Goal: Task Accomplishment & Management: Complete application form

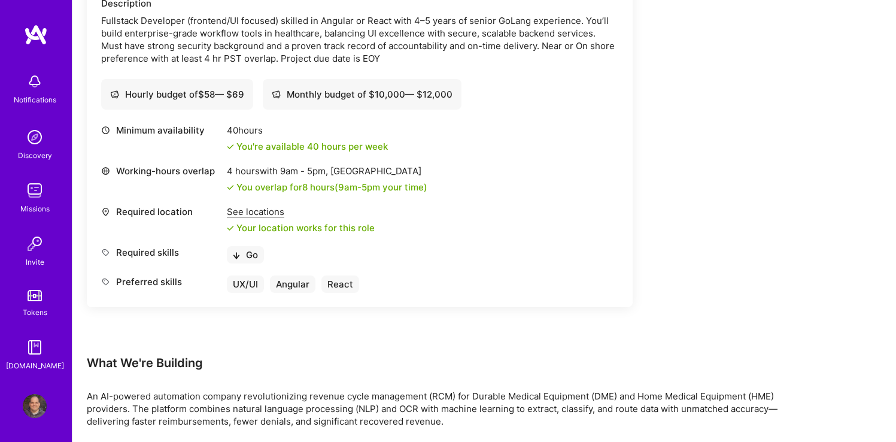
scroll to position [378, 0]
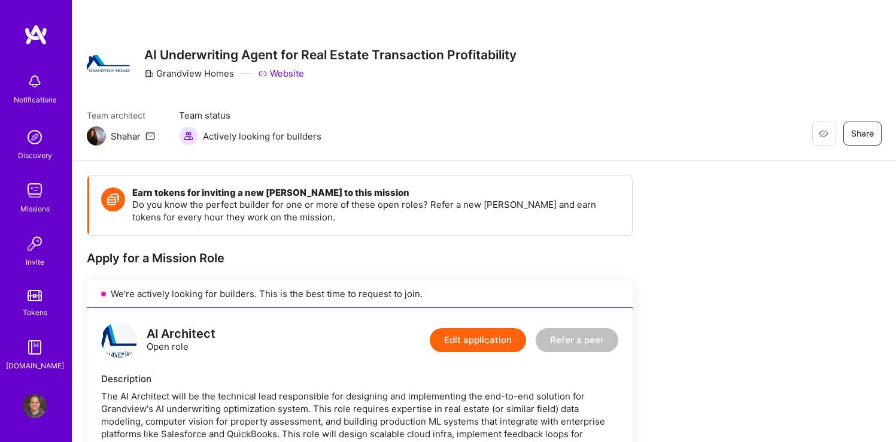
click at [35, 187] on img at bounding box center [35, 190] width 24 height 24
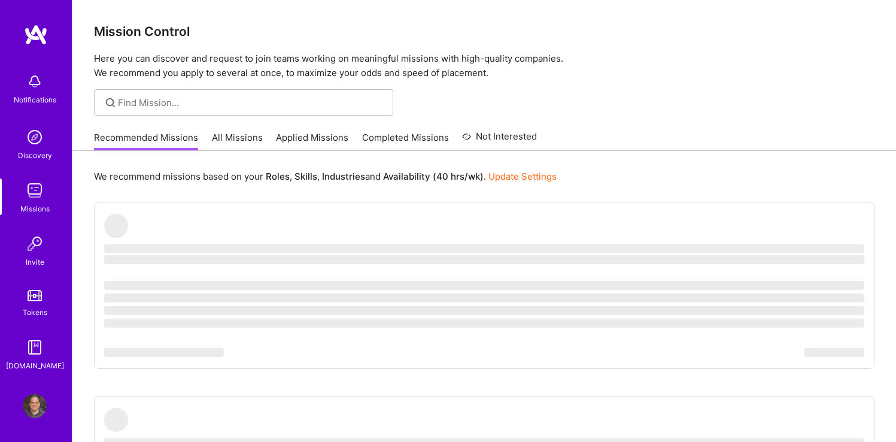
click at [409, 145] on link "Completed Missions" at bounding box center [405, 141] width 87 height 20
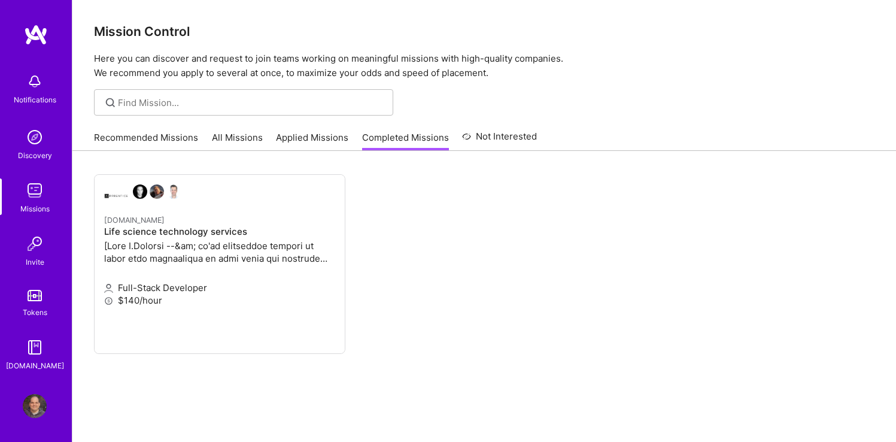
click at [320, 142] on link "Applied Missions" at bounding box center [312, 141] width 72 height 20
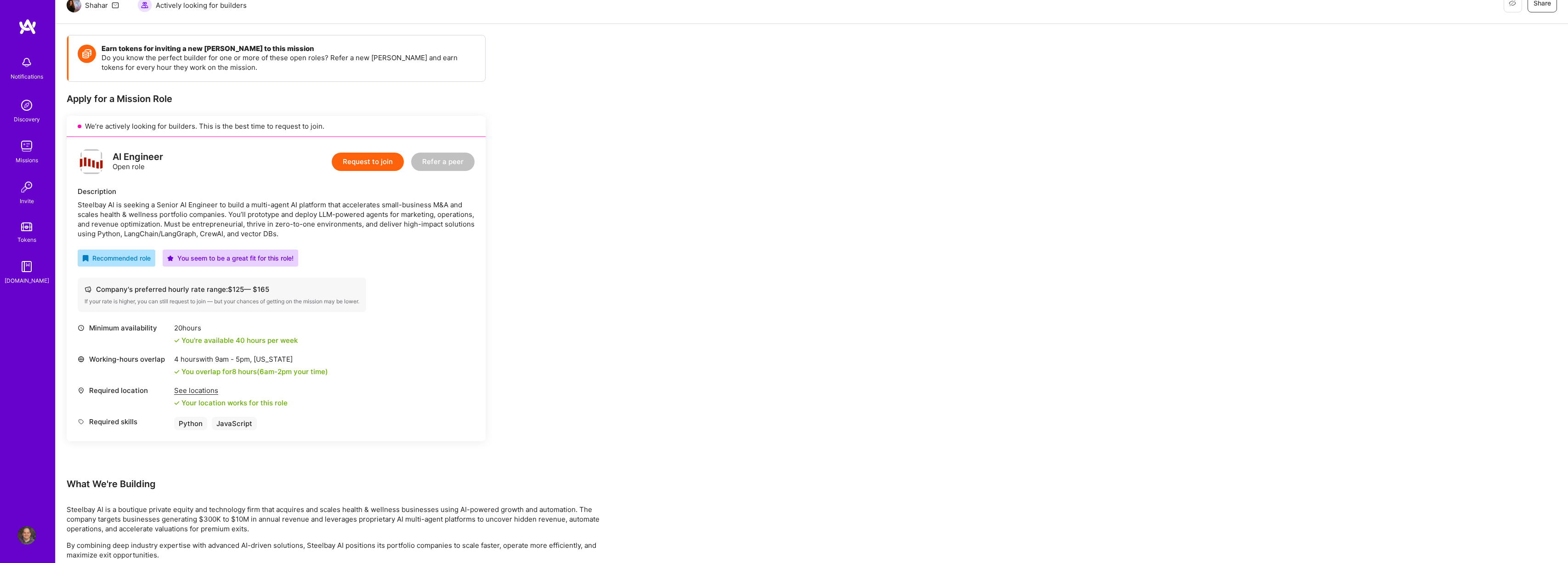
scroll to position [134, 0]
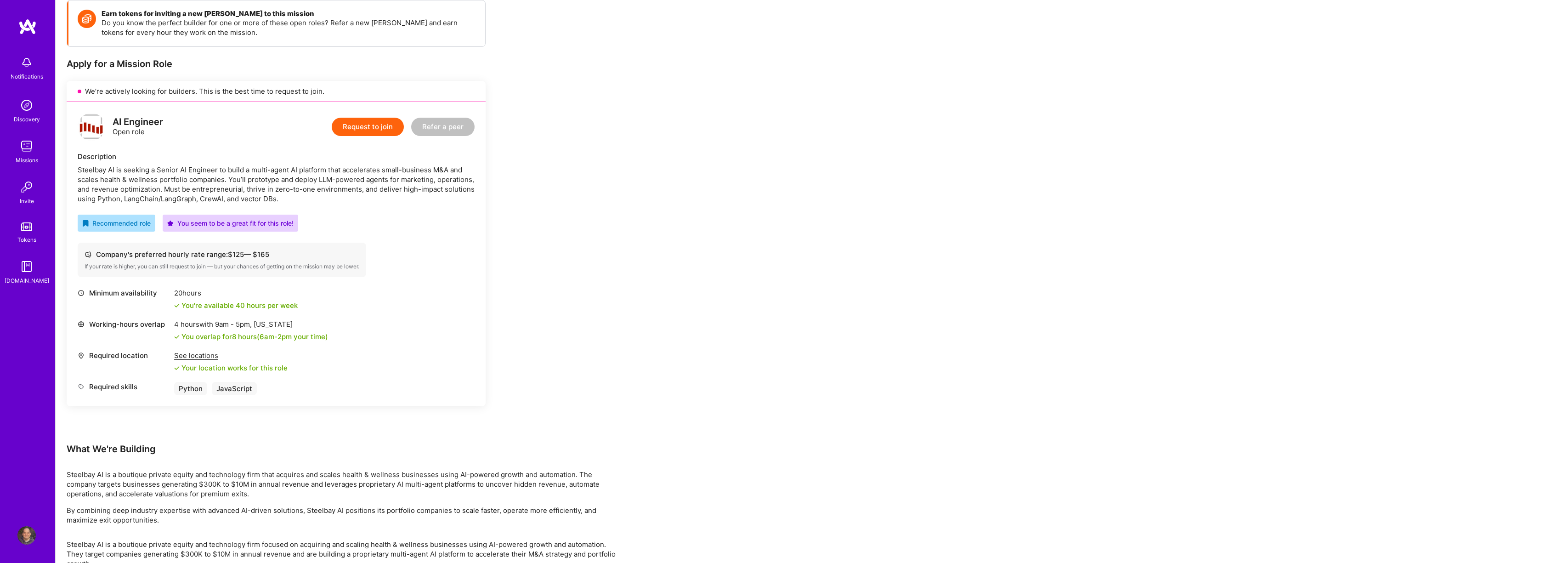
click at [21, 535] on img at bounding box center [27, 535] width 18 height 18
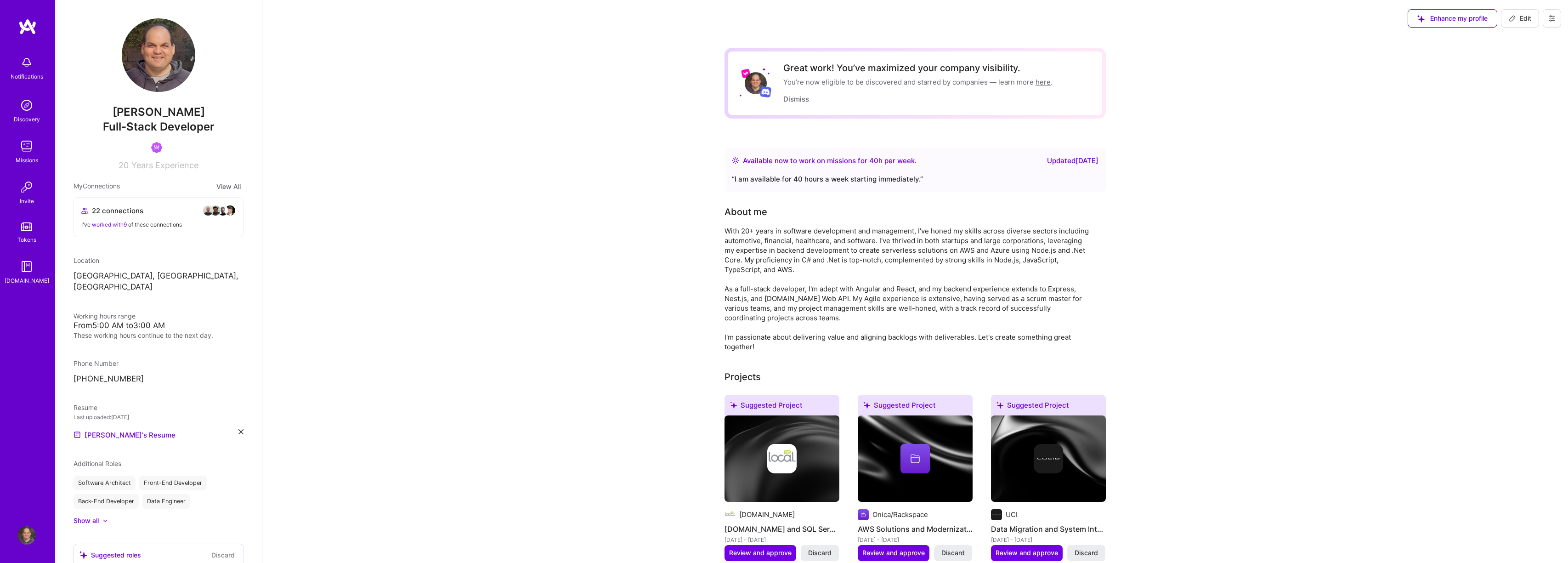
click at [1507, 22] on button "Edit" at bounding box center [1520, 18] width 38 height 18
select select "US"
select select "Right Now"
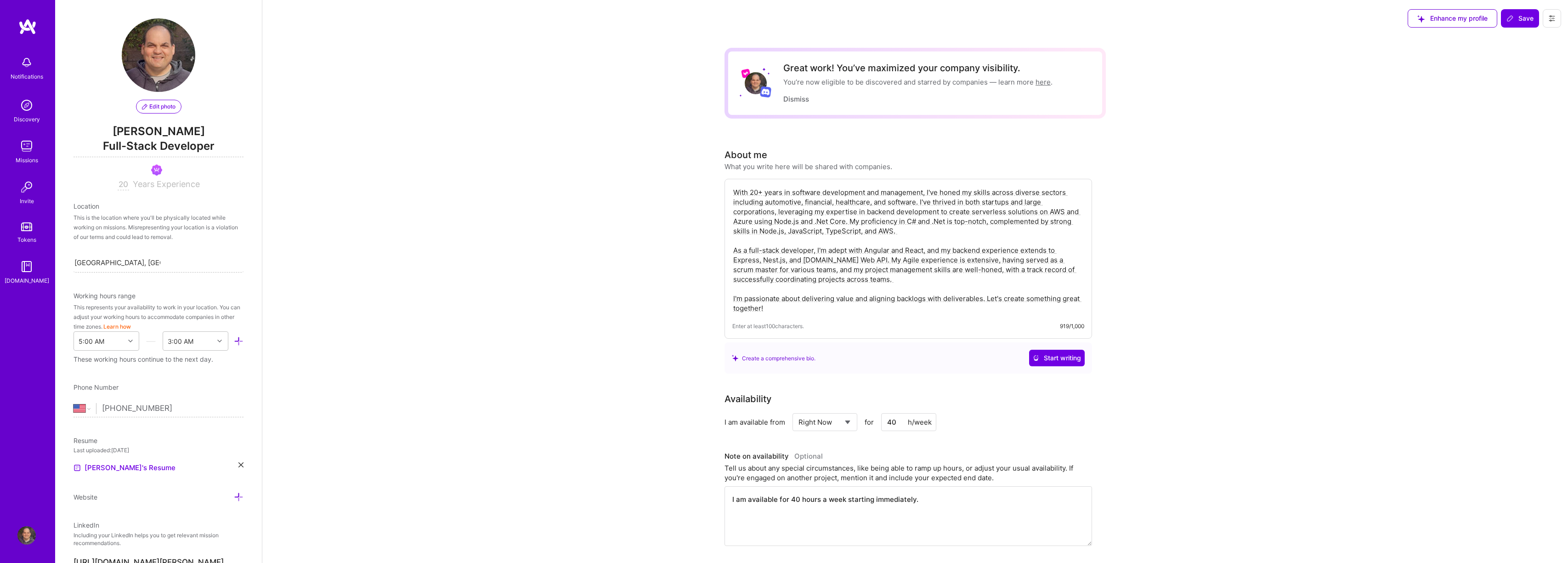
click at [204, 150] on span "Full-Stack Developer" at bounding box center [159, 147] width 170 height 19
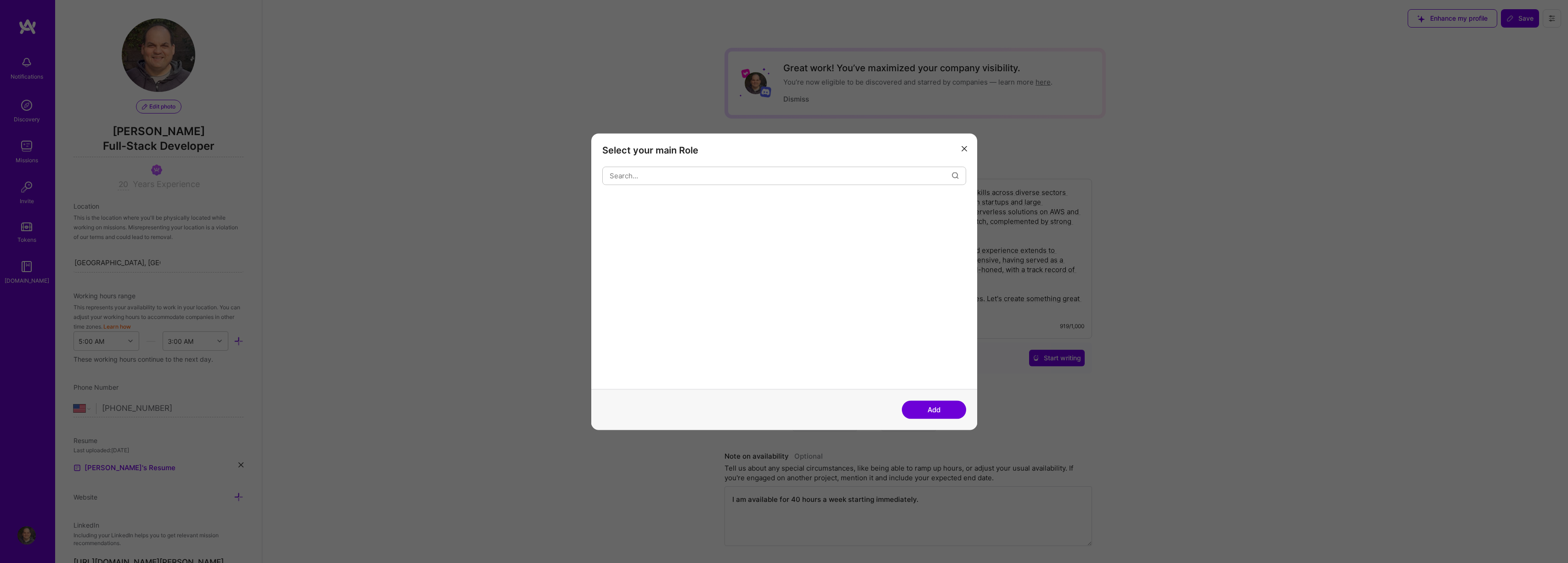
click at [204, 150] on div "Select your main Role Add" at bounding box center [784, 281] width 1568 height 563
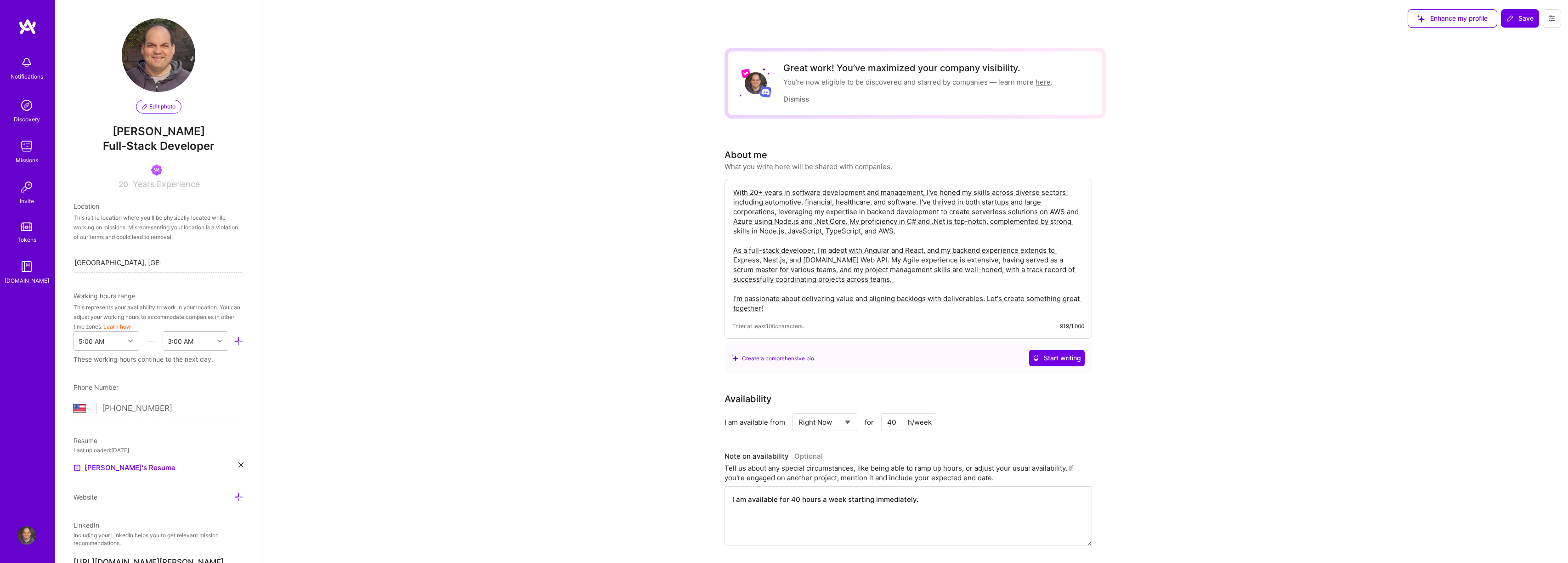
click at [203, 150] on span "Full-Stack Developer" at bounding box center [159, 147] width 170 height 19
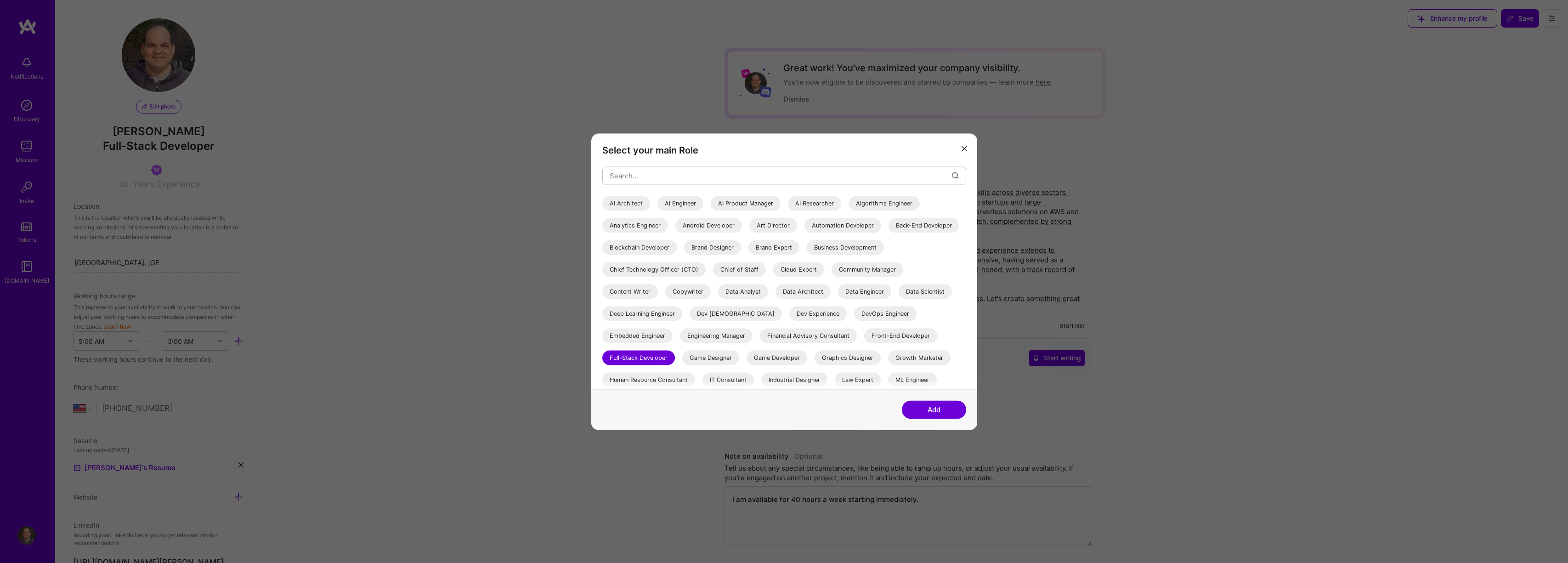
click at [669, 204] on div "AI Engineer" at bounding box center [681, 203] width 46 height 15
click at [952, 409] on button "Add" at bounding box center [934, 409] width 64 height 18
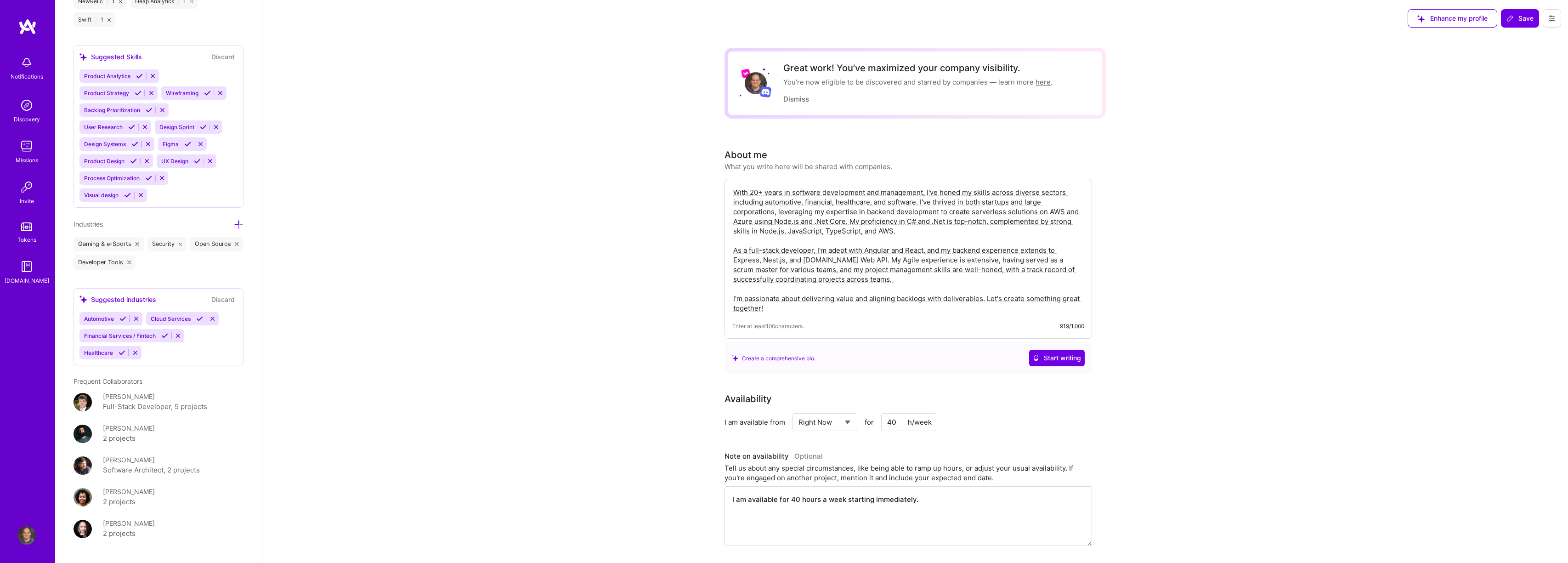
scroll to position [1733, 0]
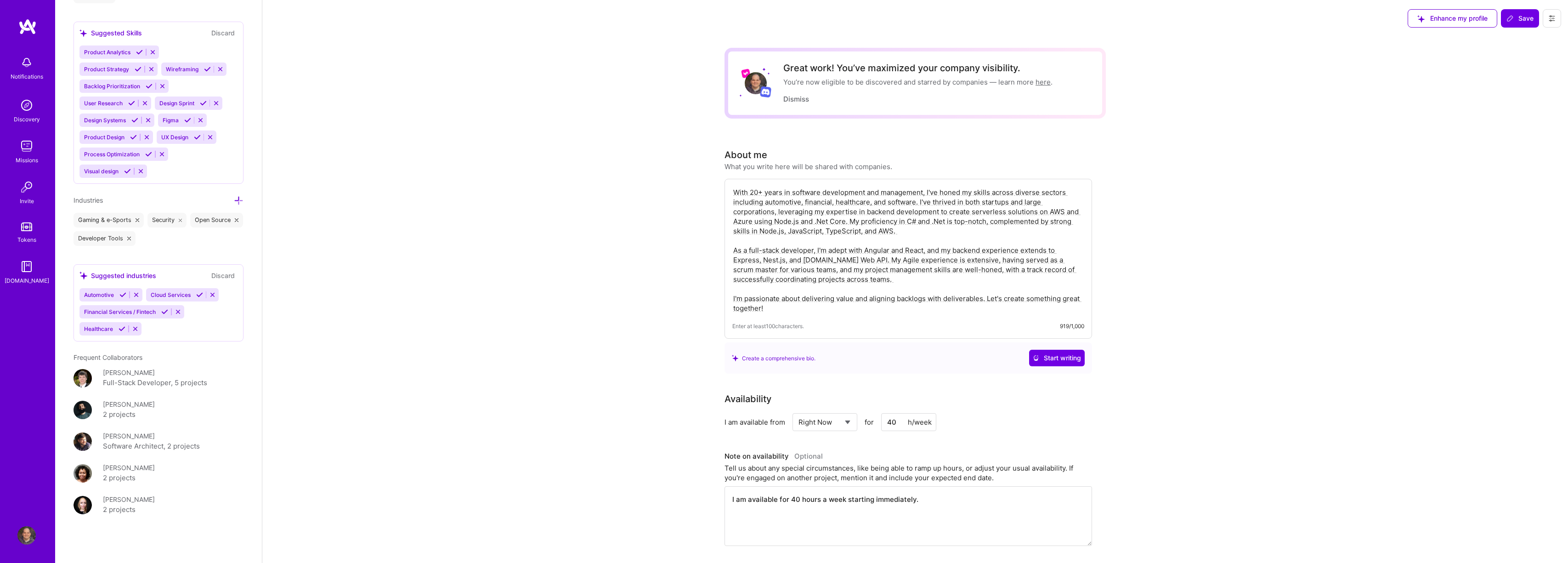
click at [859, 283] on textarea "With 20+ years in software development and management, I've honed my skills acr…" at bounding box center [908, 250] width 352 height 128
click at [853, 300] on textarea "With 20+ years in software development and management, I've honed my skills acr…" at bounding box center [908, 250] width 352 height 128
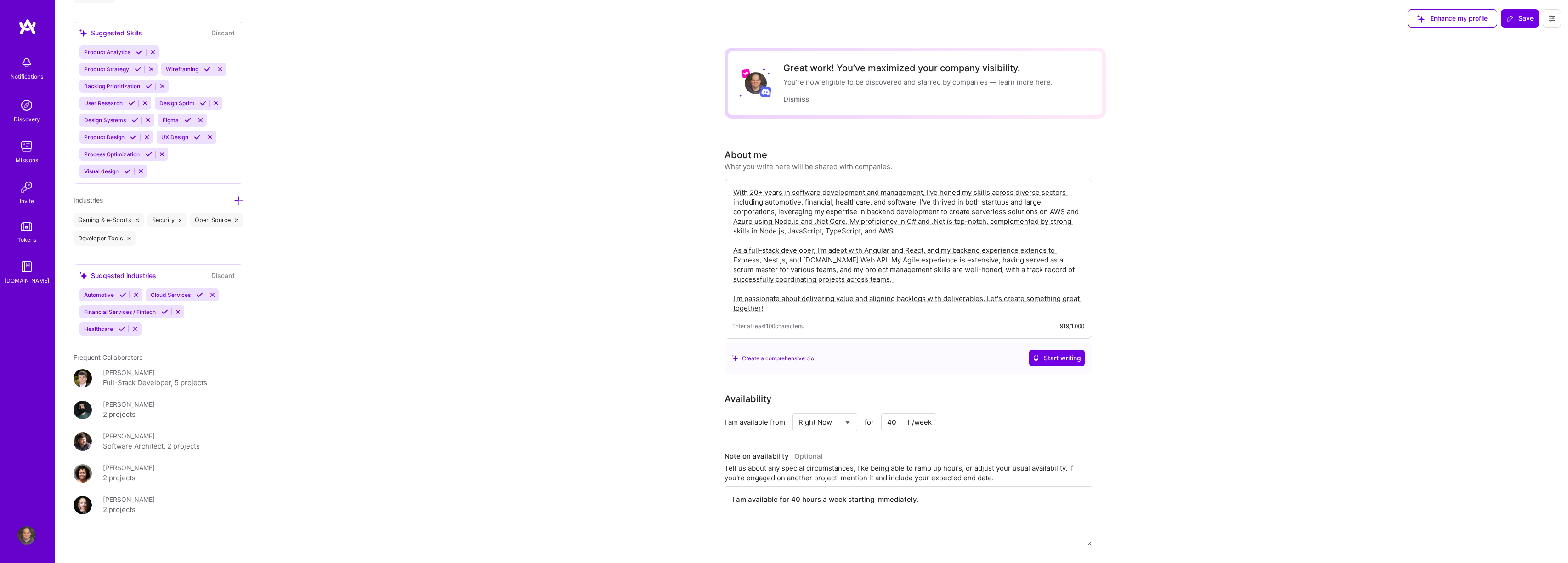
drag, startPoint x: 849, startPoint y: 313, endPoint x: 718, endPoint y: 189, distance: 180.4
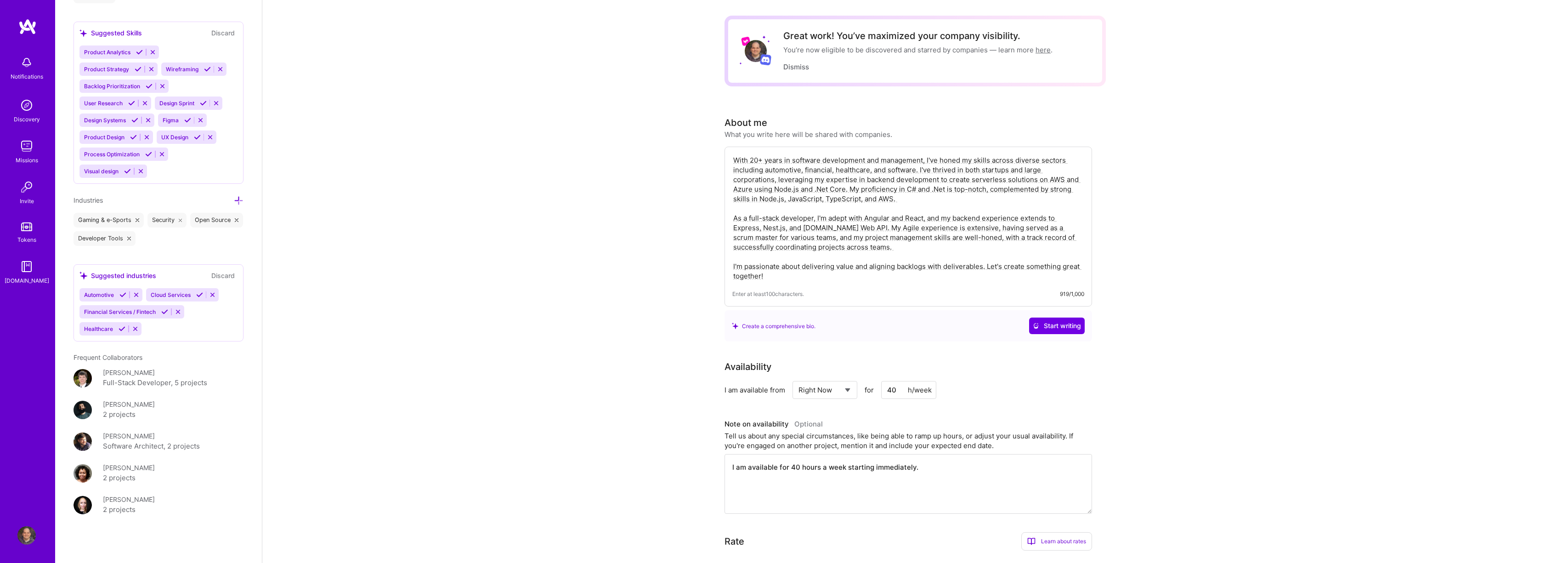
scroll to position [0, 0]
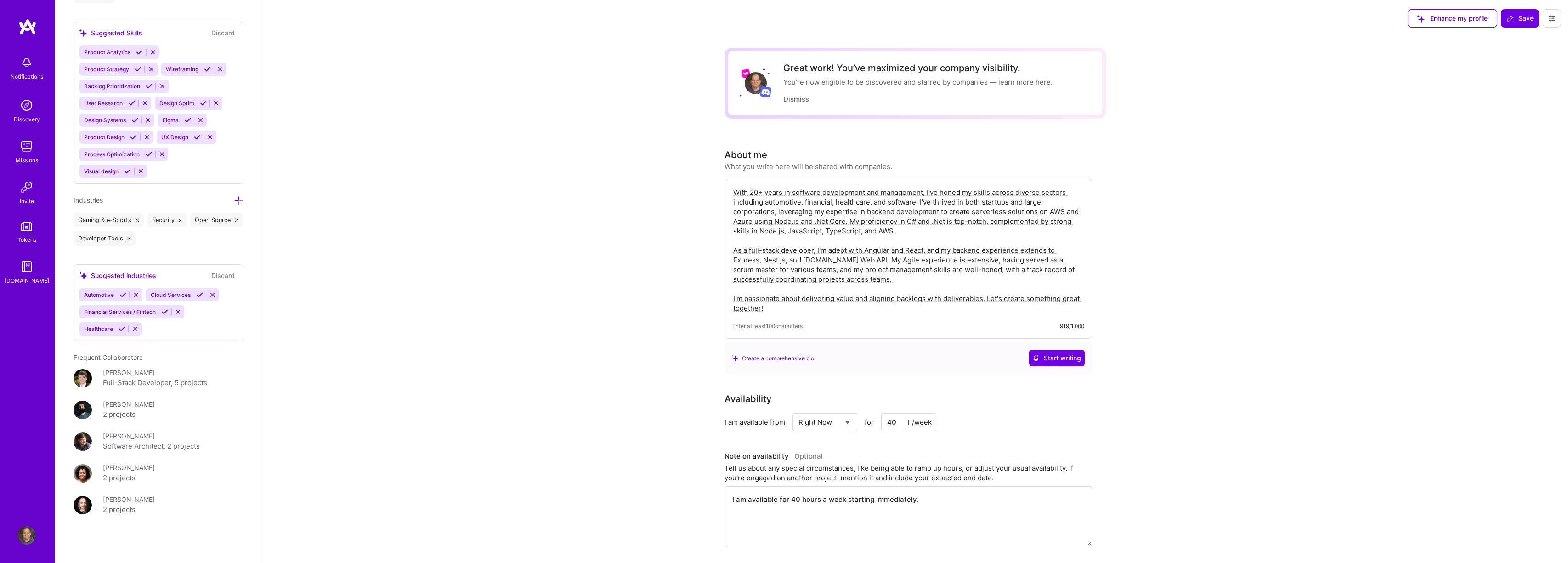
click at [898, 298] on textarea "With 20+ years in software development and management, I've honed my skills acr…" at bounding box center [908, 250] width 352 height 128
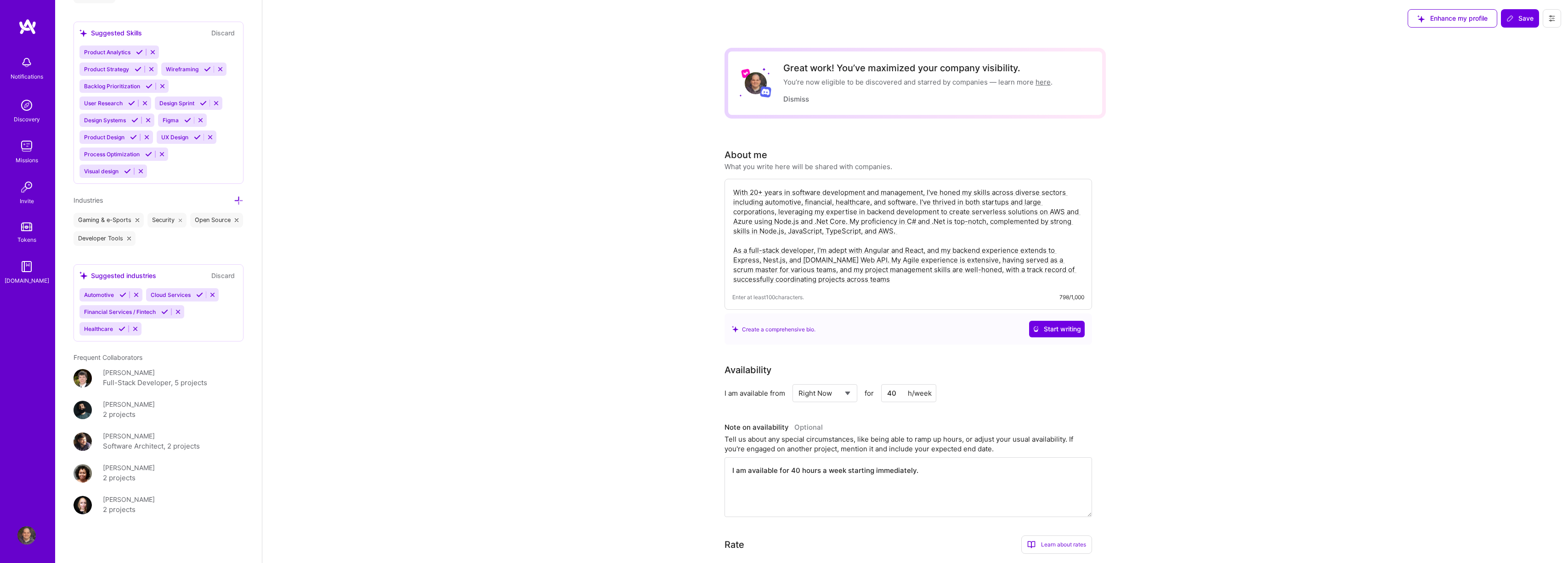
click at [812, 249] on textarea "With 20+ years in software development and management, I've honed my skills acr…" at bounding box center [908, 236] width 352 height 98
type textarea "With 20+ years in software development and management, I've honed my skills acr…"
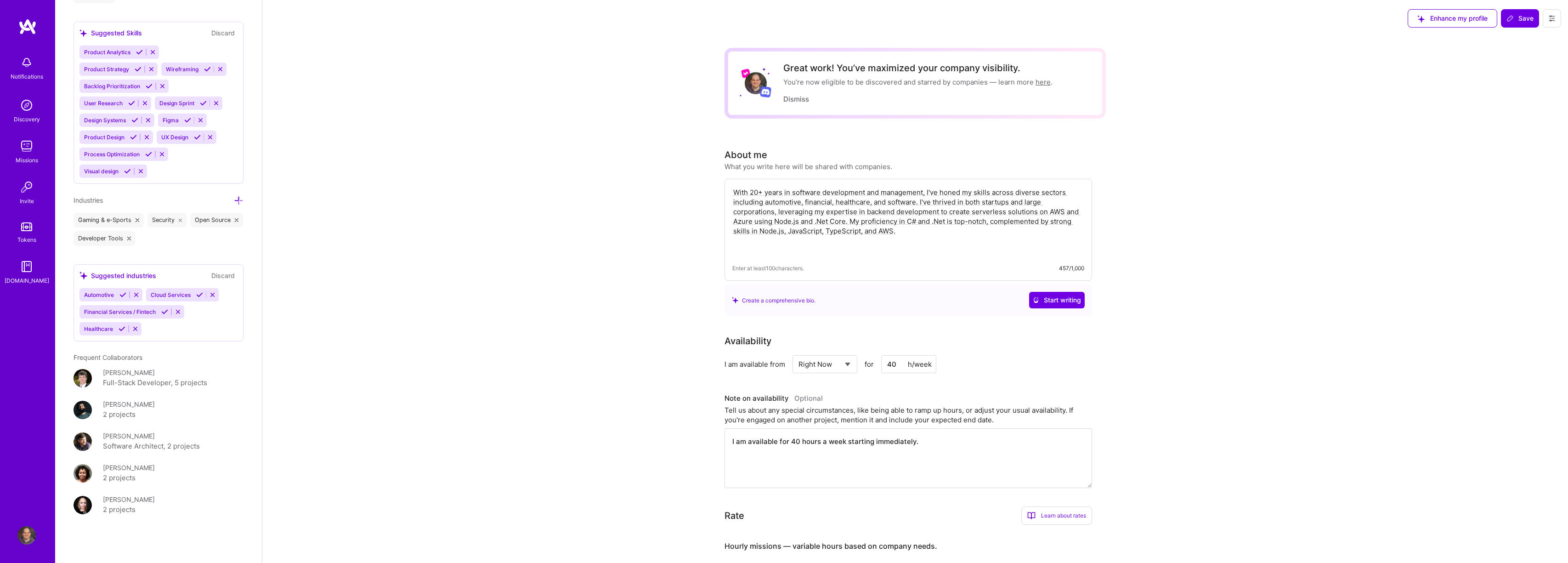
click at [835, 225] on textarea "With 20+ years in software development and management, I've honed my skills acr…" at bounding box center [908, 221] width 352 height 69
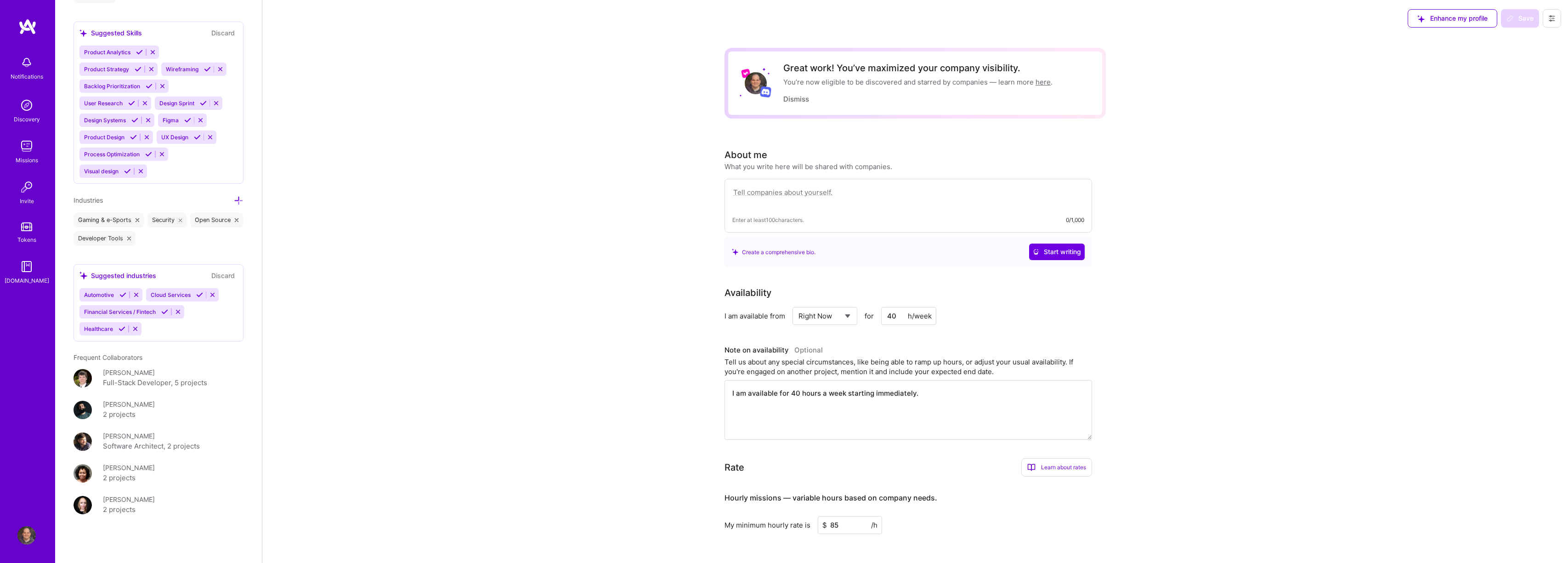
paste textarea "AI Engineer and Full-Stack Developer with 20+ years of experience building inte…"
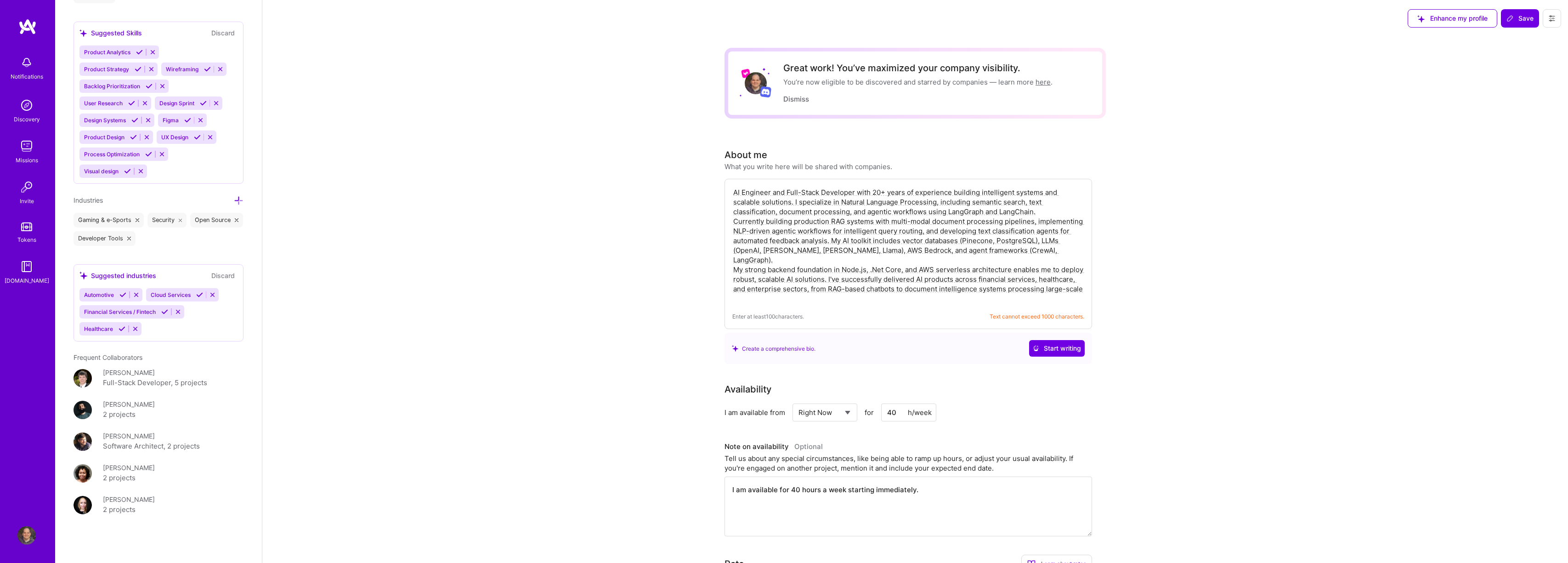
drag, startPoint x: 779, startPoint y: 288, endPoint x: 718, endPoint y: 181, distance: 123.2
paste textarea "with 20+ years building intelligent systems. I specialize in NLP, semantic sear…"
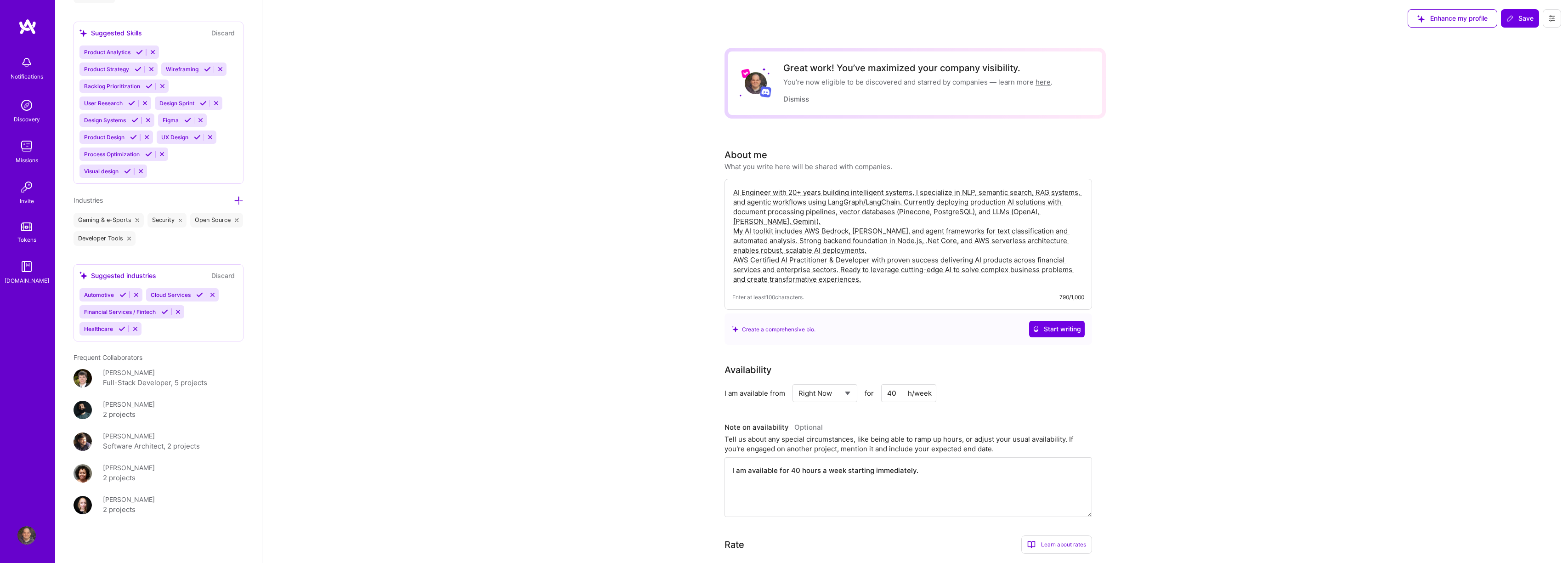
click at [776, 224] on textarea "AI Engineer with 20+ years building intelligent systems. I specialize in NLP, s…" at bounding box center [908, 236] width 352 height 98
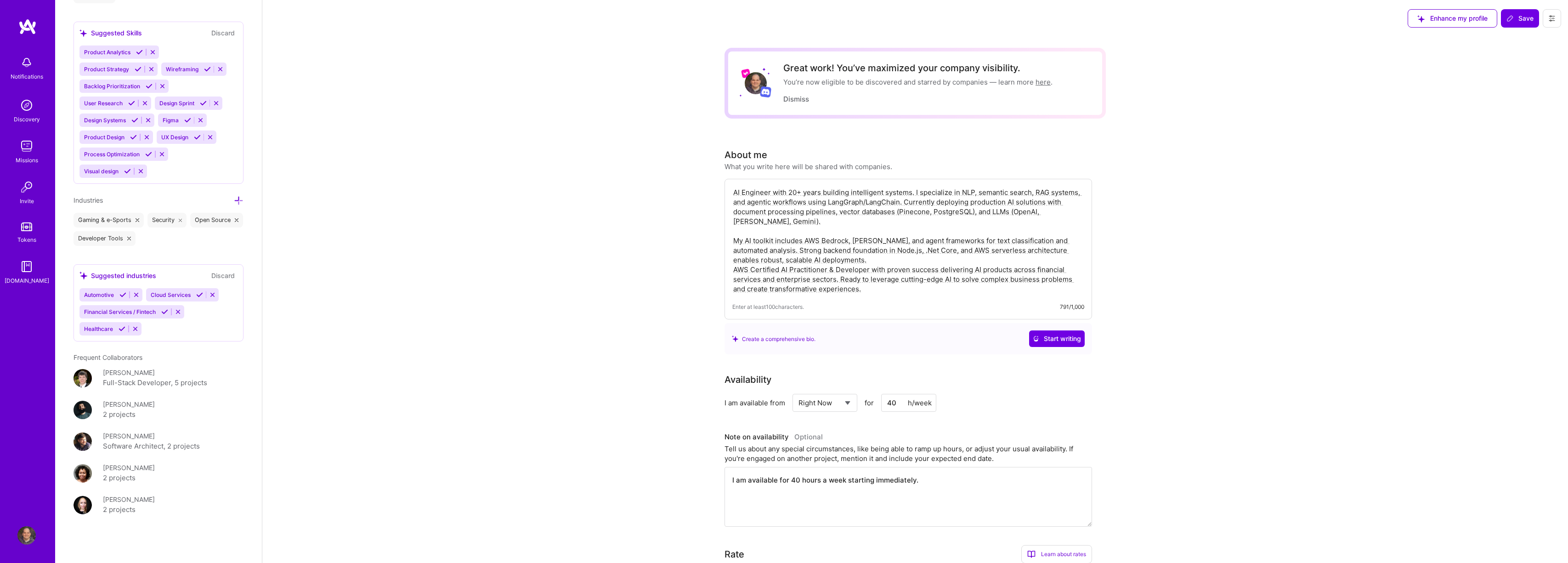
paste textarea "Currently building production RAG systems with multi-modal document processing …"
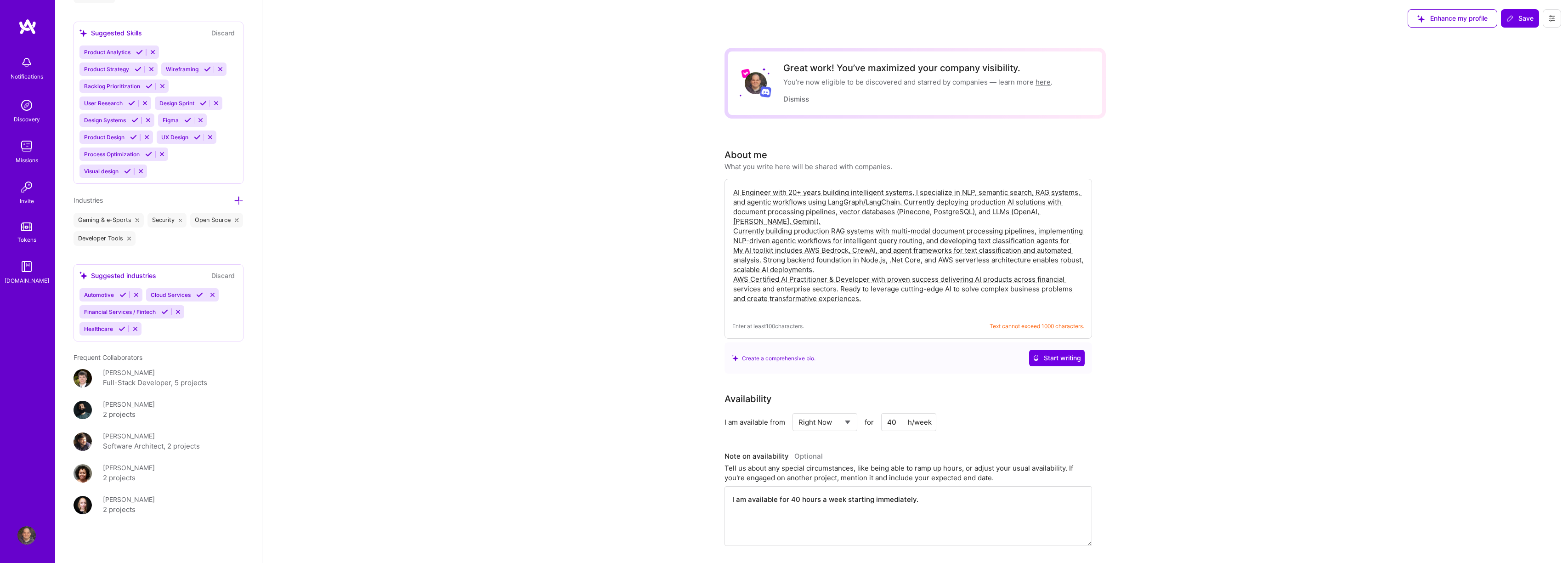
drag, startPoint x: 1077, startPoint y: 240, endPoint x: 791, endPoint y: 223, distance: 286.5
click at [791, 223] on textarea "AI Engineer with 20+ years building intelligent systems. I specialize in NLP, s…" at bounding box center [908, 250] width 352 height 128
type textarea "AI Engineer with 20+ years building intelligent systems. I specialize in NLP, s…"
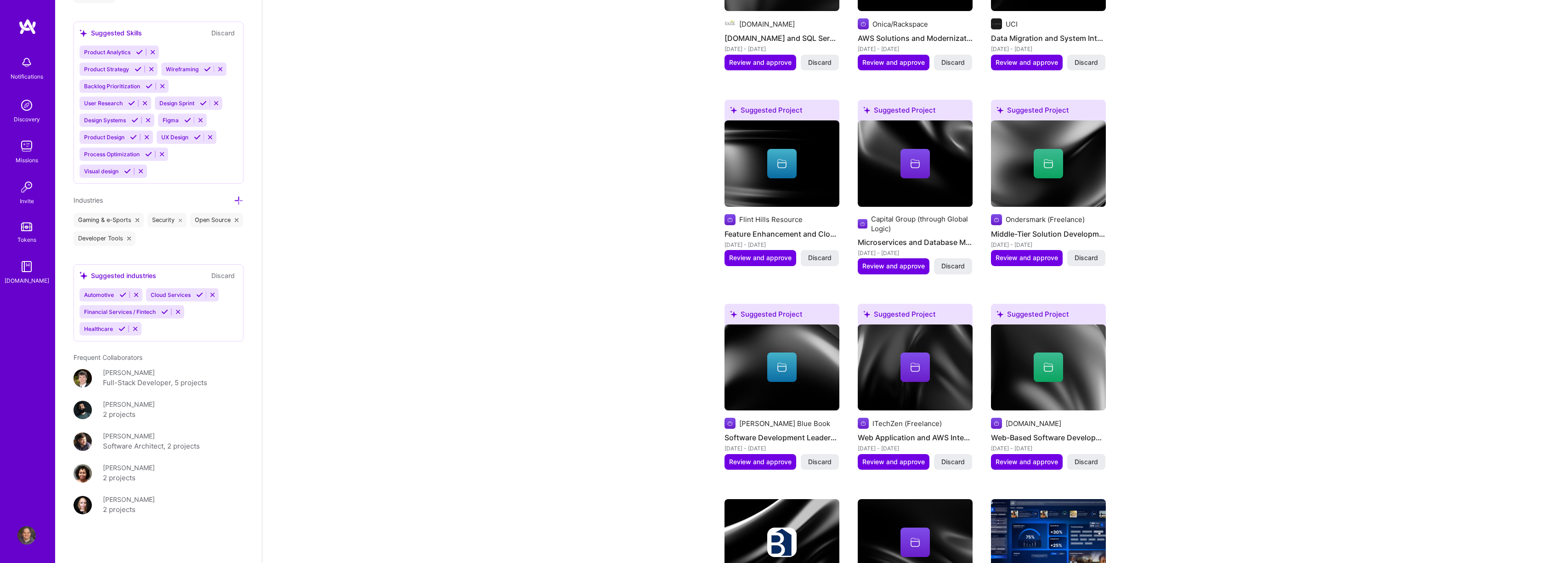
scroll to position [641, 0]
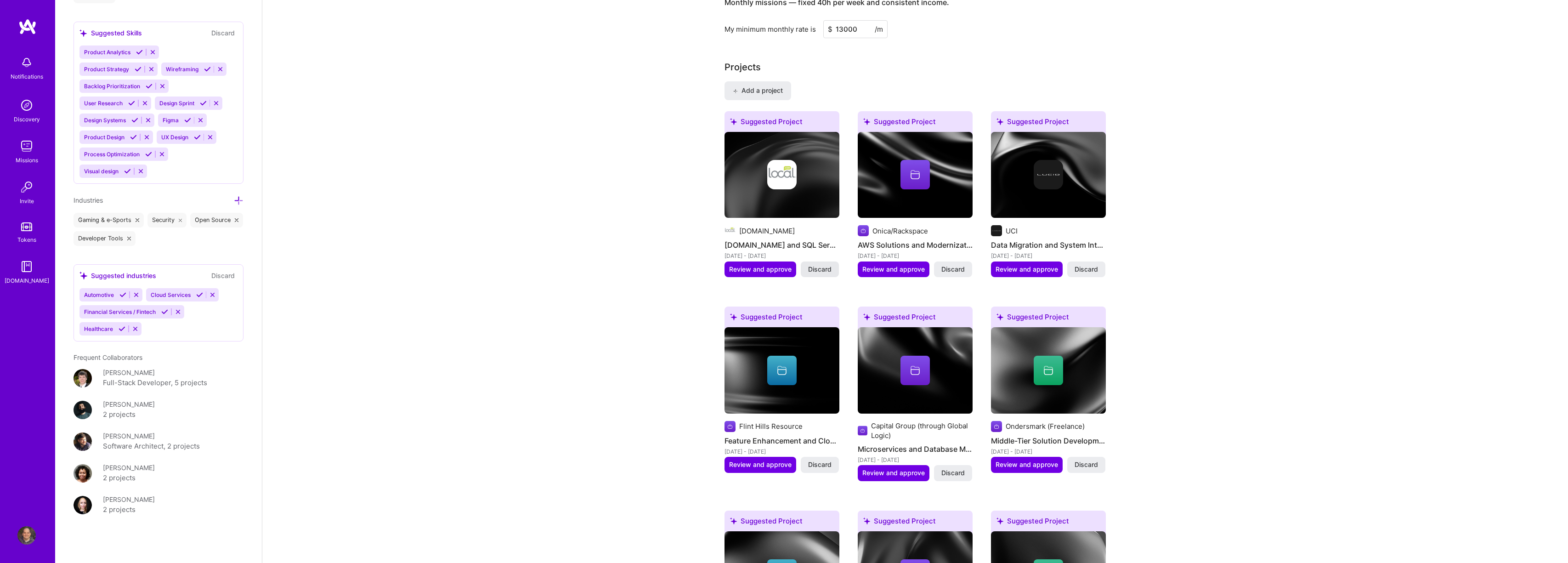
click at [823, 268] on span "Discard" at bounding box center [820, 270] width 24 height 9
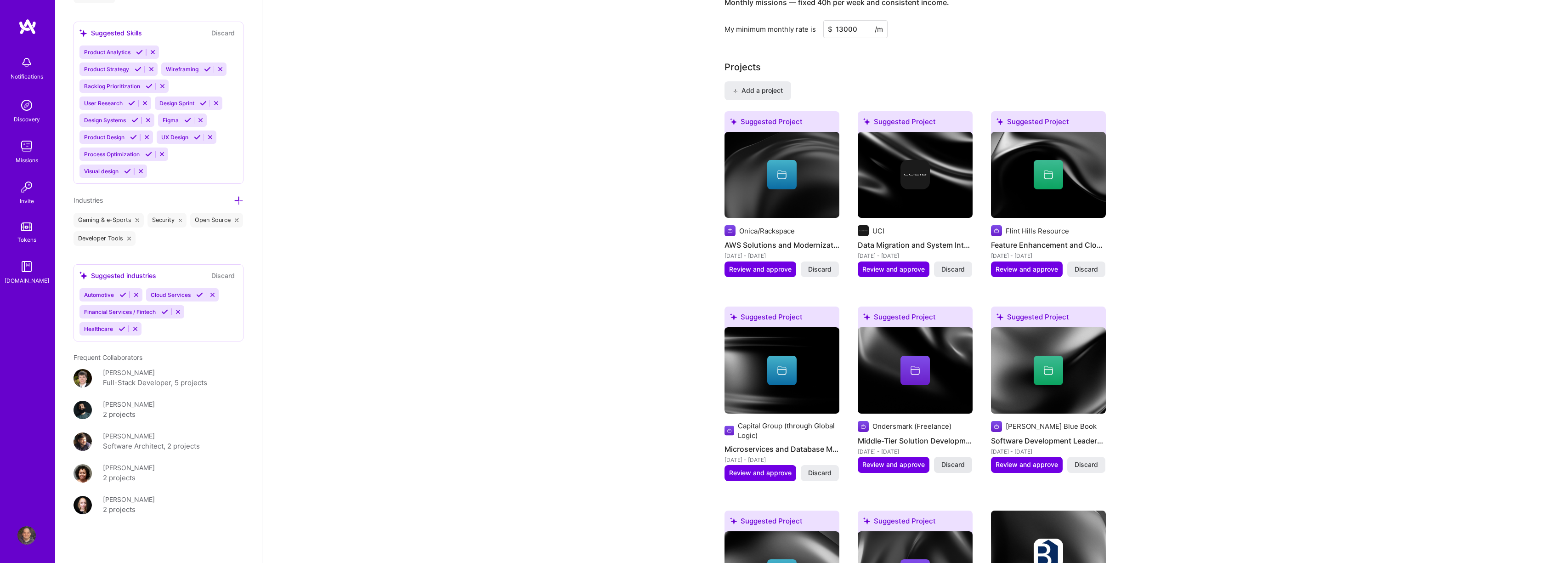
click at [952, 467] on span "Discard" at bounding box center [953, 465] width 24 height 9
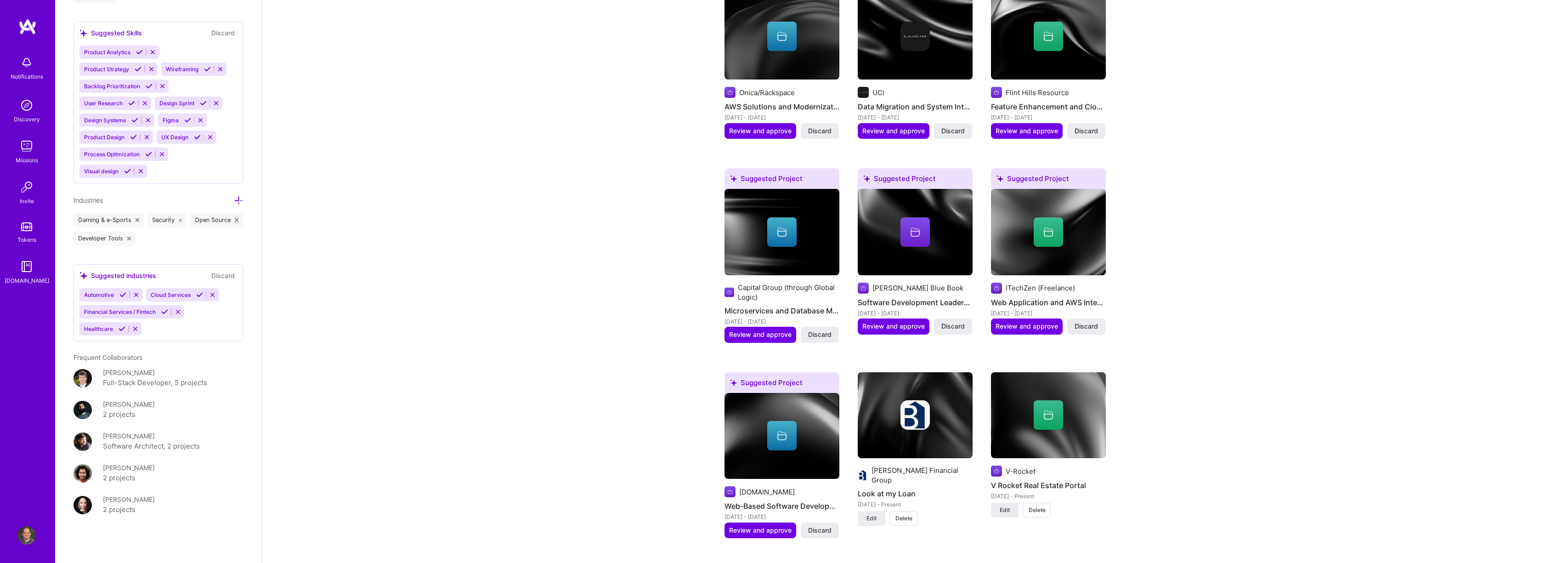
scroll to position [831, 0]
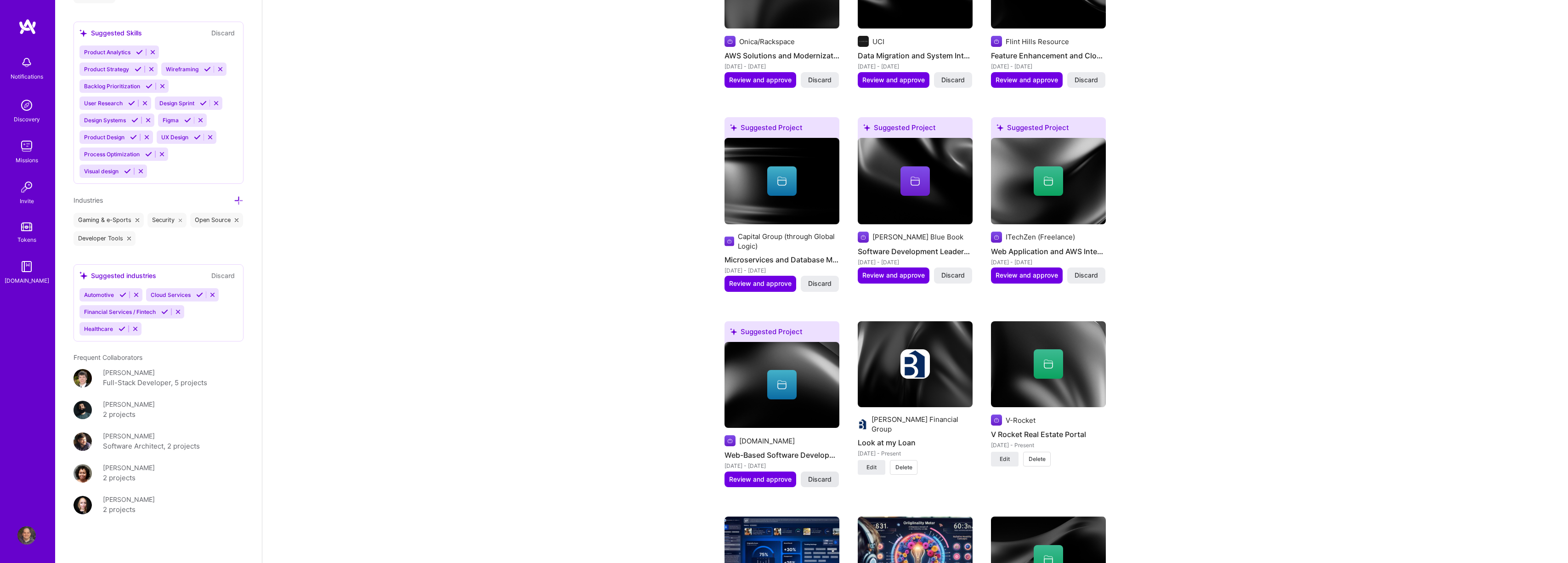
click at [824, 475] on span "Discard" at bounding box center [820, 479] width 24 height 9
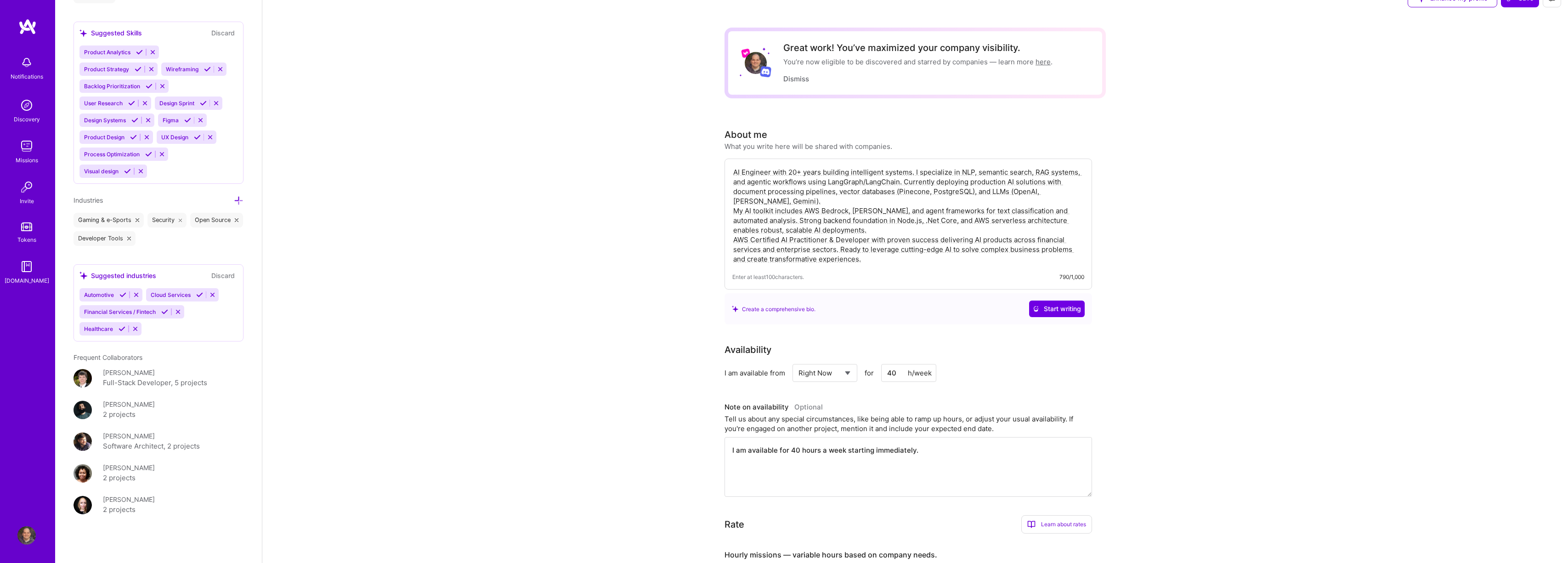
scroll to position [0, 0]
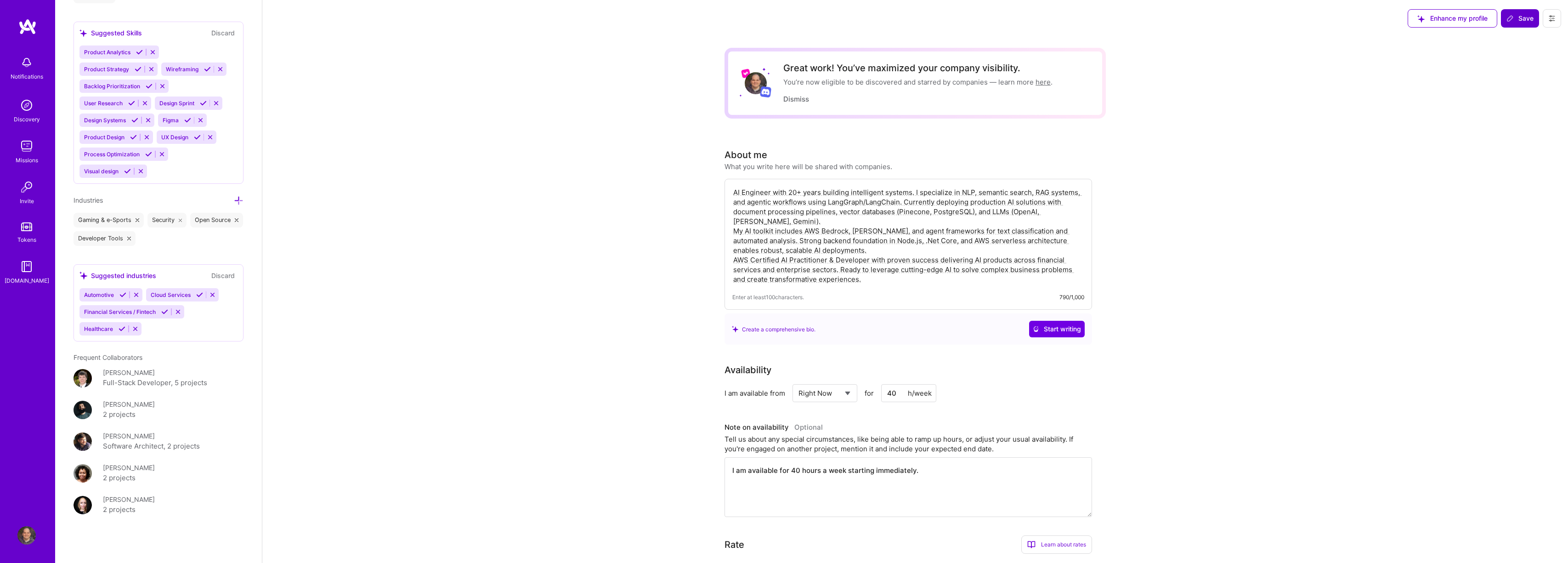
click at [1515, 12] on button "Save" at bounding box center [1520, 18] width 38 height 18
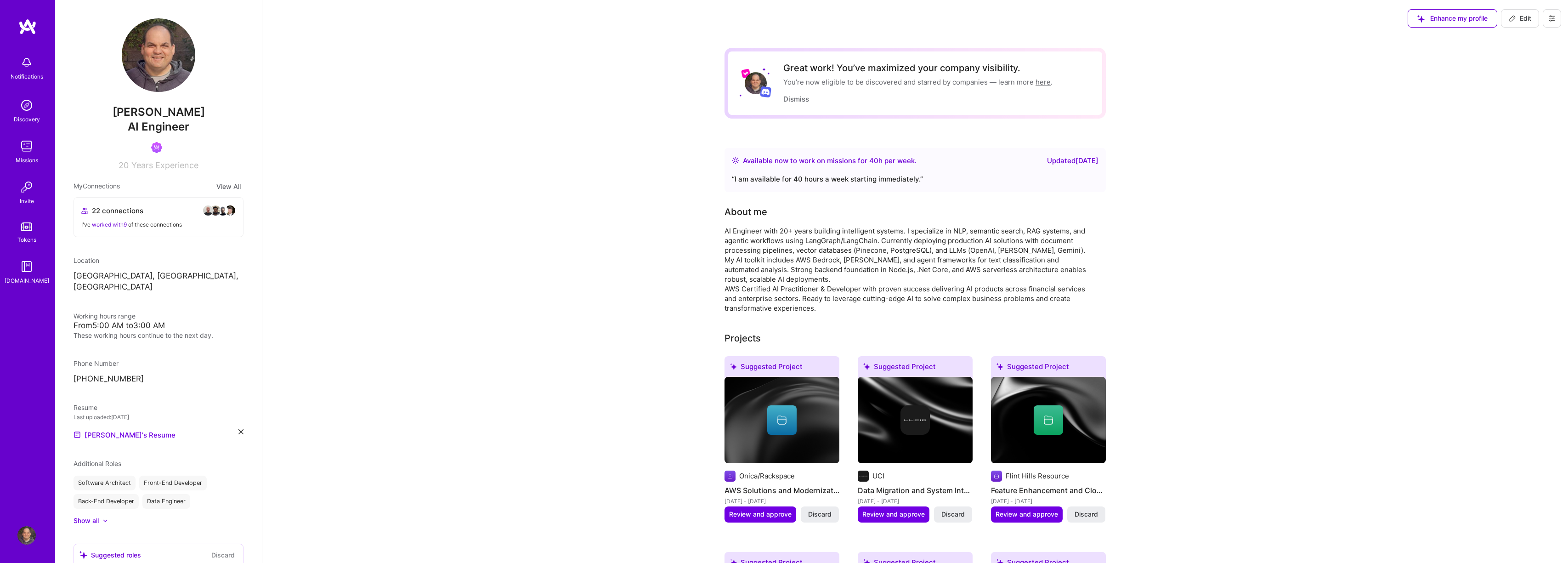
click at [1430, 22] on span "Enhance my profile" at bounding box center [1453, 18] width 71 height 9
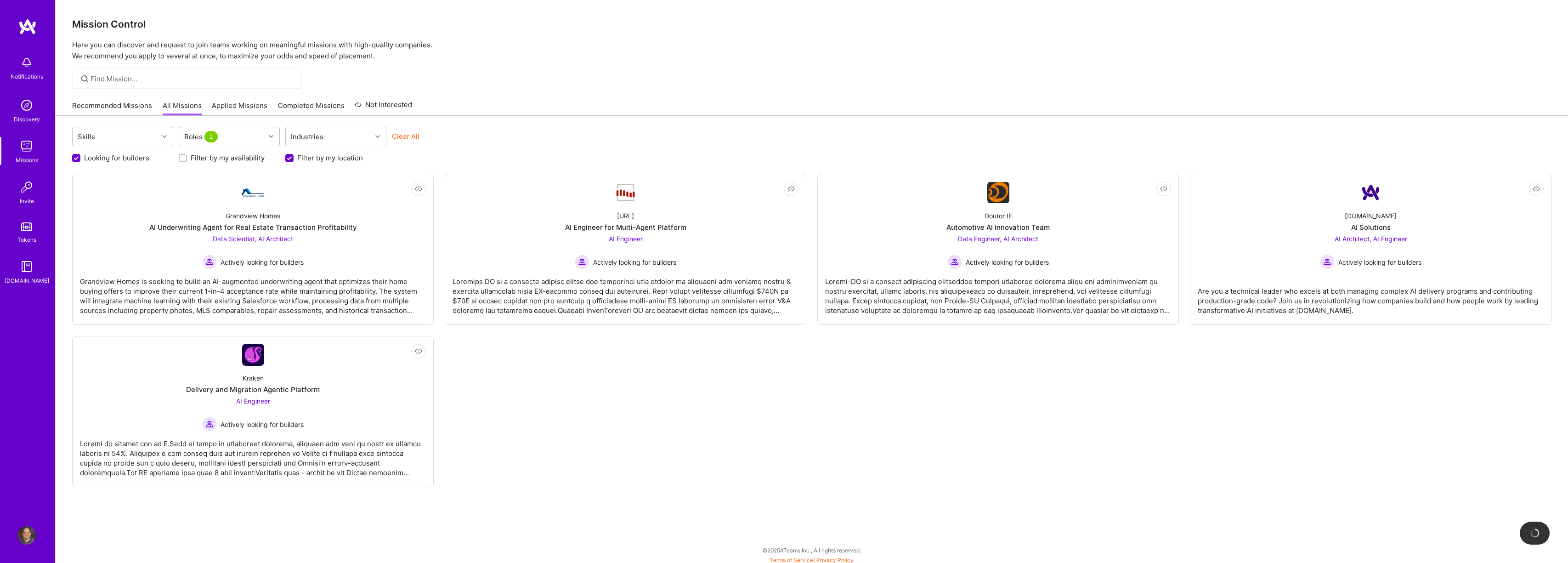
scroll to position [1, 0]
click at [714, 222] on div "[URL] AI Engineer for Multi-Agent Platform AI Engineer Actively looking for bui…" at bounding box center [626, 237] width 346 height 66
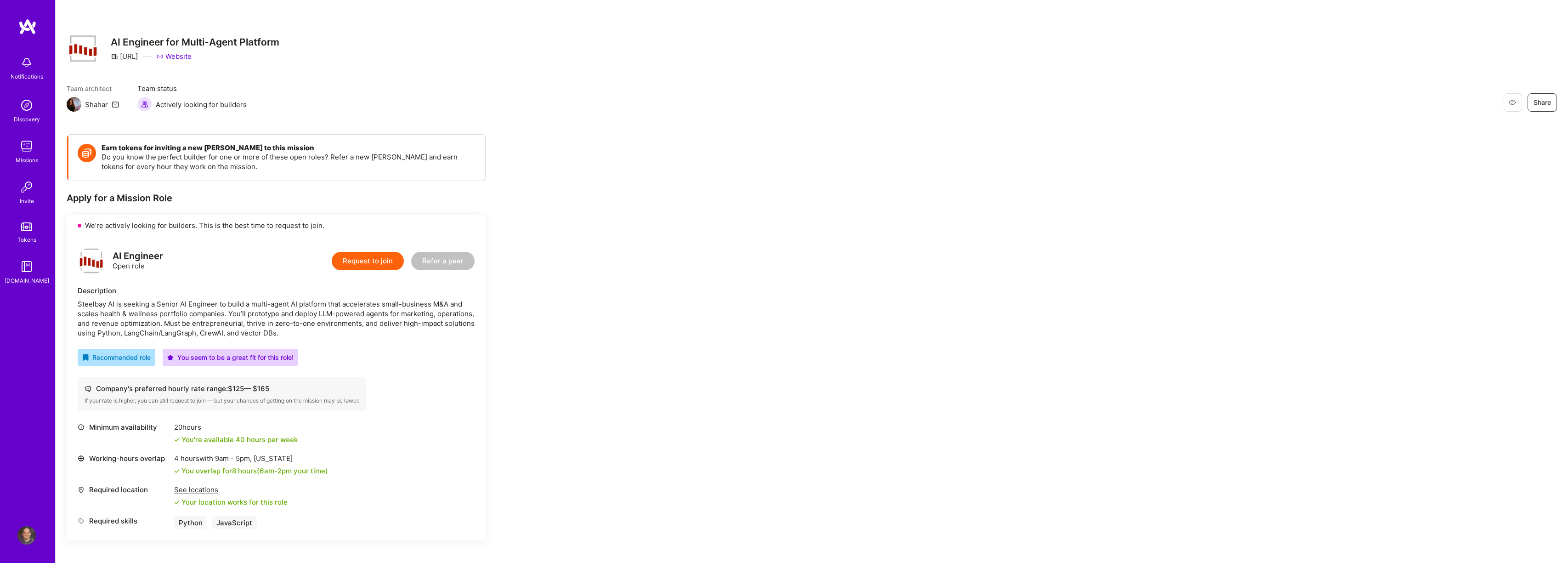
click at [27, 150] on img at bounding box center [27, 146] width 18 height 18
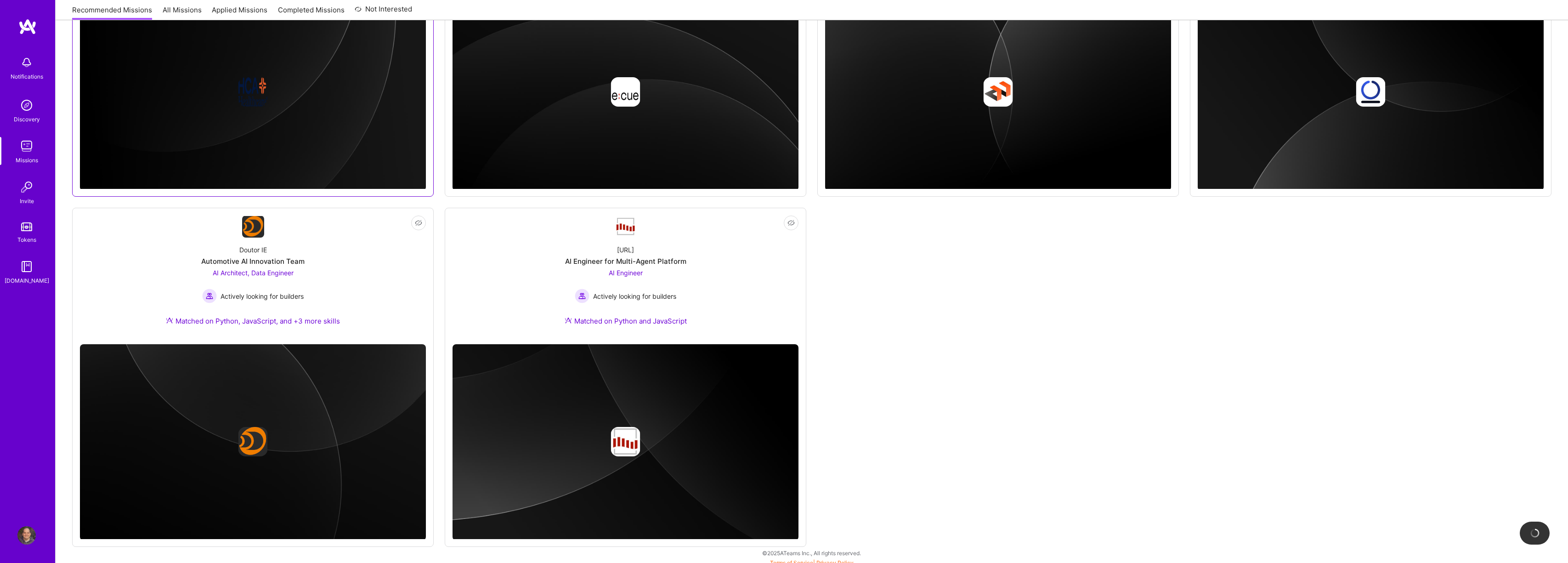
scroll to position [654, 0]
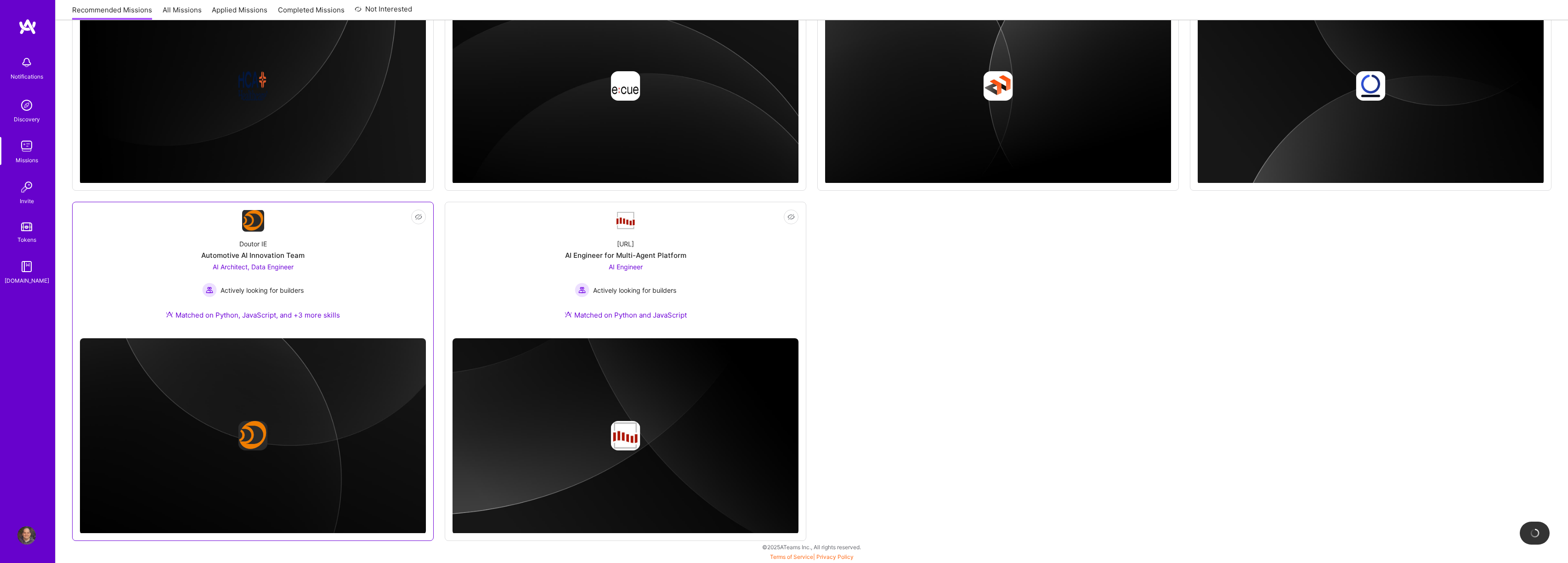
click at [313, 264] on div "Doutor IE Automotive AI Innovation Team AI Architect, Data Engineer Actively lo…" at bounding box center [253, 281] width 346 height 99
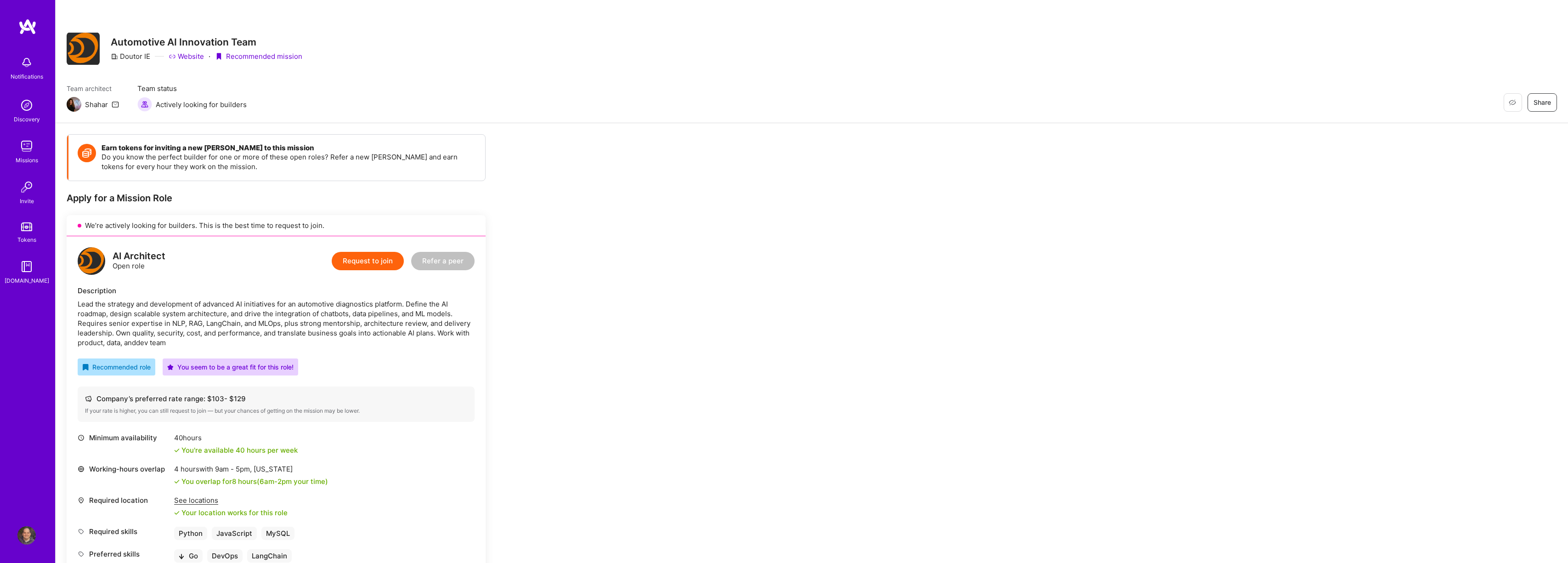
click at [372, 260] on button "Request to join" at bounding box center [368, 261] width 72 height 18
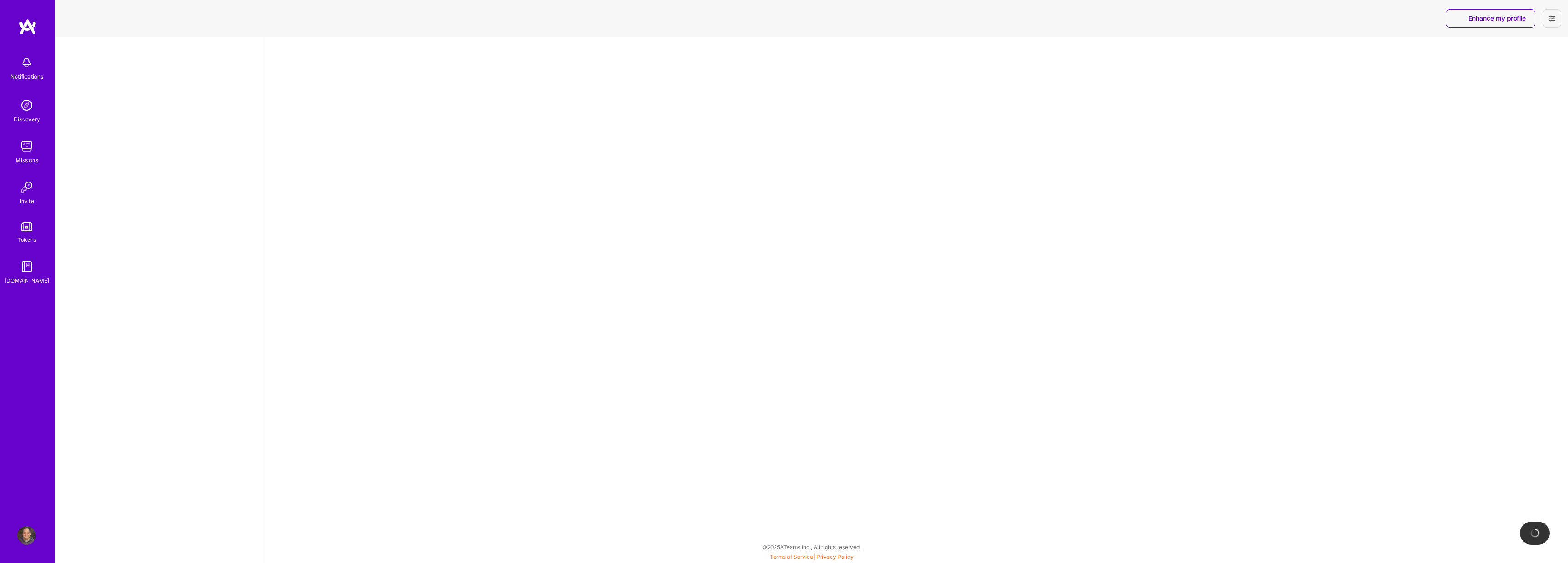
select select "US"
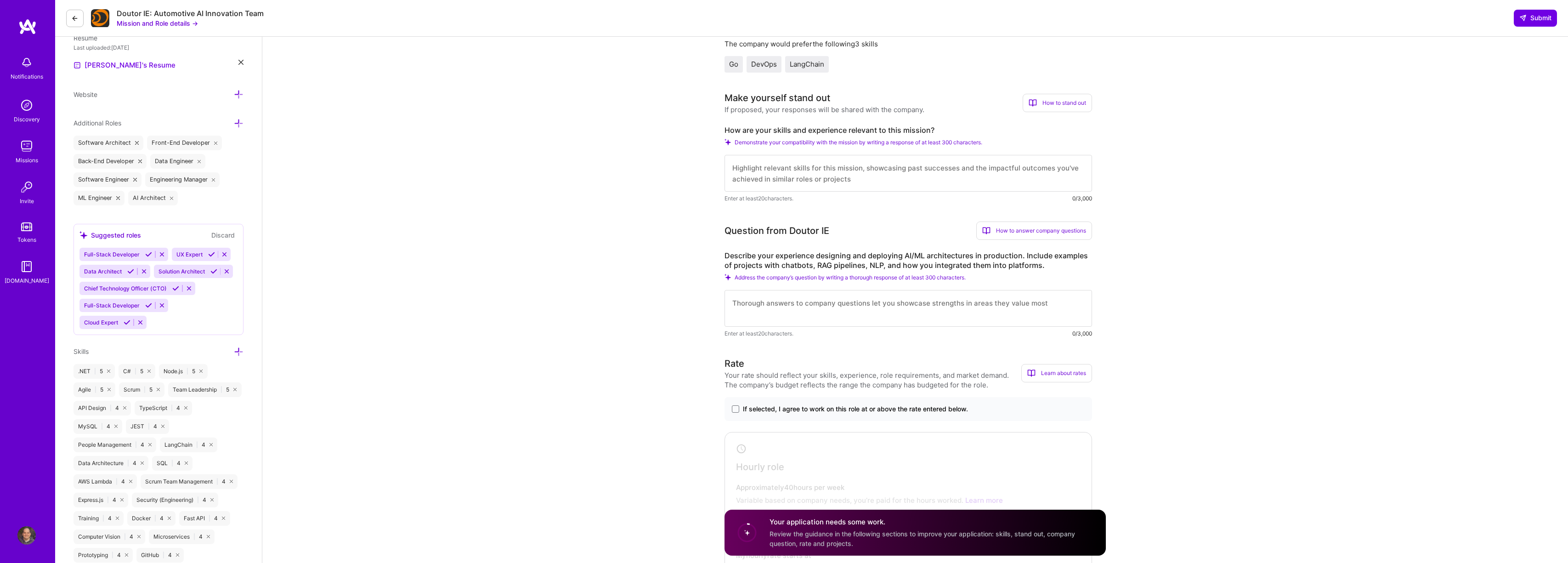
scroll to position [302, 0]
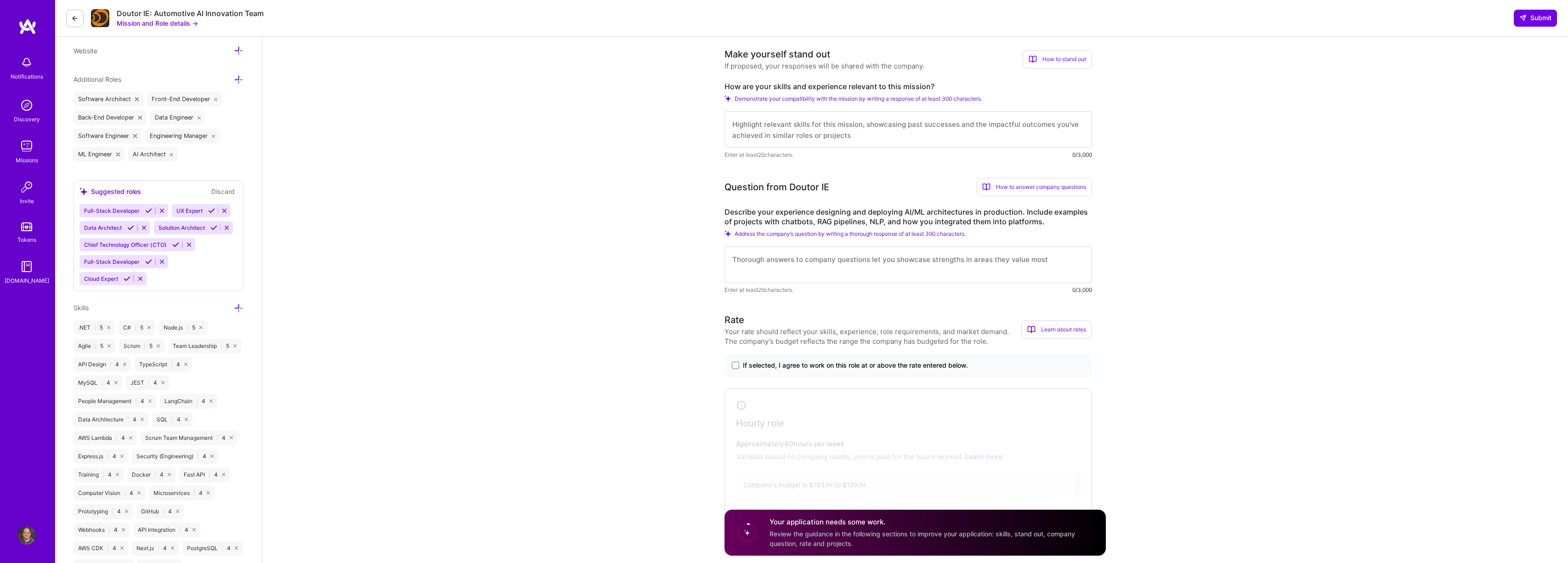
click at [725, 210] on label "Describe your experience designing and deploying AI/ML architectures in product…" at bounding box center [908, 217] width 368 height 19
drag, startPoint x: 725, startPoint y: 210, endPoint x: 1042, endPoint y: 222, distance: 317.2
click at [1042, 222] on label "Describe your experience designing and deploying AI/ML architectures in product…" at bounding box center [908, 217] width 368 height 19
copy label "Describe your experience designing and deploying AI/ML architectures in product…"
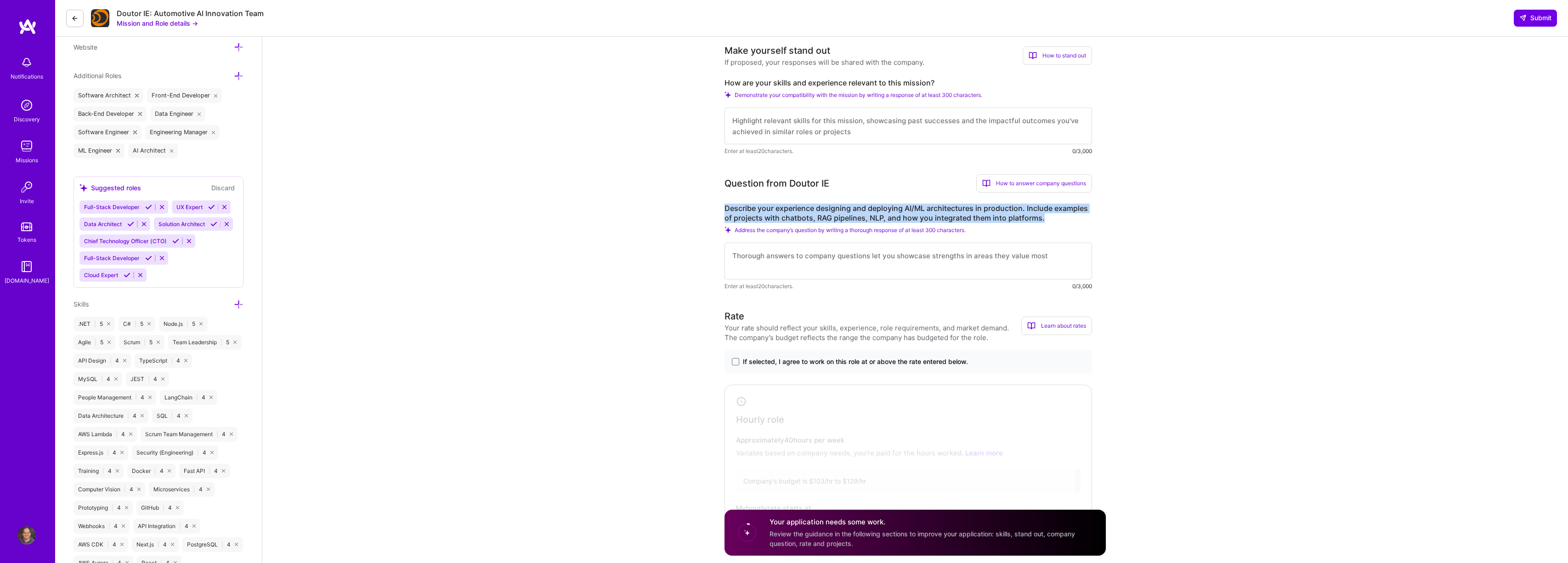
click at [931, 362] on span "If selected, I agree to work on this role at or above the rate entered below." at bounding box center [855, 362] width 225 height 9
click at [0, 0] on input "If selected, I agree to work on this role at or above the rate entered below." at bounding box center [0, 0] width 0 height 0
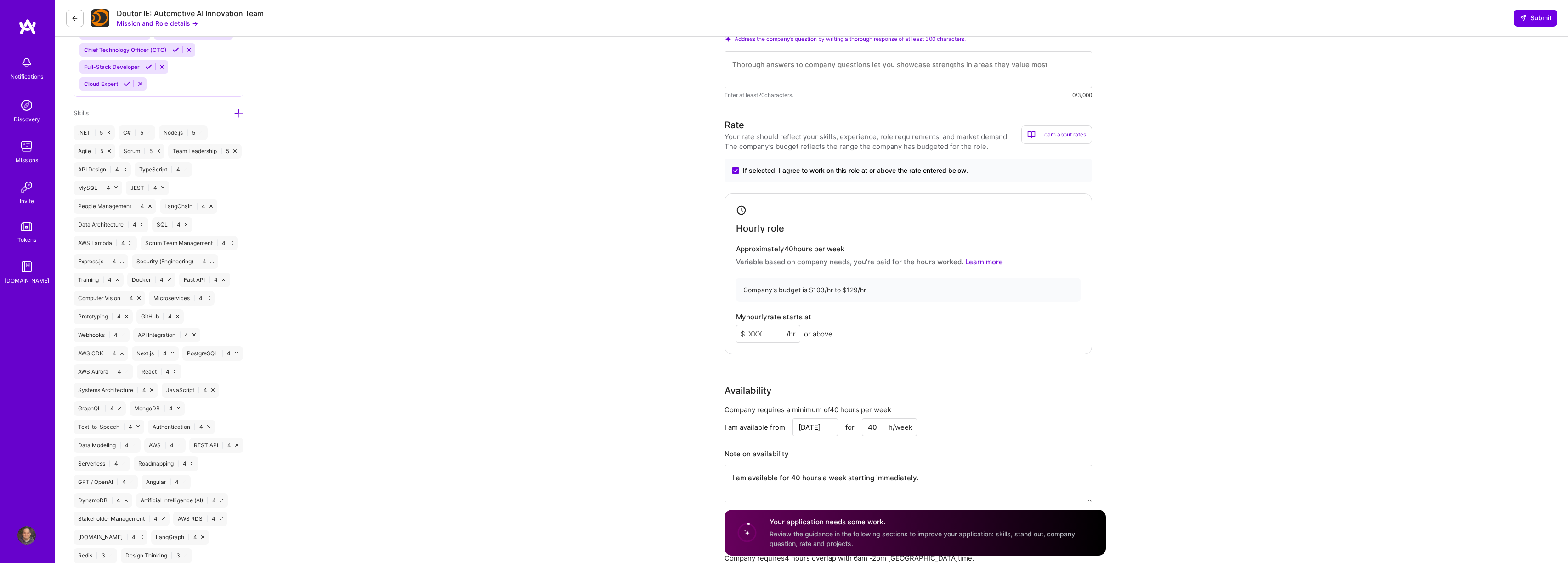
scroll to position [499, 0]
click at [765, 330] on input at bounding box center [768, 331] width 64 height 18
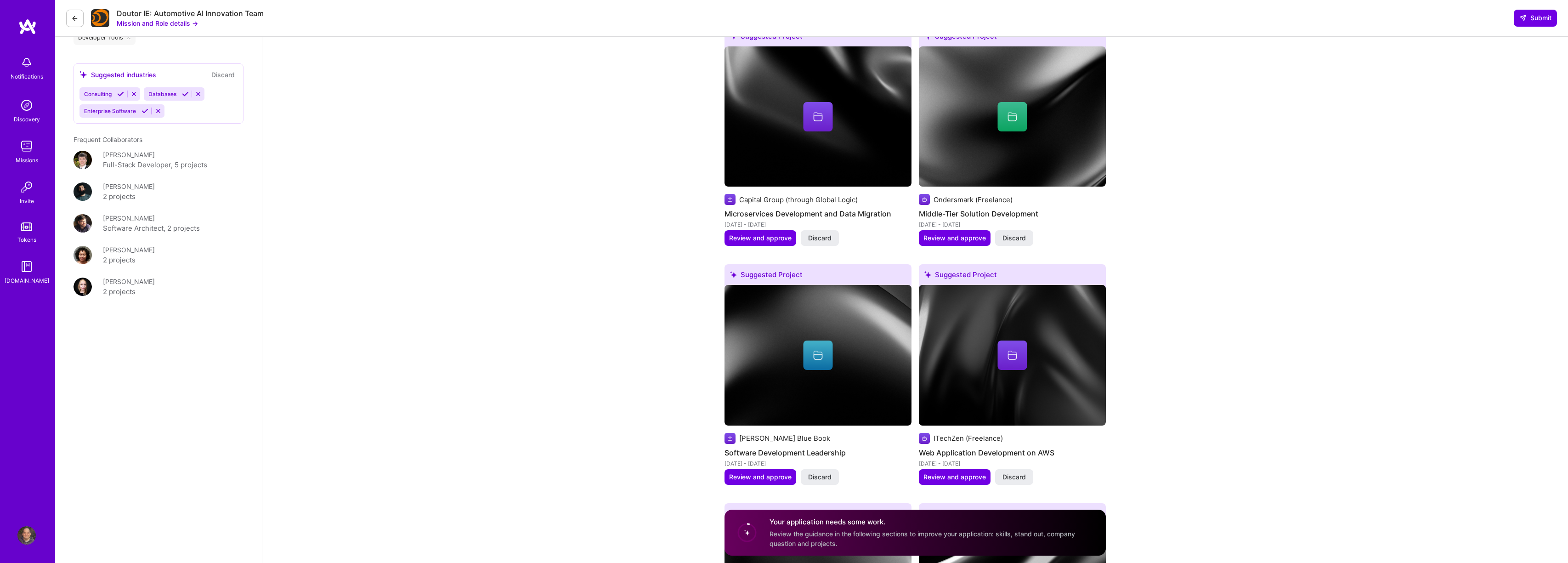
scroll to position [1664, 0]
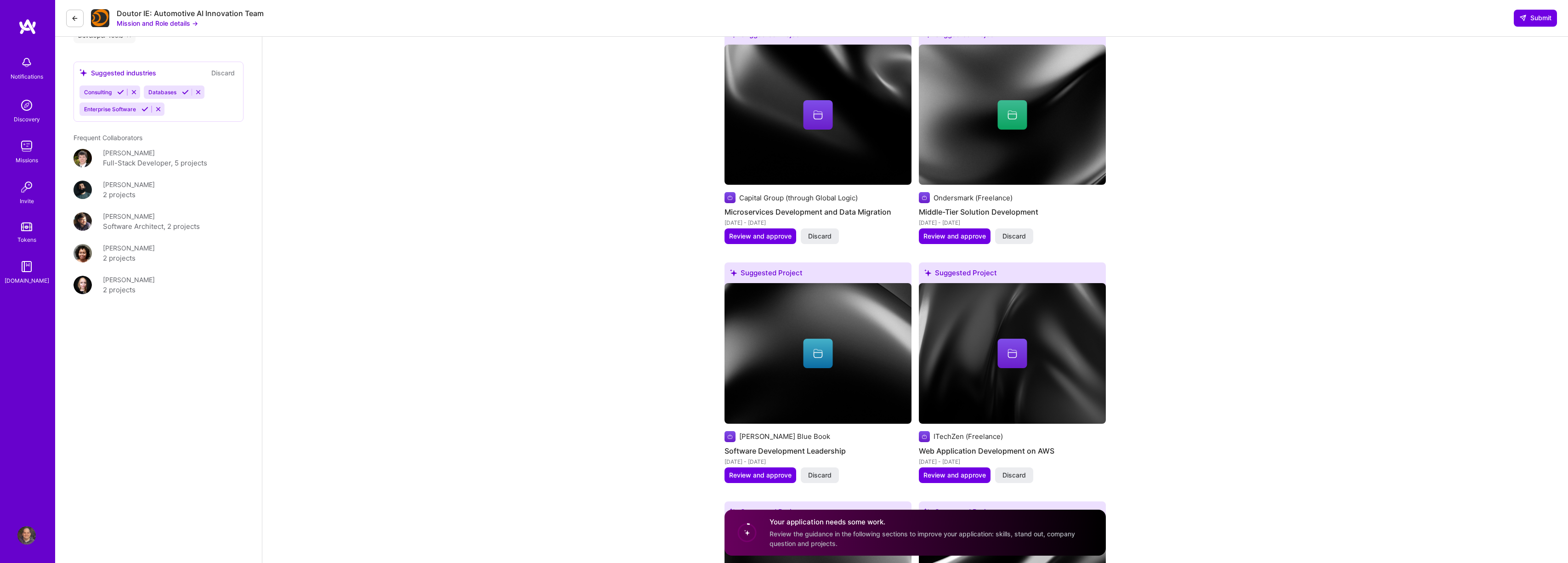
type input "125"
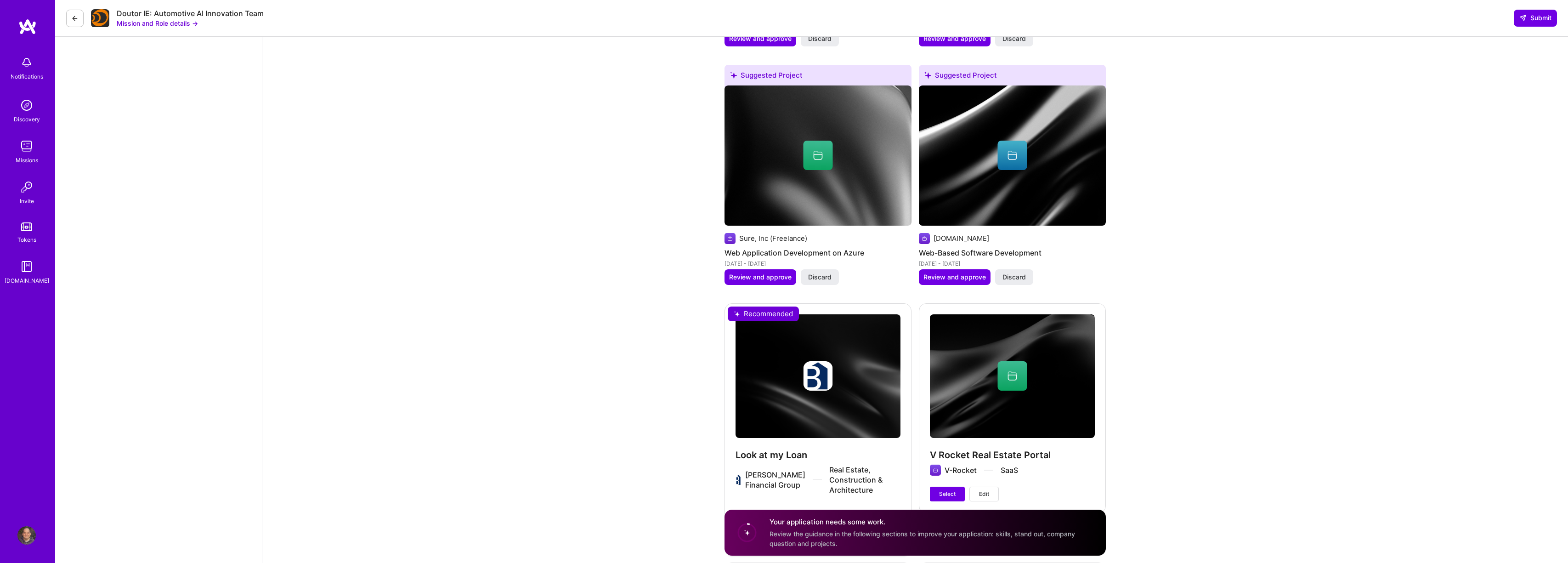
scroll to position [2229, 0]
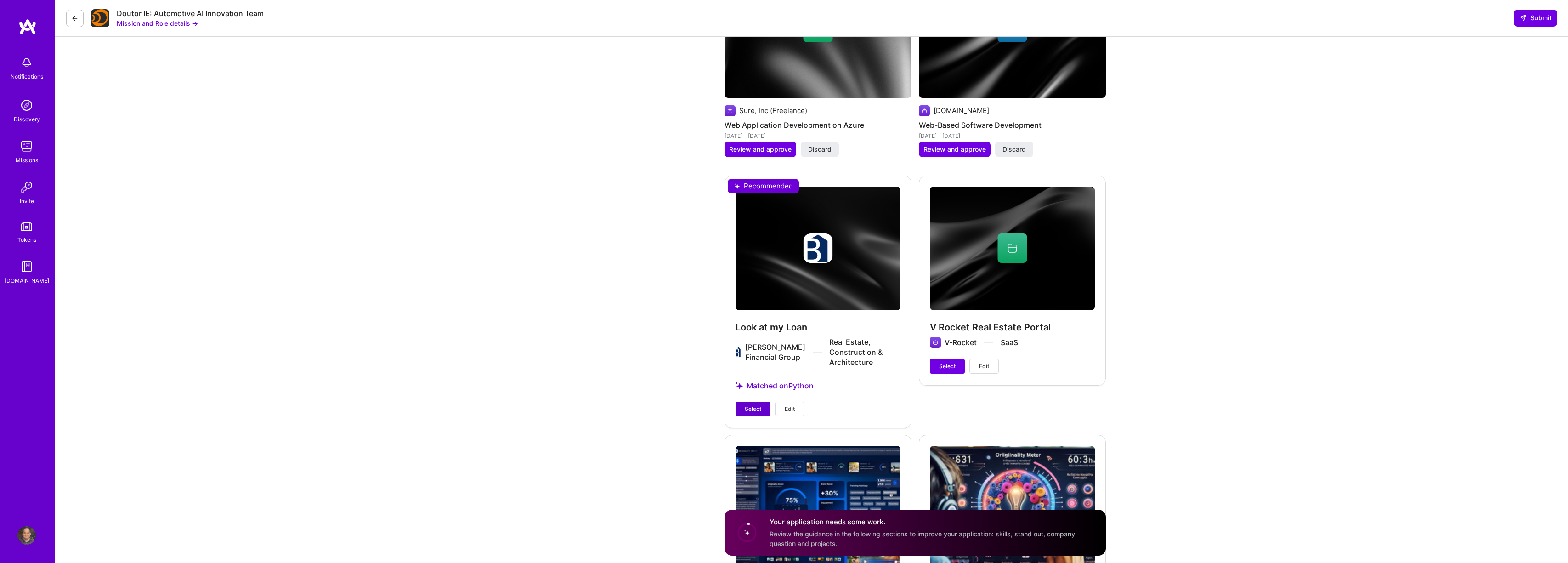
click at [751, 409] on span "Select" at bounding box center [753, 409] width 17 height 8
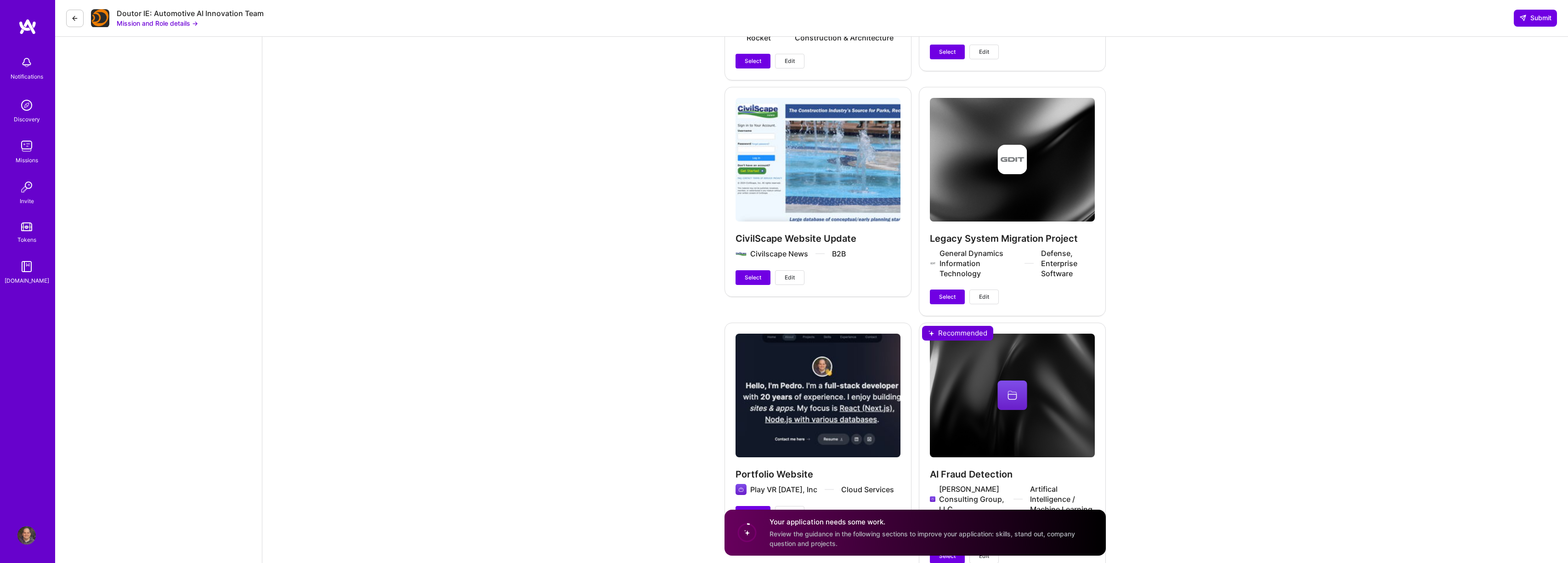
scroll to position [3115, 0]
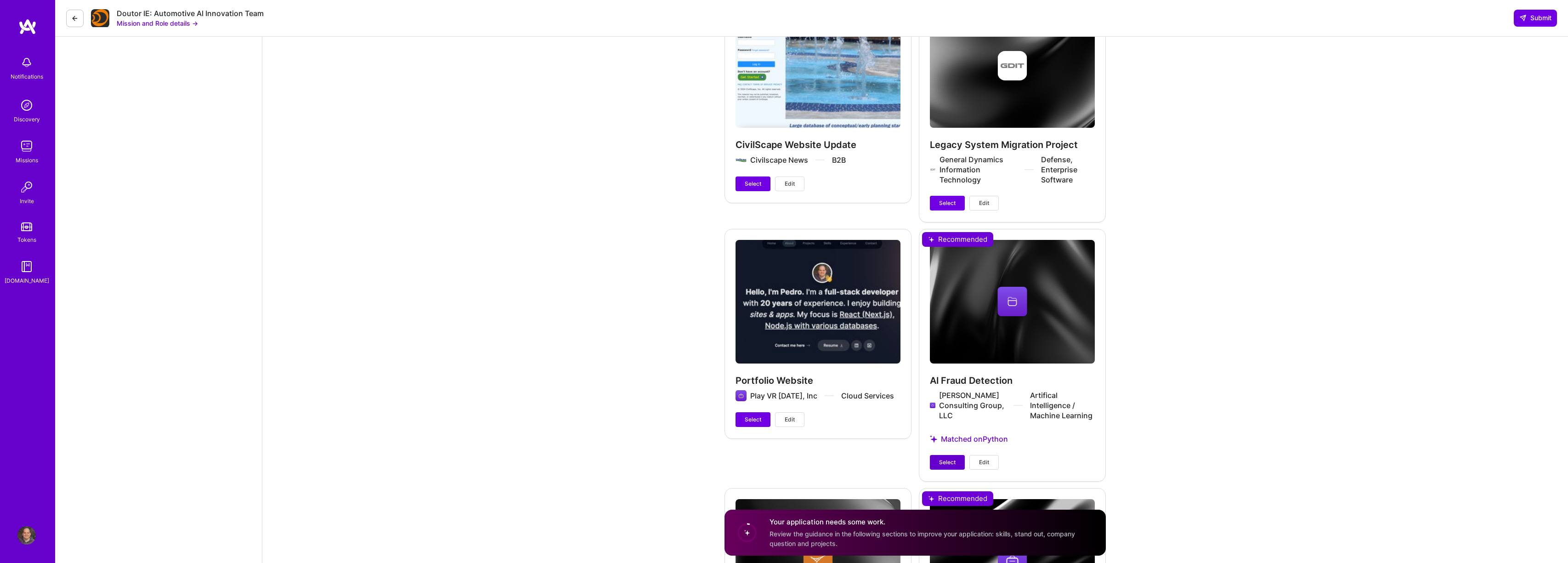
click at [944, 460] on span "Select" at bounding box center [948, 462] width 17 height 8
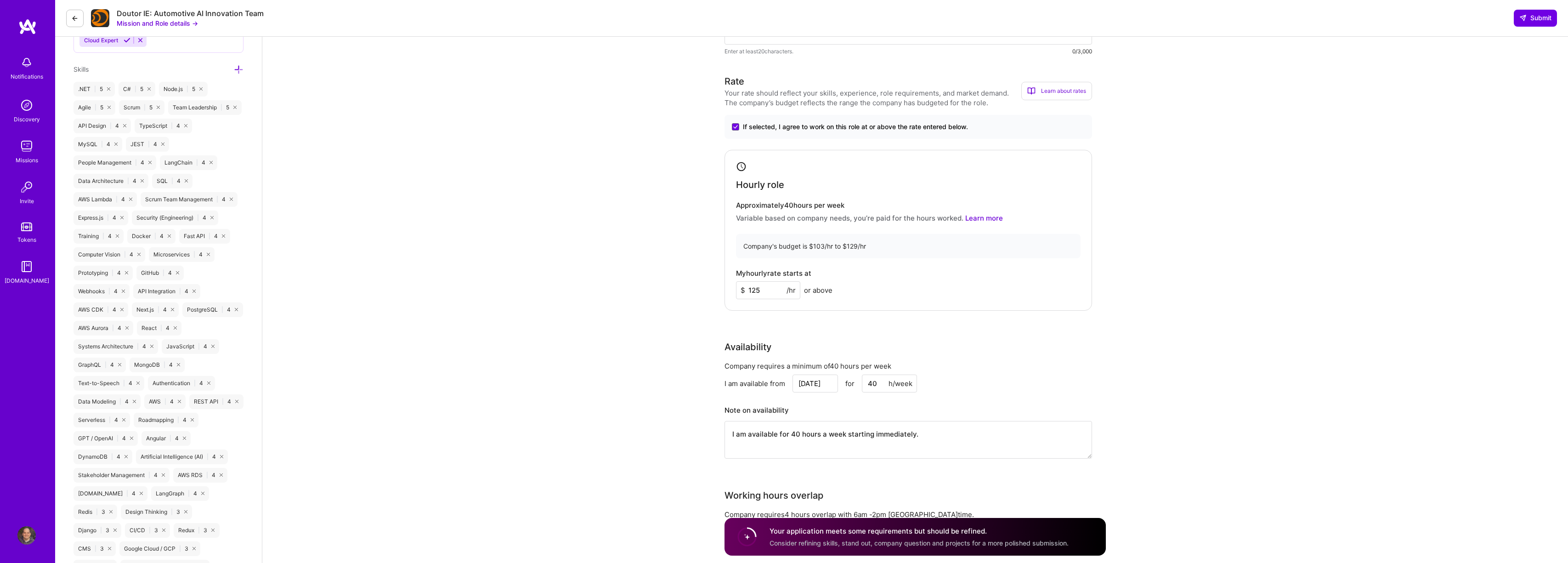
scroll to position [538, 0]
click at [898, 448] on textarea "I am available for 40 hours a week starting immediately." at bounding box center [908, 443] width 368 height 38
click at [900, 437] on textarea "I am available for 40 hours a week starting immediately." at bounding box center [908, 443] width 368 height 38
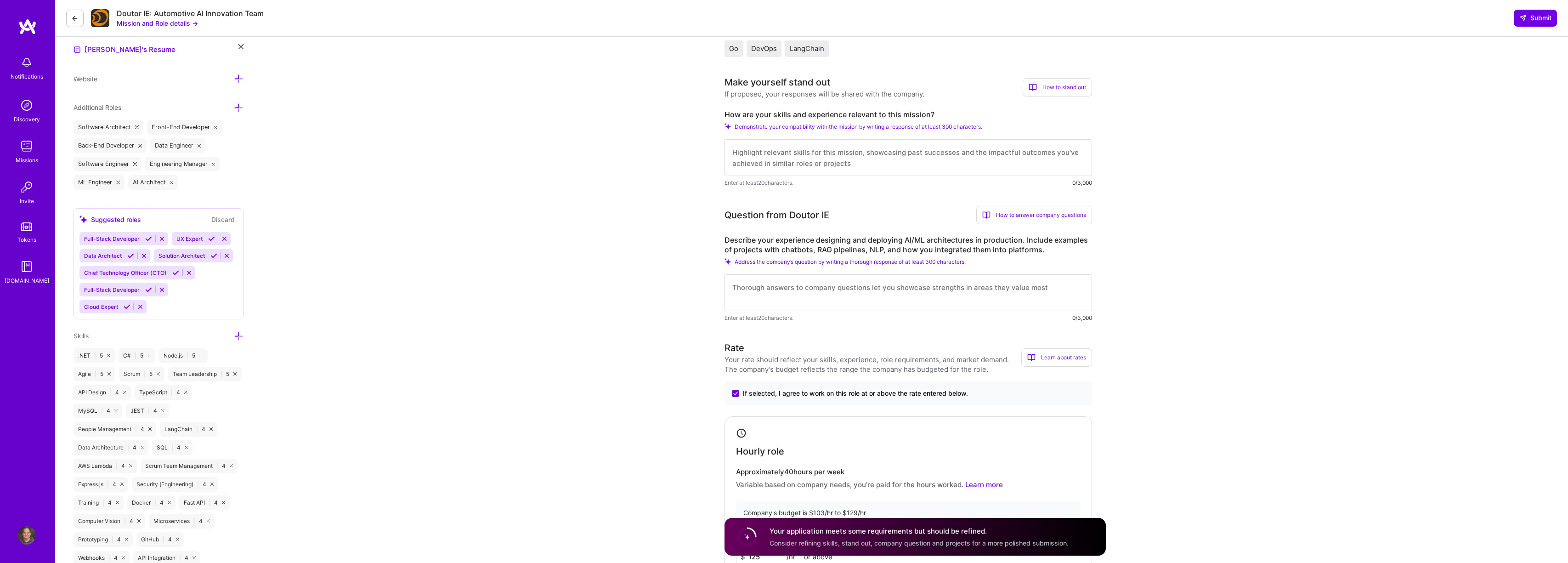
scroll to position [243, 0]
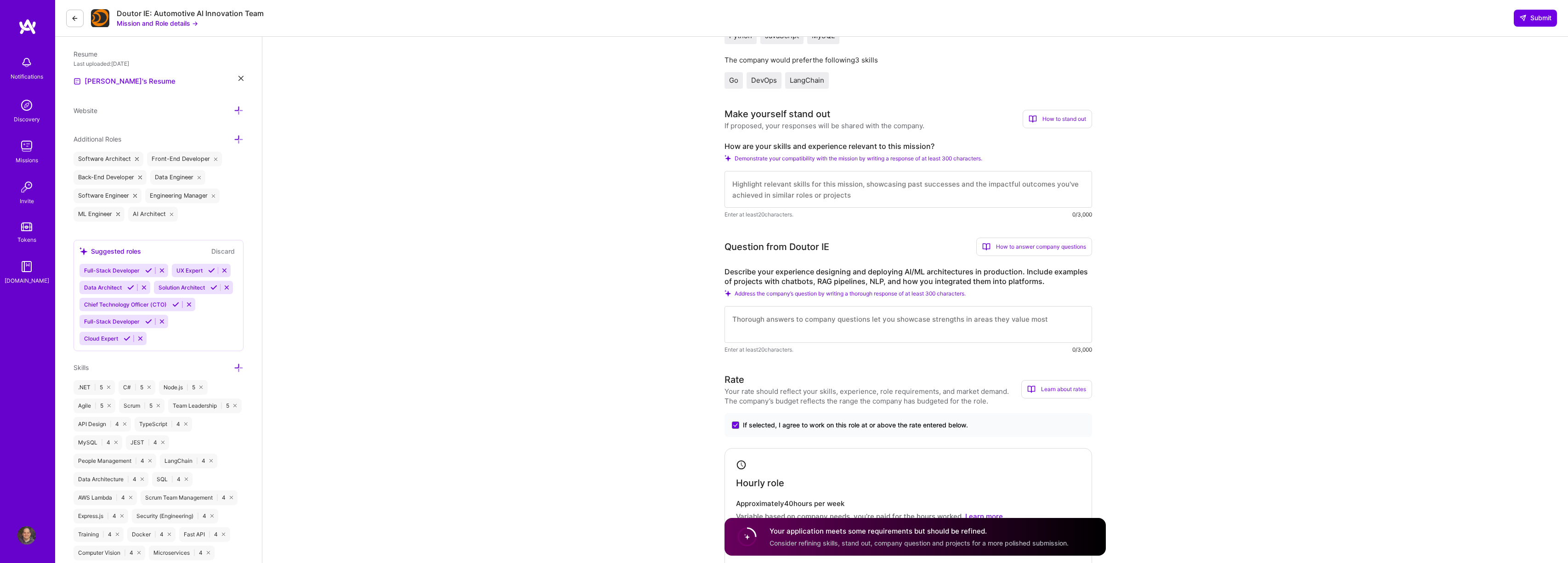
click at [872, 313] on textarea at bounding box center [908, 325] width 368 height 37
paste textarea "Production AI/ML Architecture Experience: I've designed and deployed multiple A…"
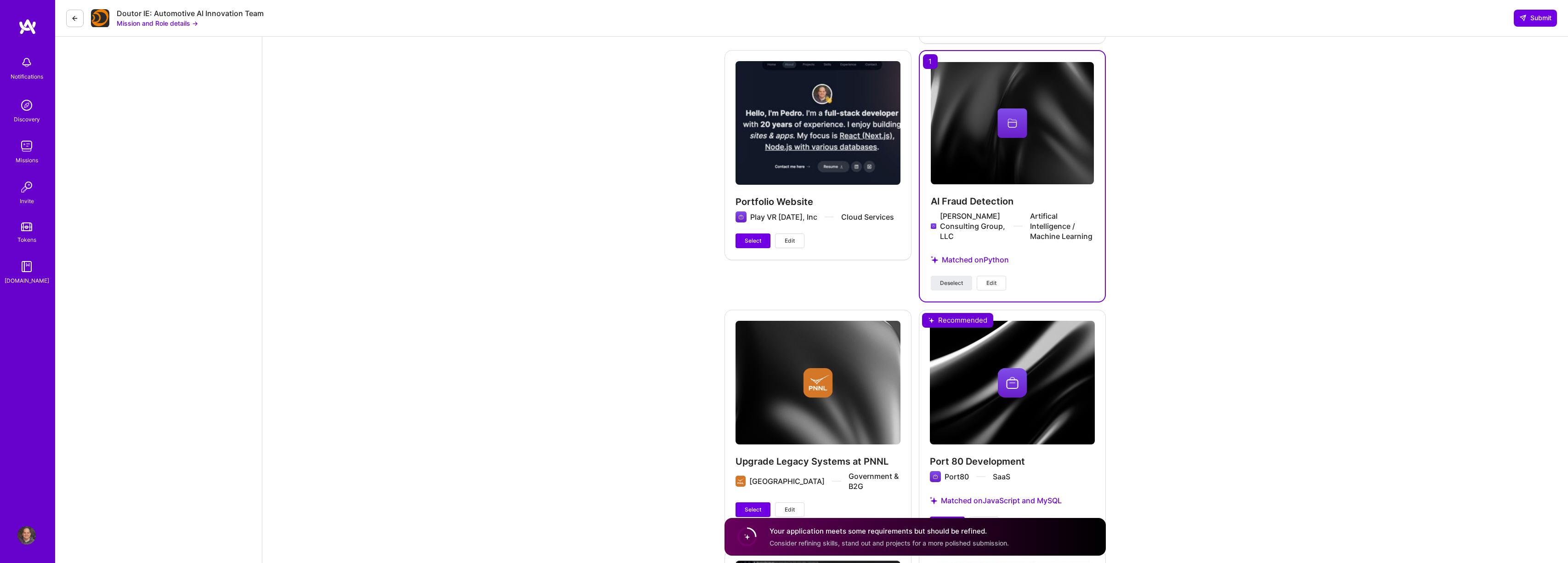
scroll to position [3740, 0]
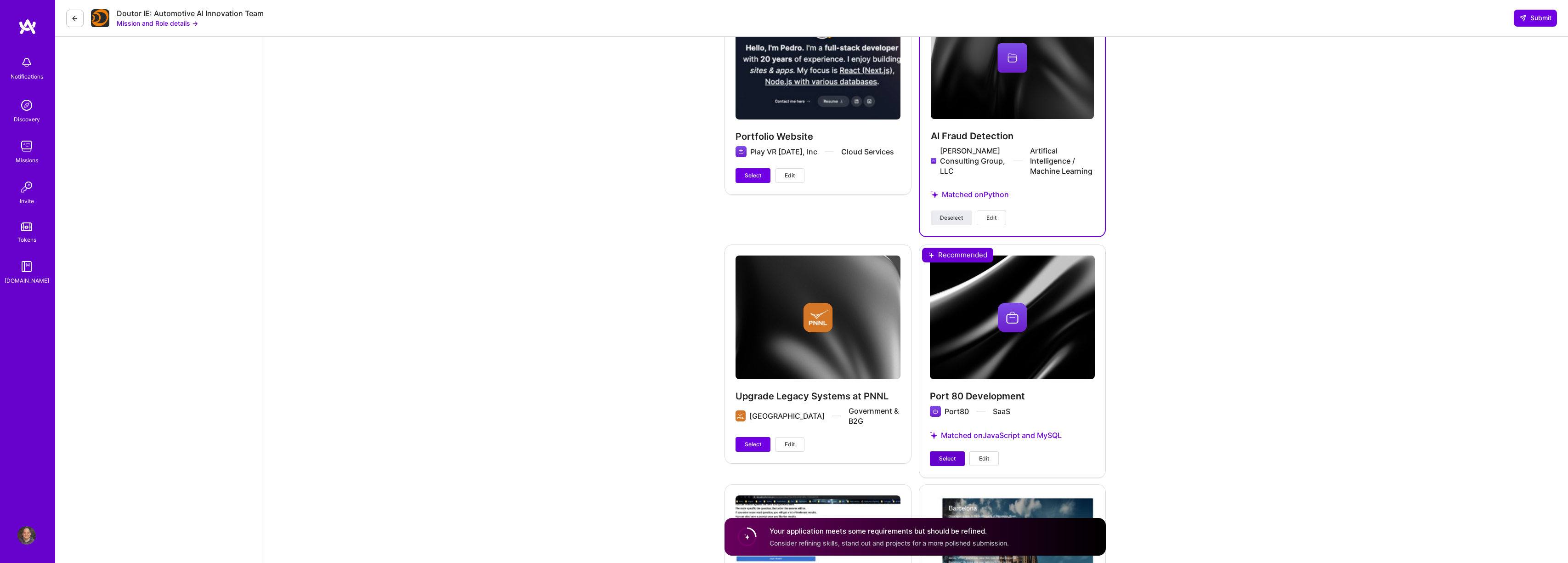
click at [950, 458] on span "Select" at bounding box center [948, 459] width 17 height 8
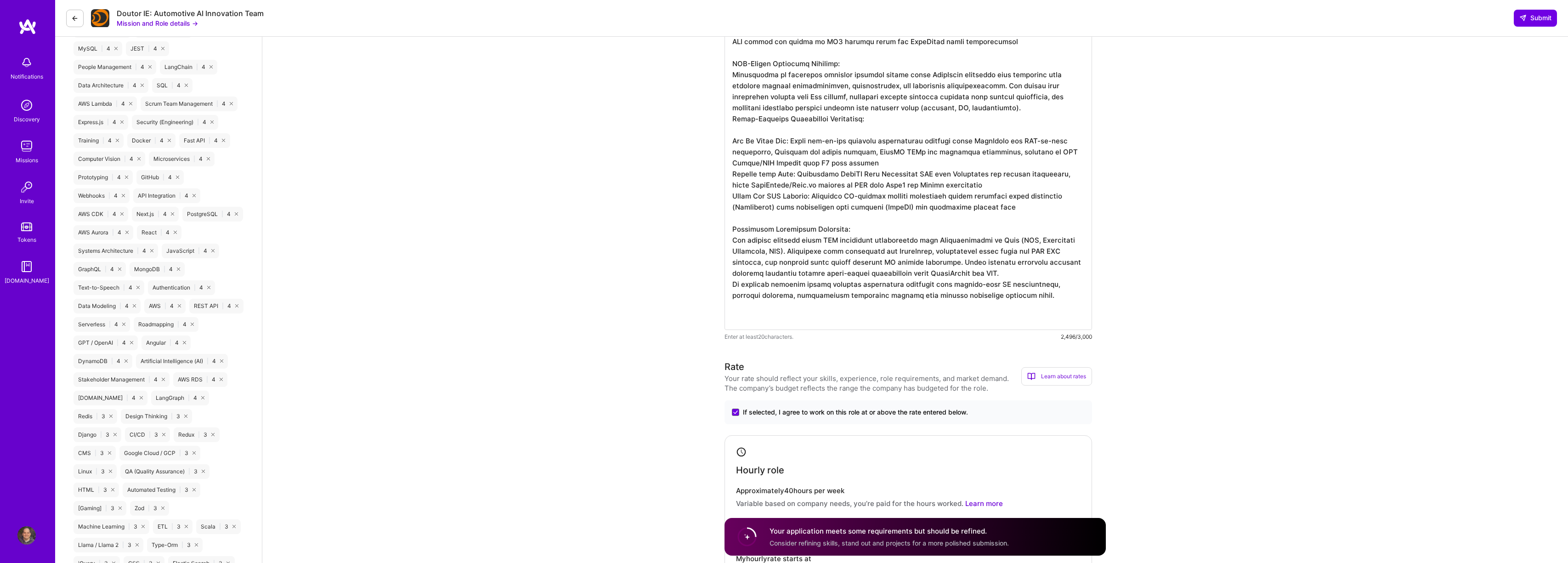
scroll to position [628, 0]
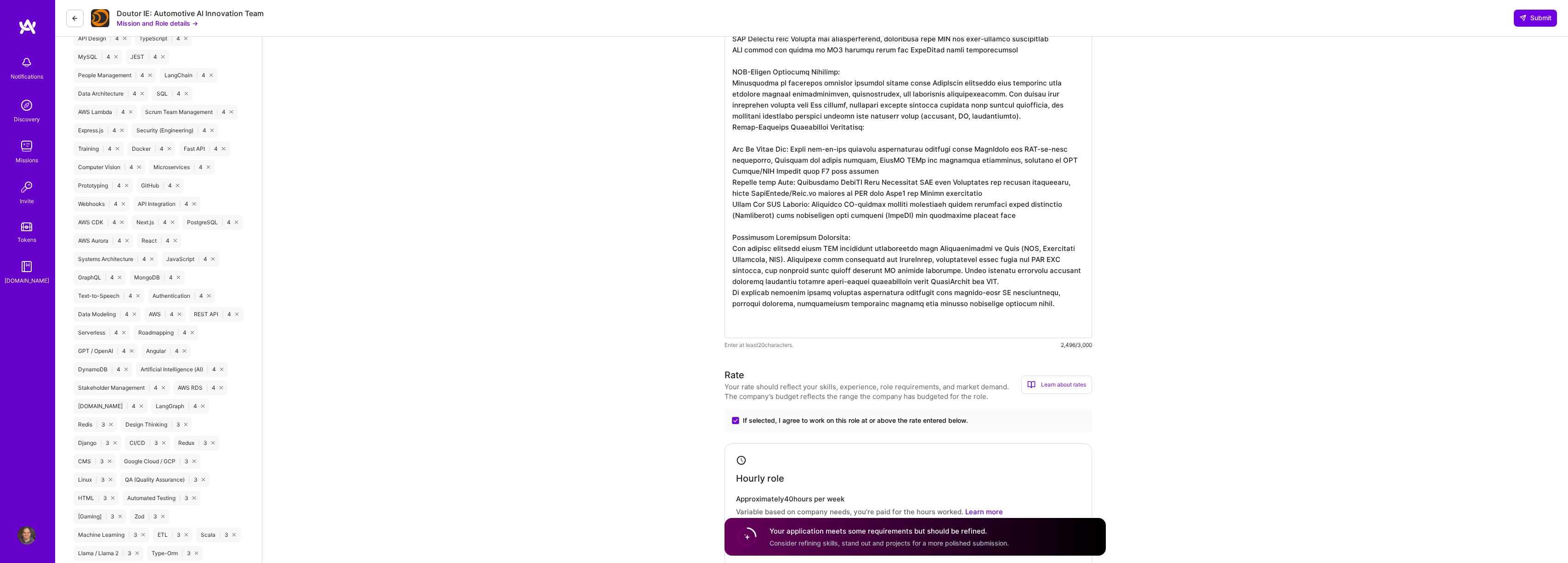
click at [776, 269] on textarea at bounding box center [908, 121] width 368 height 434
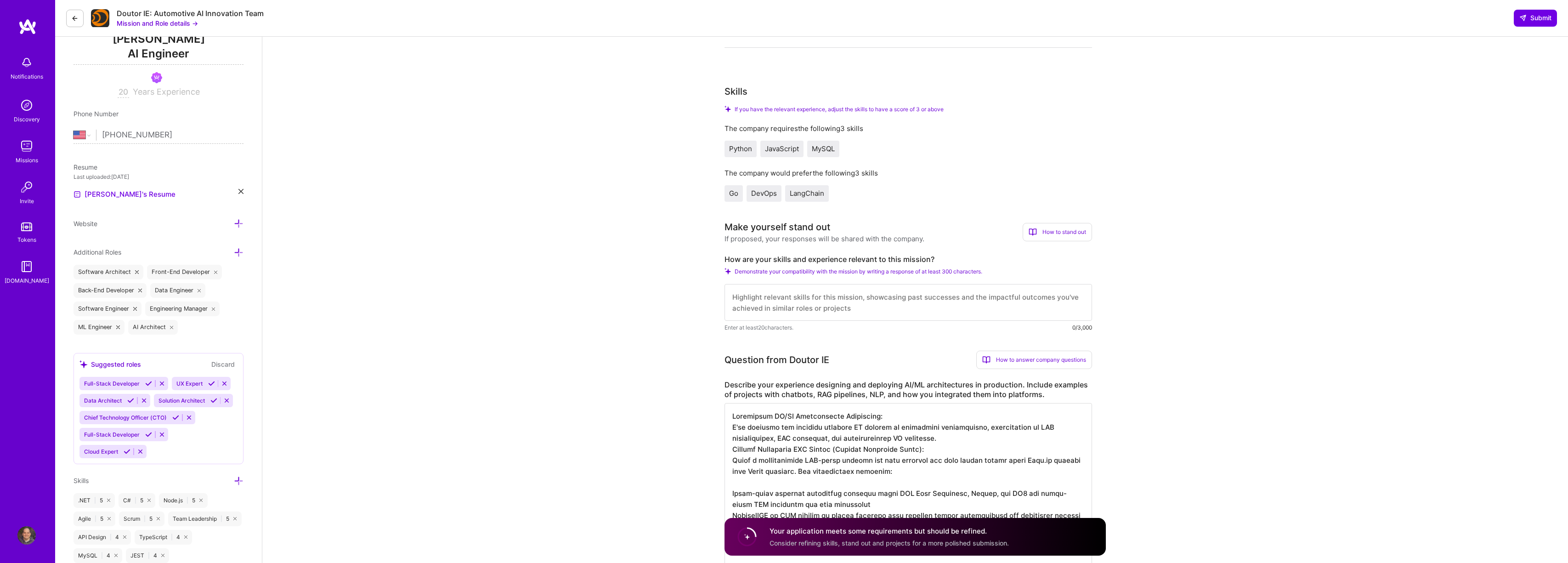
scroll to position [158, 0]
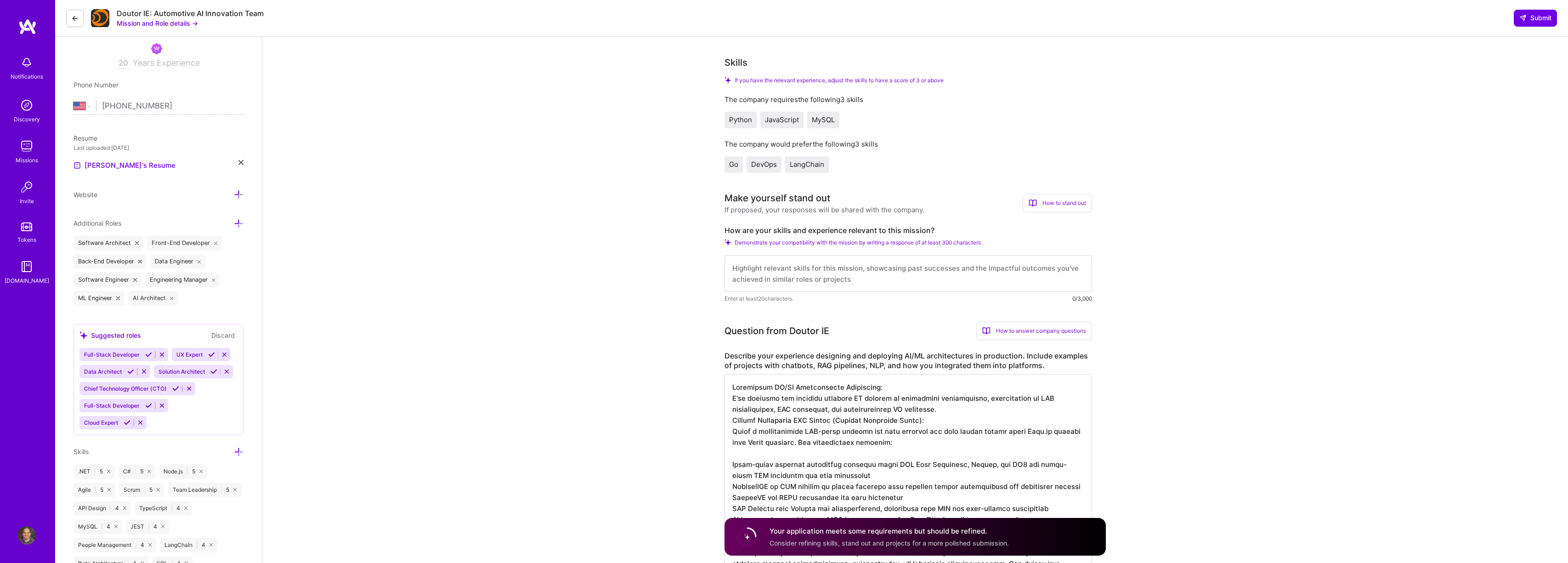
type textarea "Production AI/ML Architecture Experience: I've designed and deployed multiple A…"
click at [952, 285] on textarea at bounding box center [908, 273] width 368 height 37
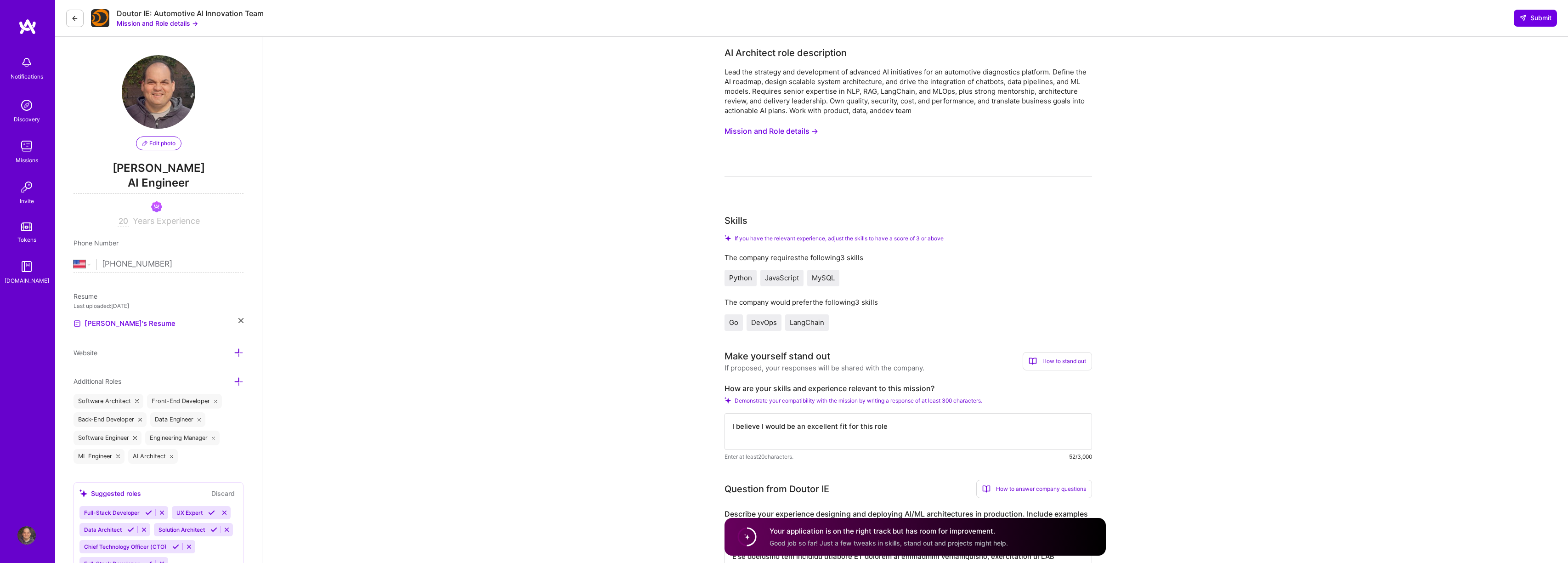
click at [896, 429] on textarea "I believe I would be an excellent fit for this role" at bounding box center [908, 432] width 368 height 37
paste textarea "Strategic AI Leadership for Automotive Diagnostics: My 20+ years of software en…"
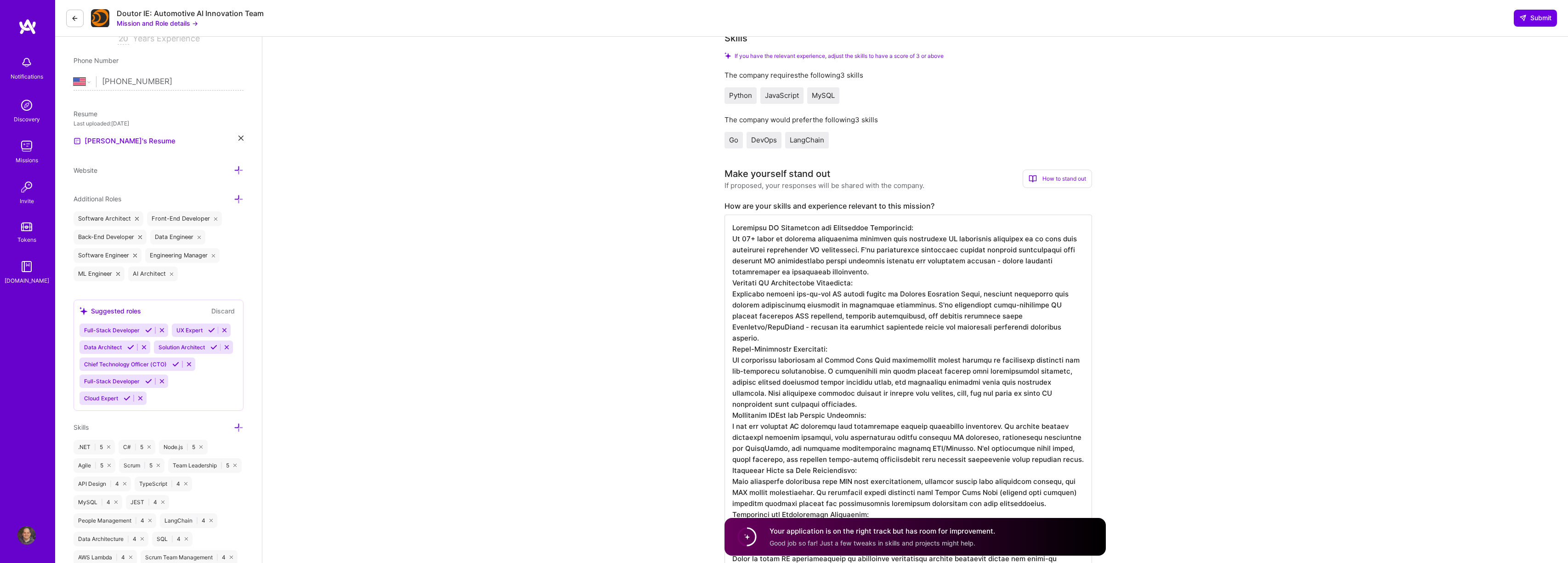
scroll to position [1, 0]
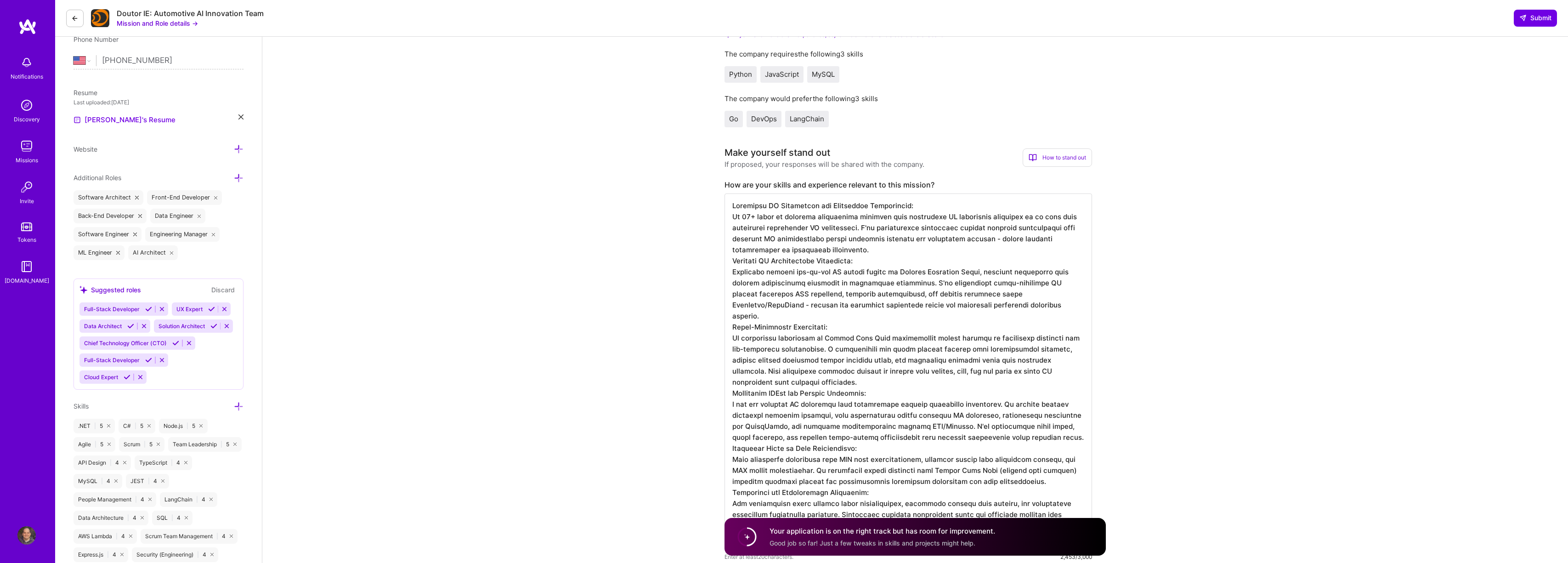
scroll to position [460, 0]
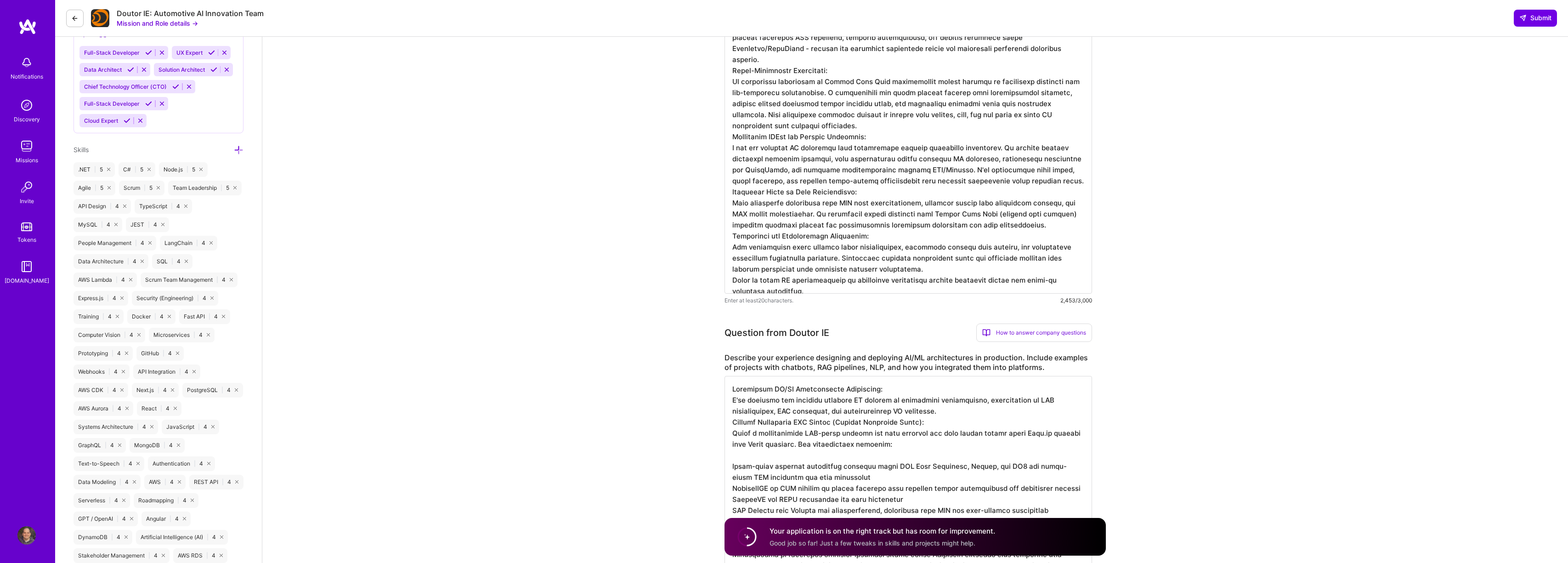
click at [968, 280] on textarea at bounding box center [908, 115] width 368 height 357
type textarea "Strategic AI Leadership for Automotive Diagnostics: My 20+ years of software en…"
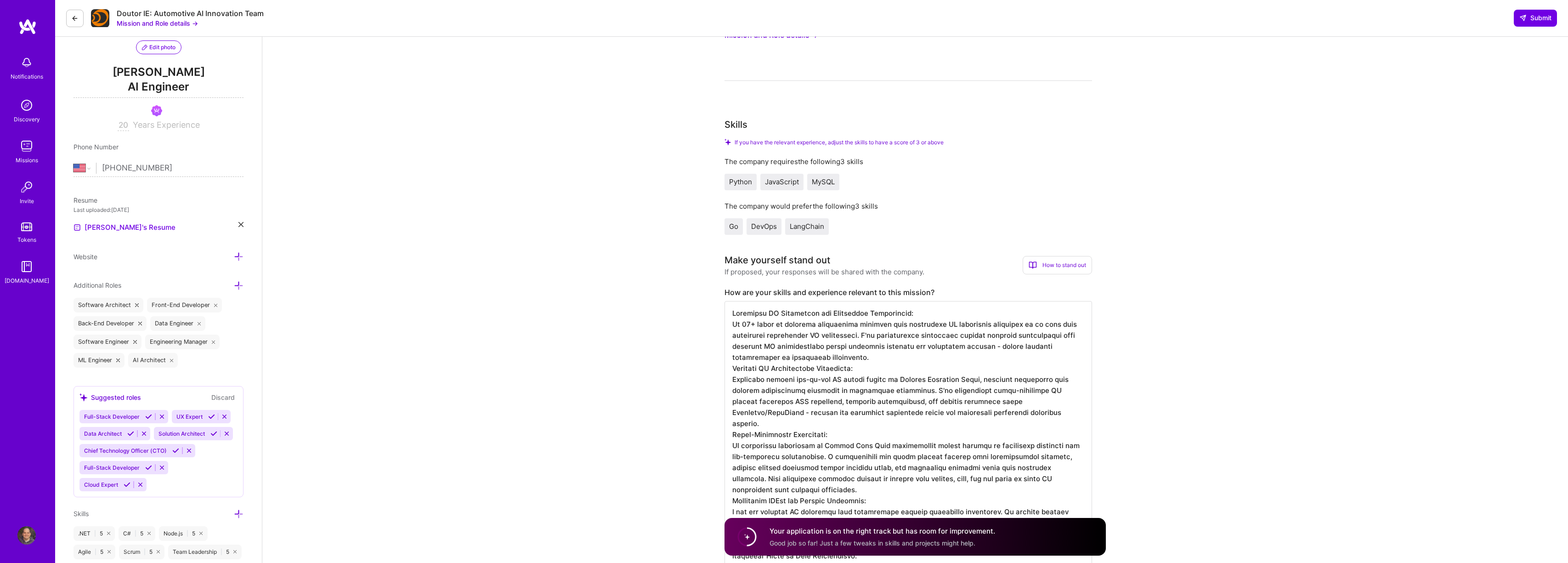
scroll to position [0, 0]
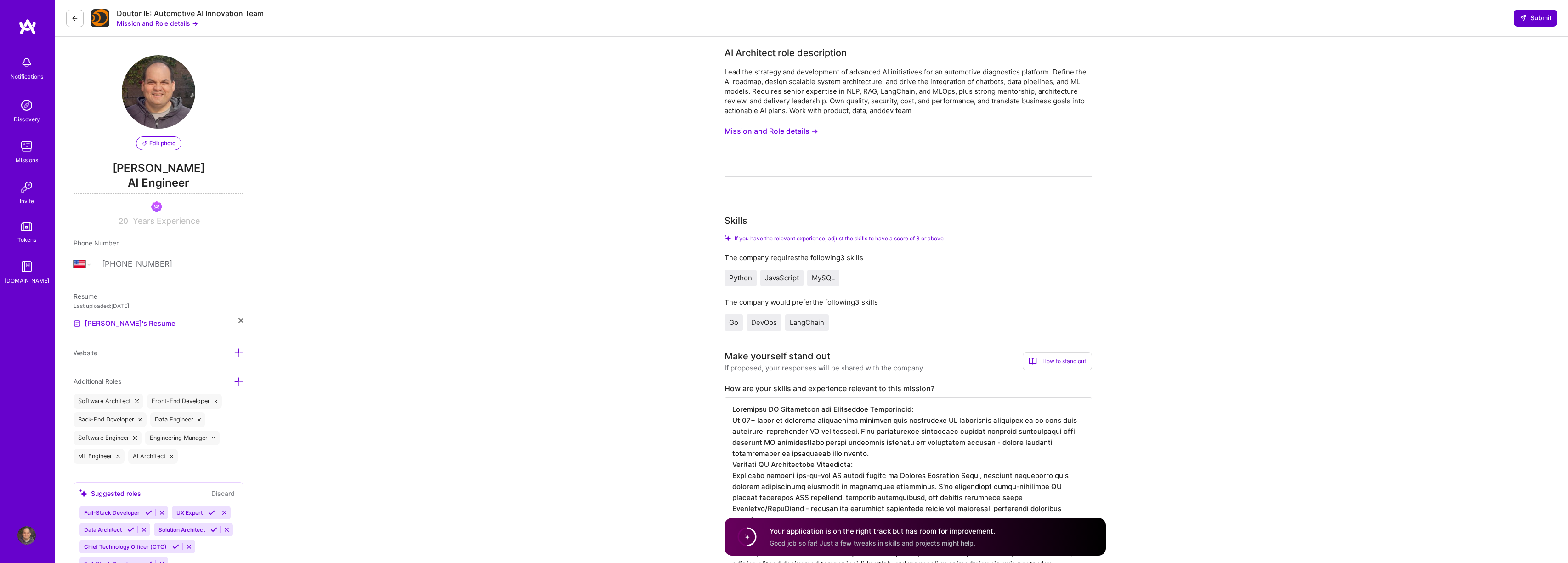
click at [1527, 16] on span "Submit" at bounding box center [1536, 18] width 32 height 9
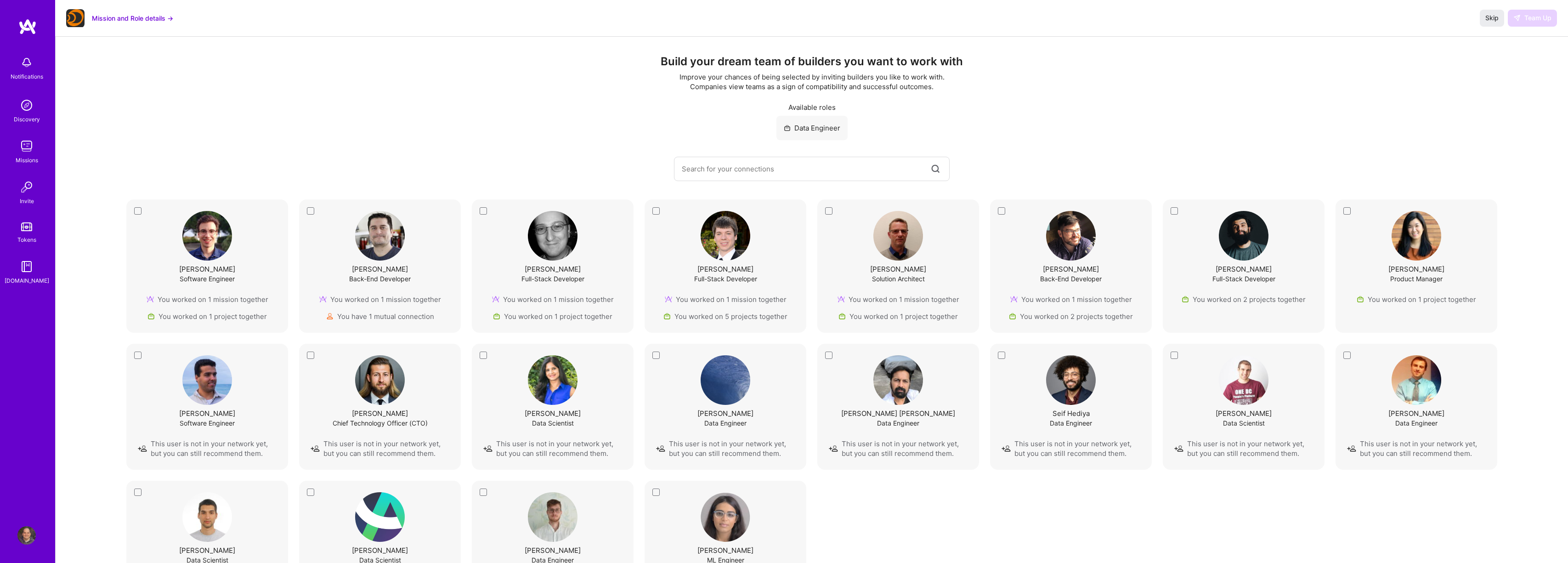
click at [19, 147] on img at bounding box center [27, 146] width 18 height 18
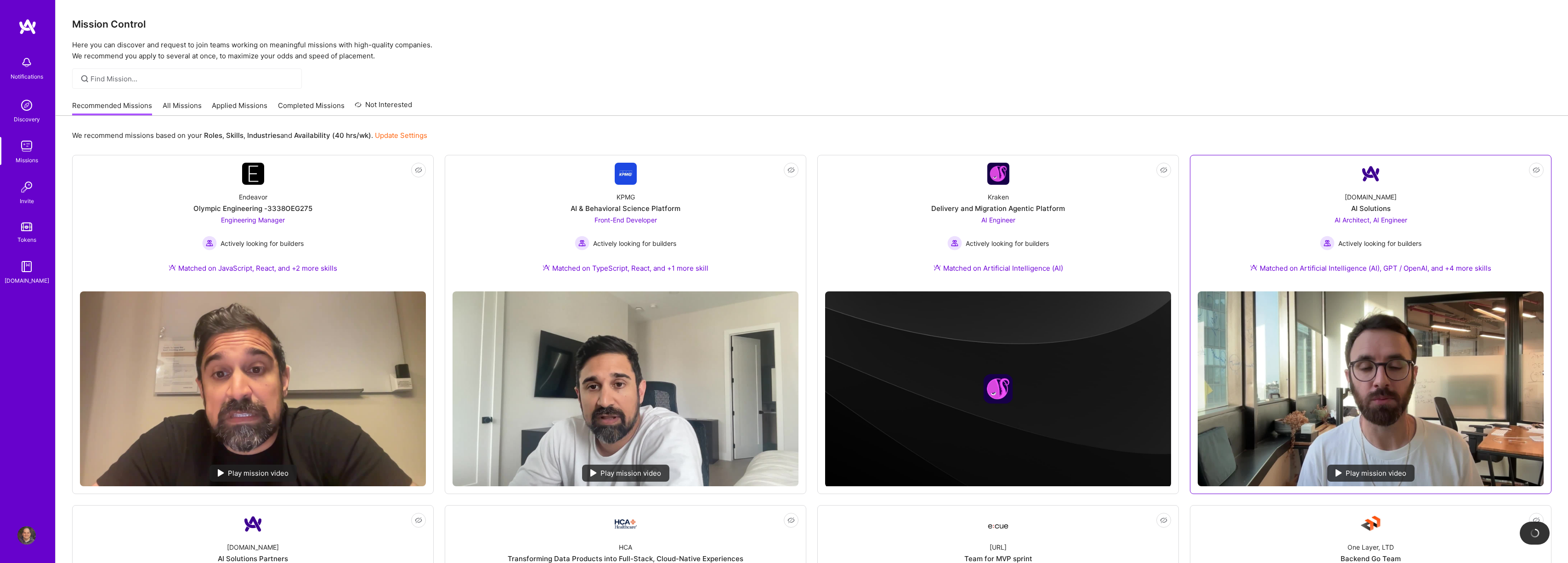
click at [1351, 467] on div "Play mission video" at bounding box center [1372, 473] width 87 height 17
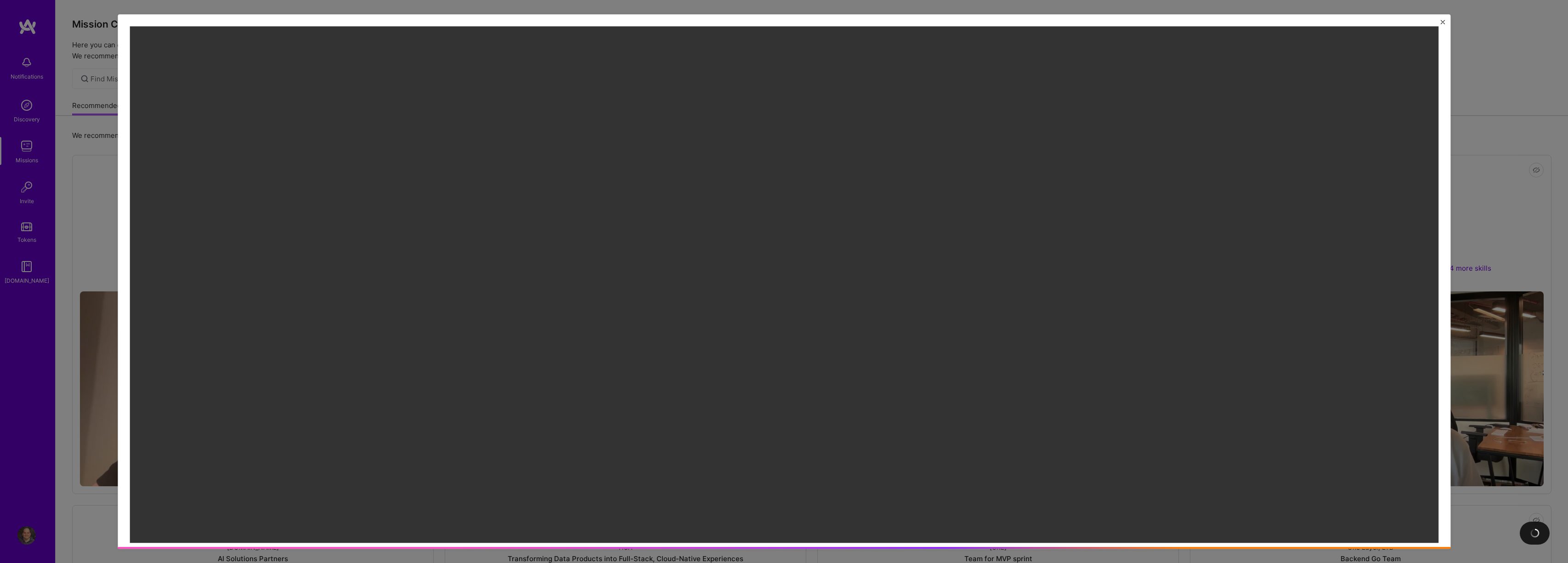
click at [1028, 1] on div at bounding box center [784, 281] width 1568 height 563
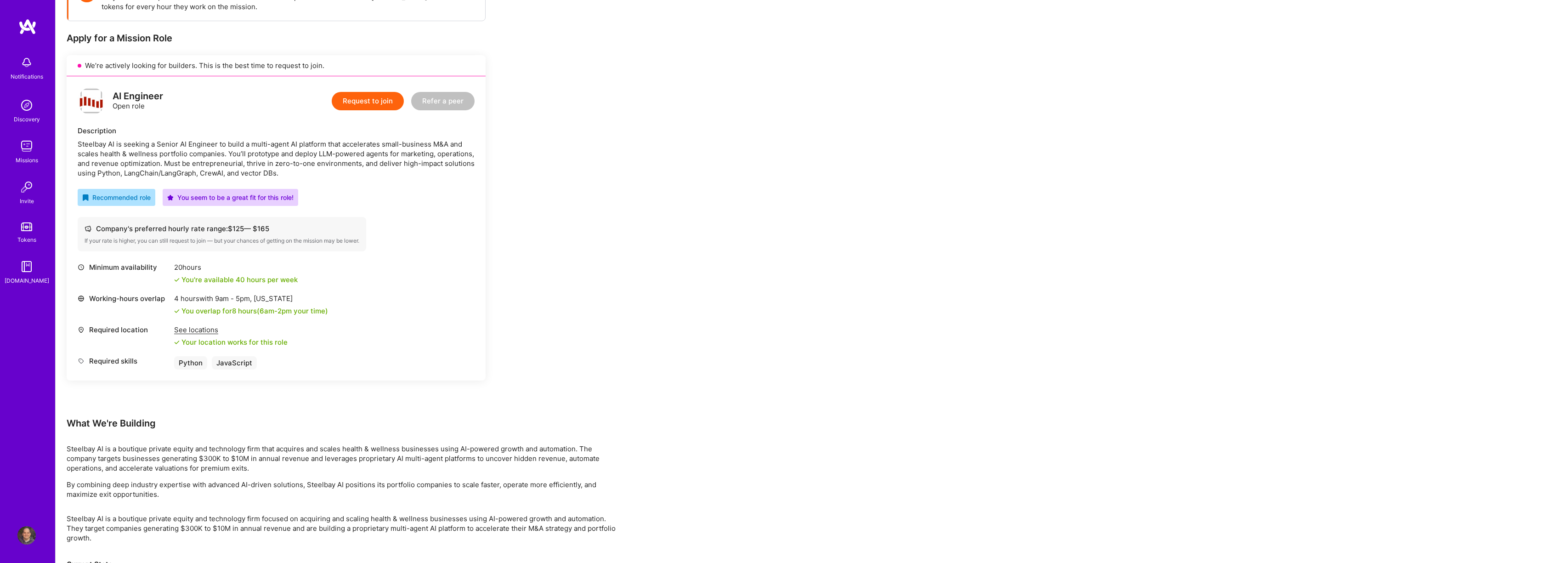
scroll to position [98, 0]
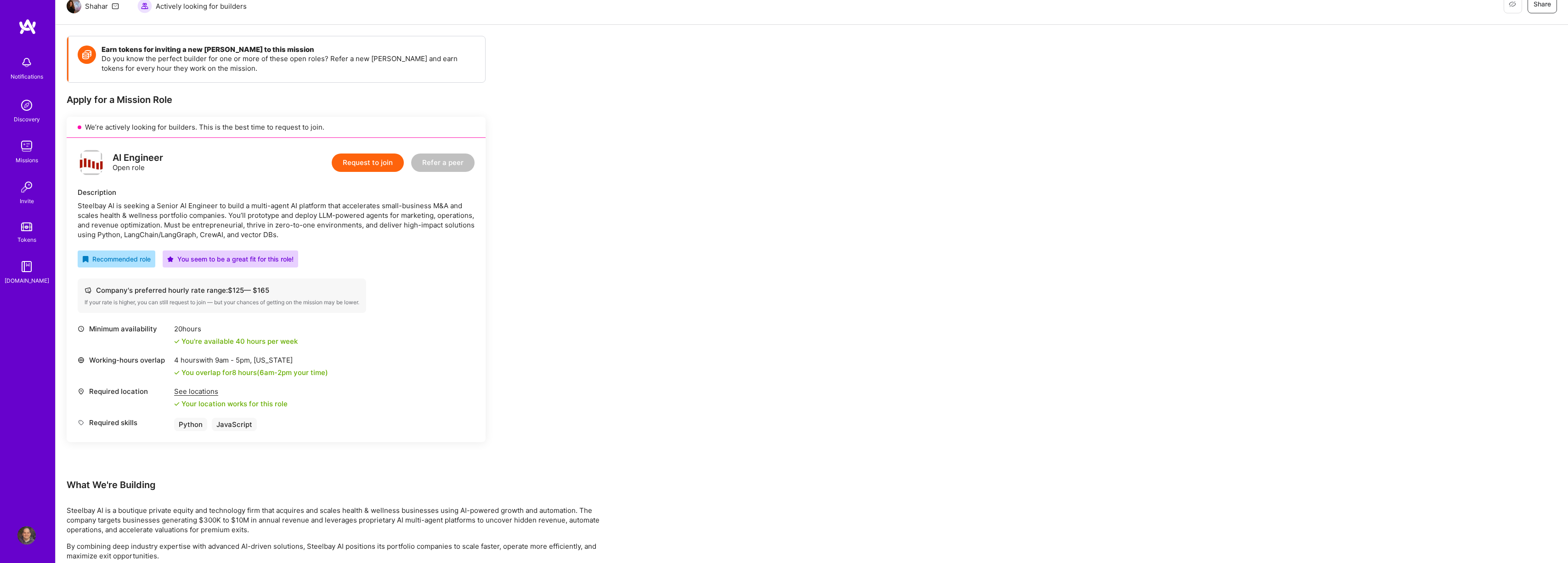
click at [368, 167] on button "Request to join" at bounding box center [368, 163] width 72 height 18
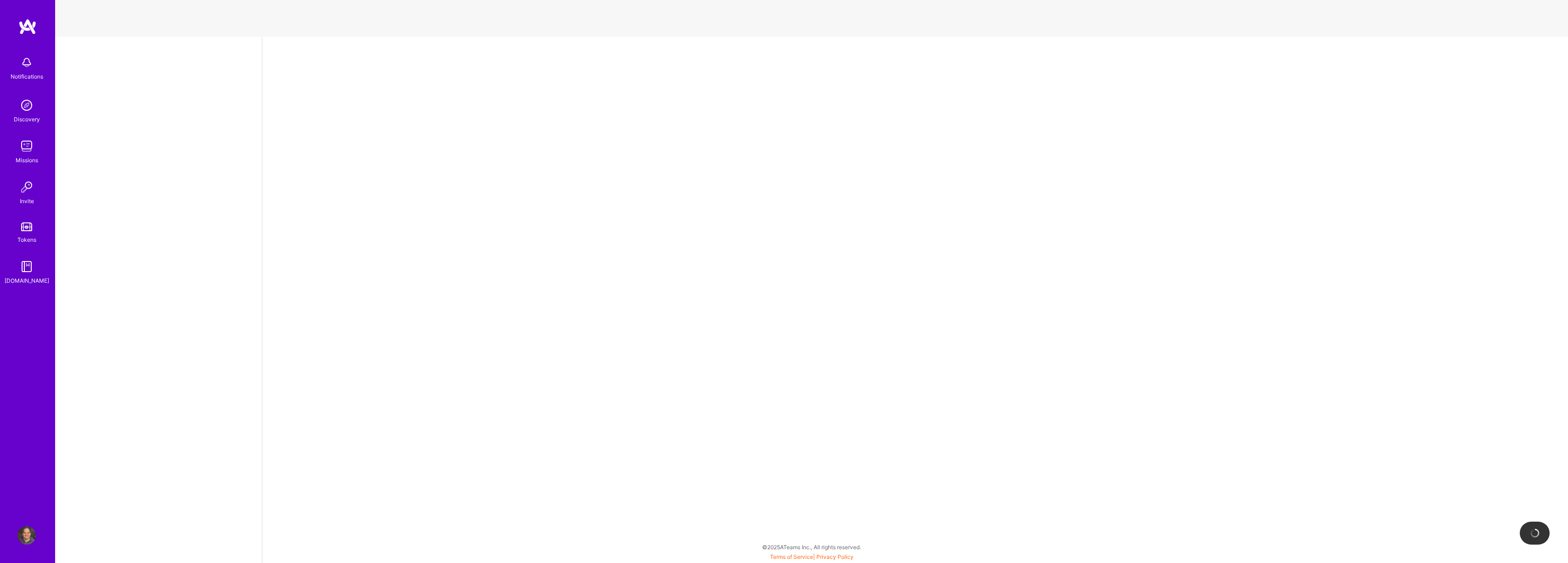
select select "US"
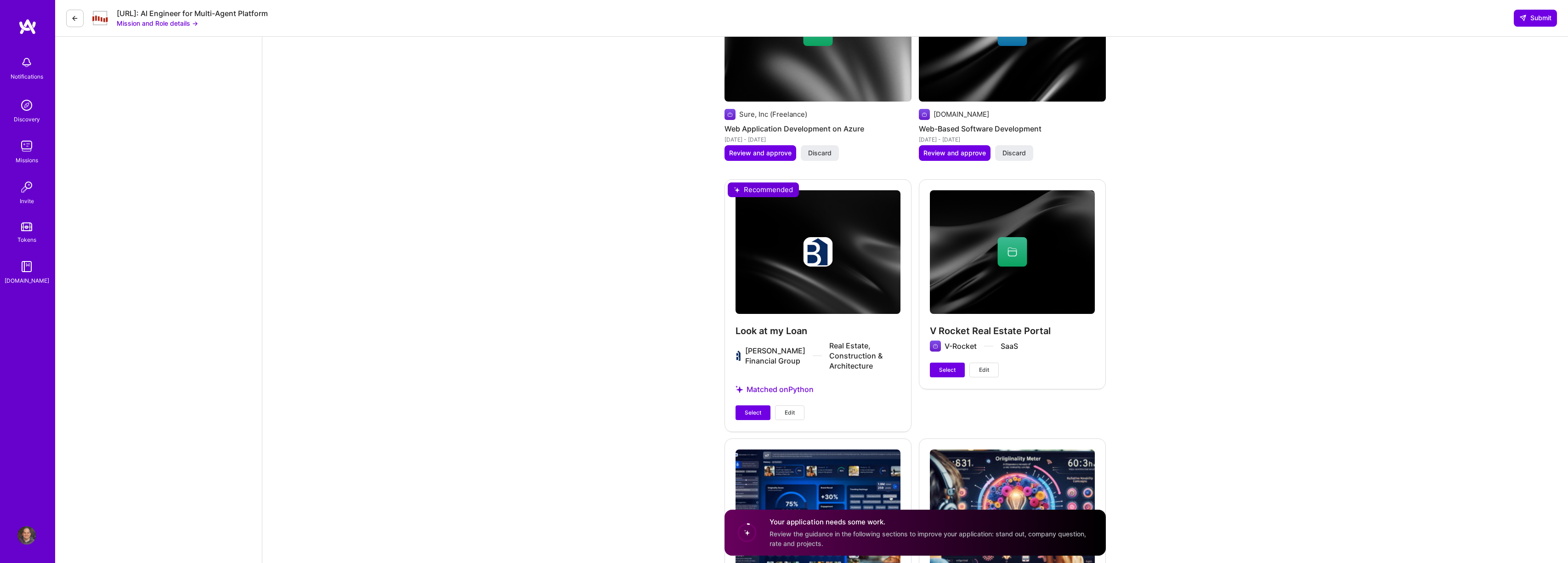
scroll to position [2175, 0]
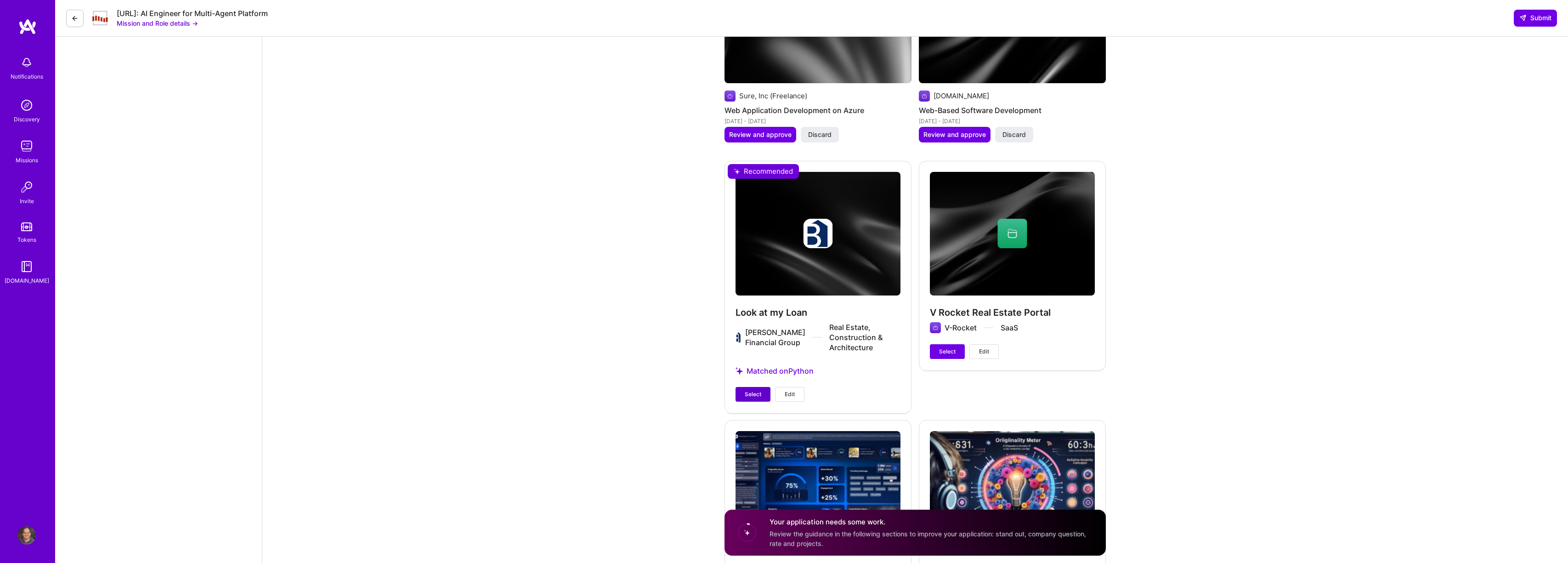
click at [753, 395] on span "Select" at bounding box center [753, 394] width 17 height 8
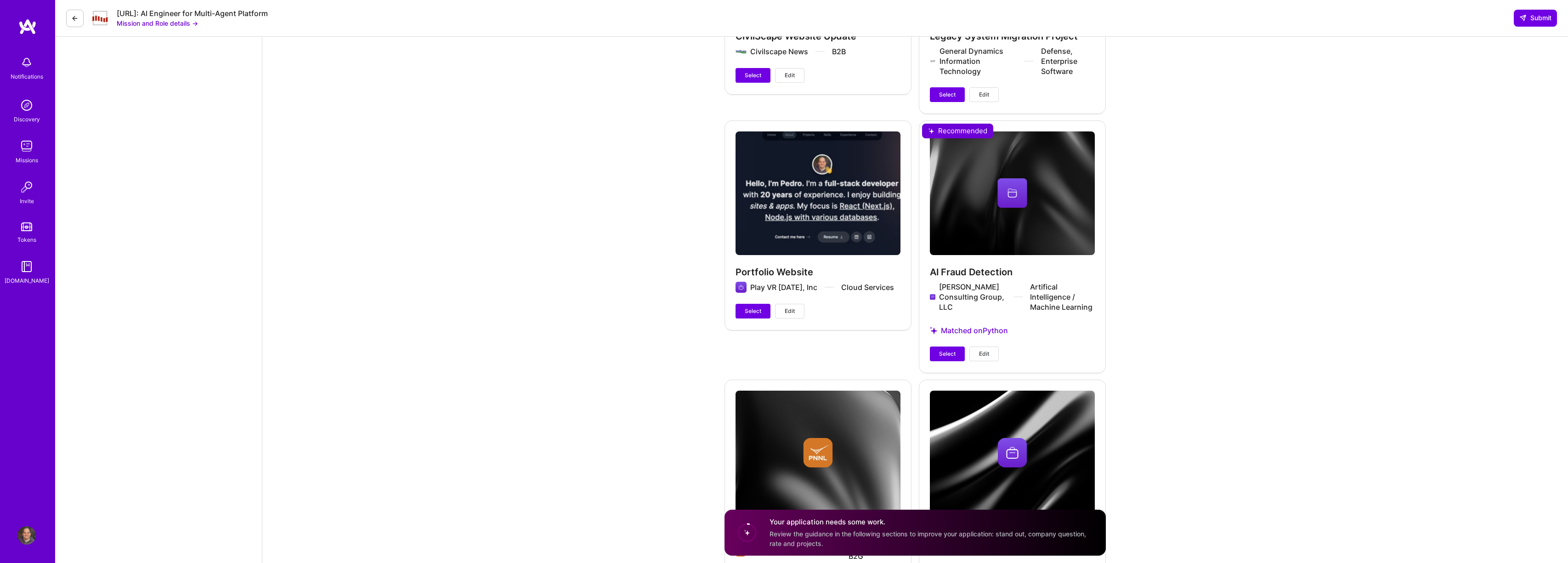
scroll to position [3151, 0]
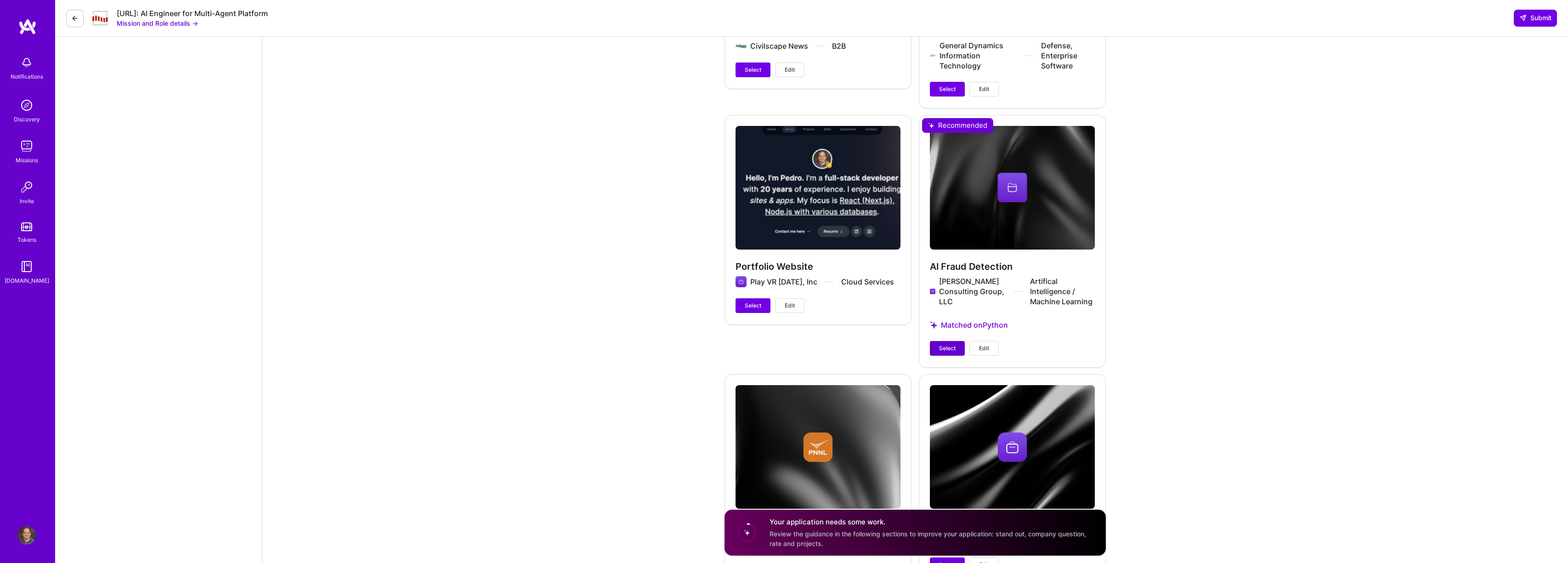
click at [947, 350] on span "Select" at bounding box center [948, 348] width 17 height 8
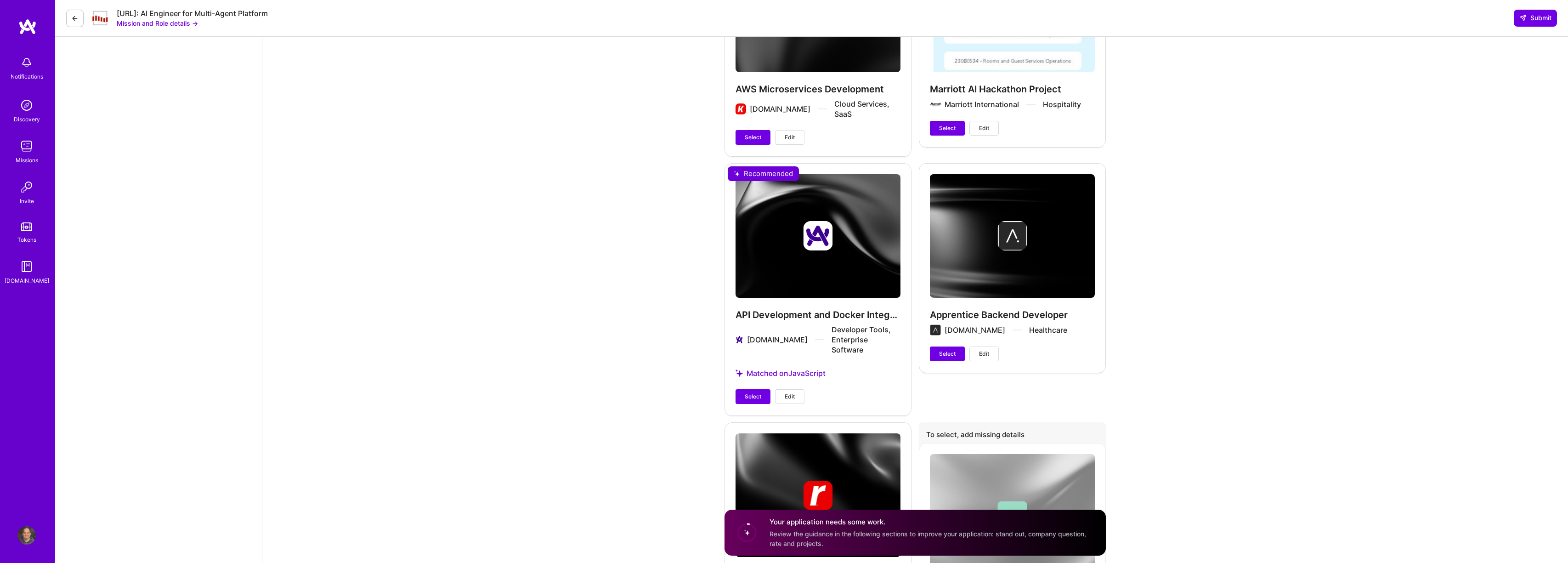
scroll to position [4039, 0]
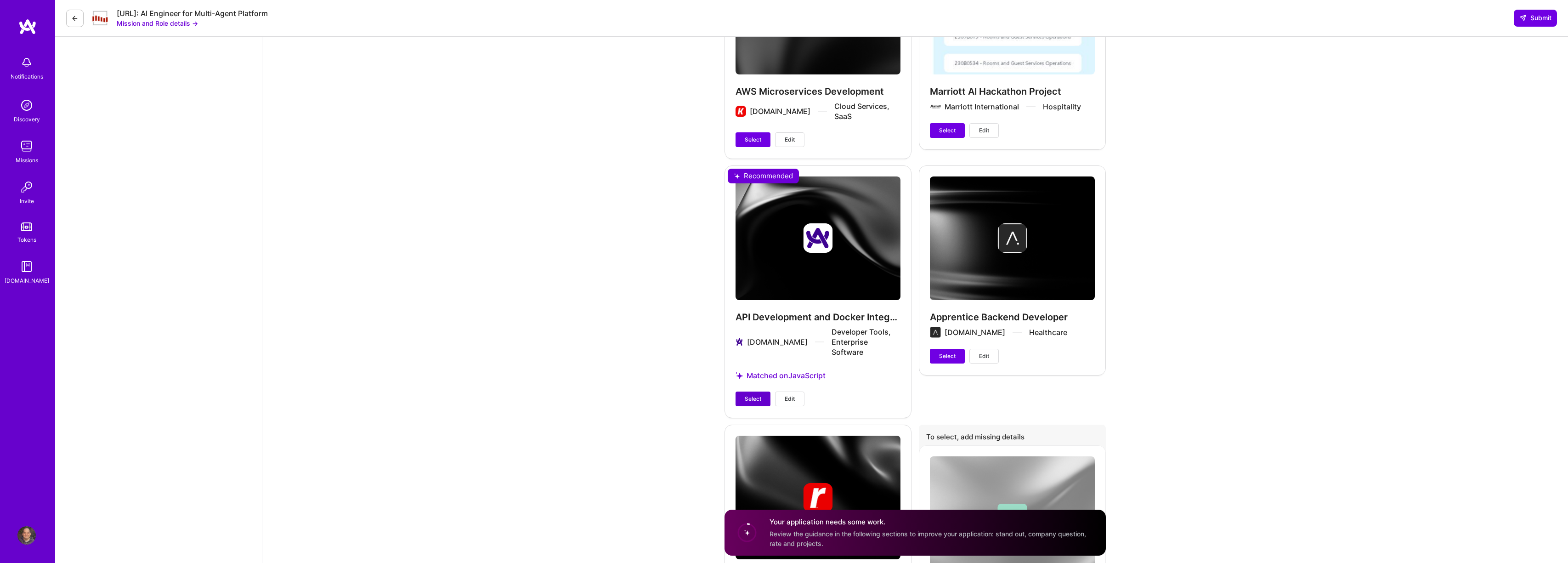
click at [751, 395] on span "Select" at bounding box center [753, 399] width 17 height 8
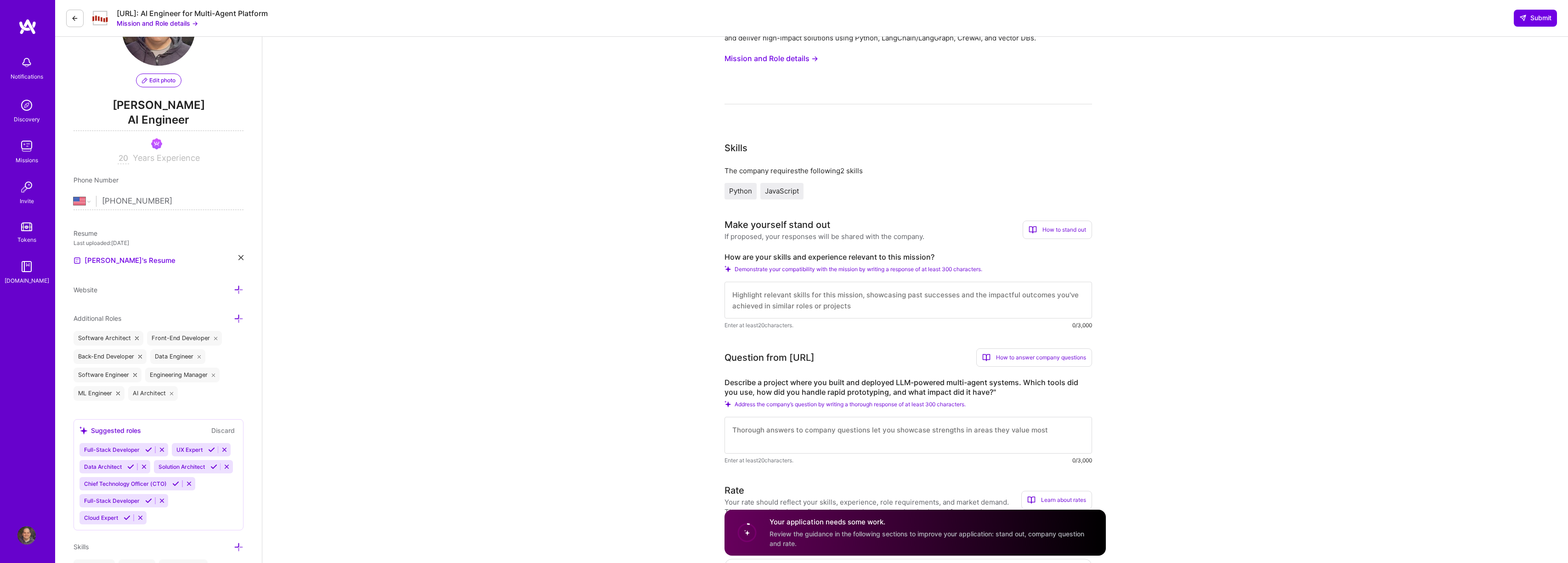
scroll to position [66, 0]
click at [942, 428] on textarea at bounding box center [908, 432] width 368 height 37
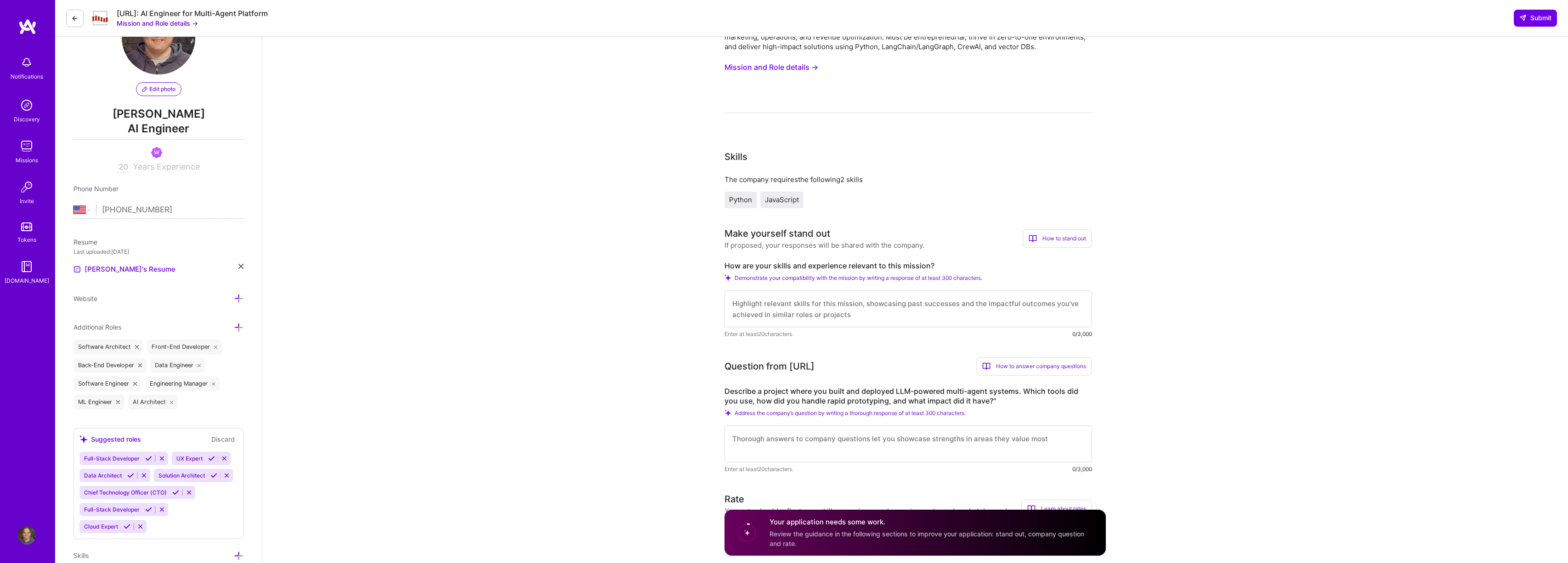
scroll to position [62, 0]
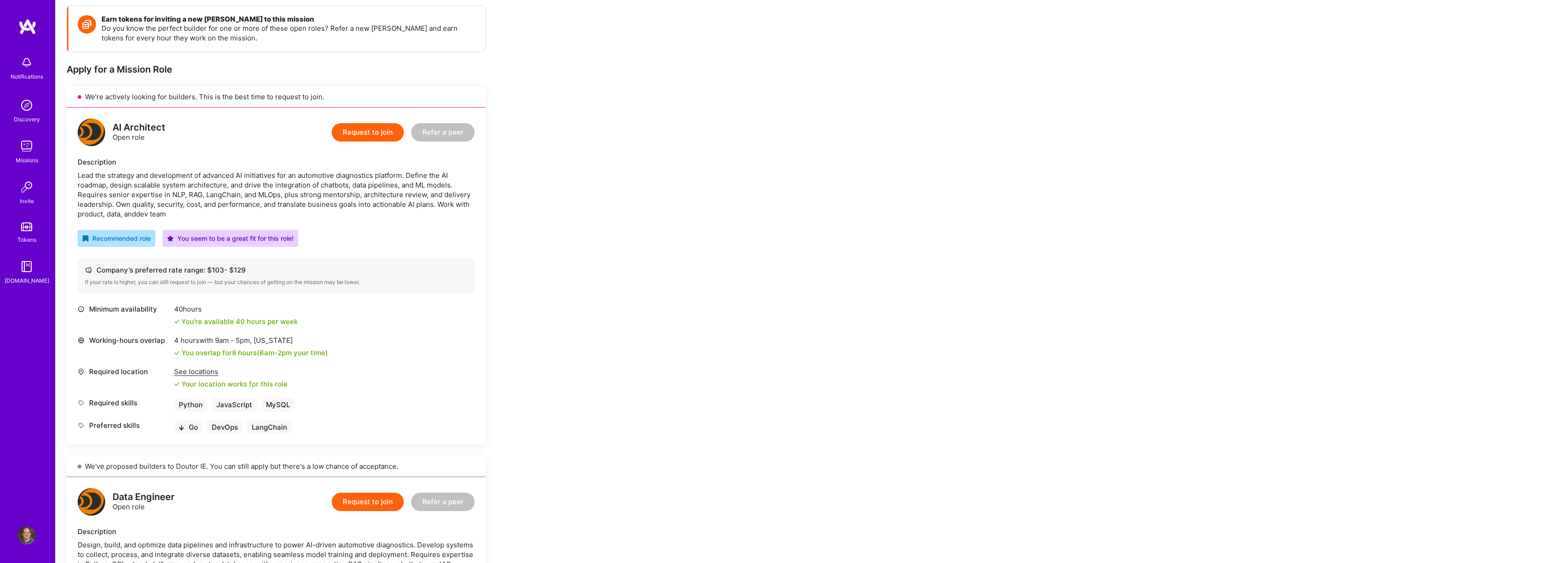
scroll to position [114, 0]
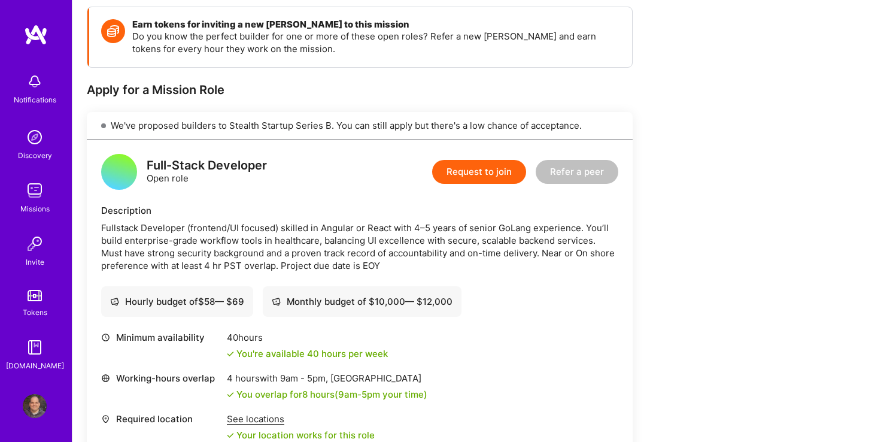
scroll to position [150, 0]
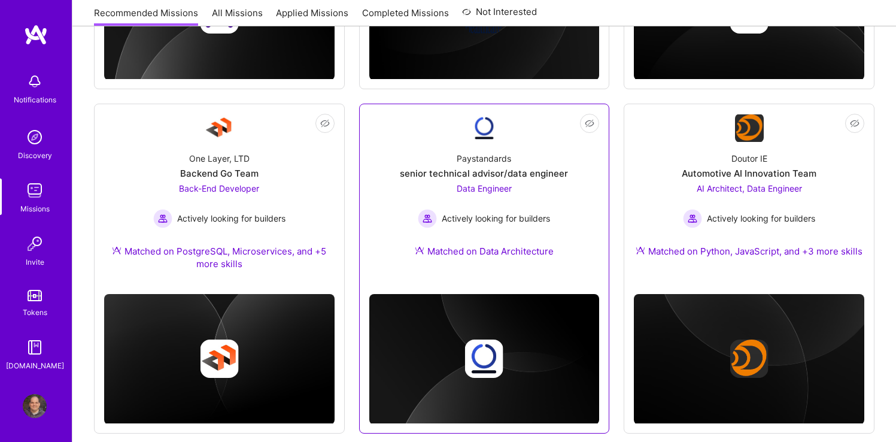
scroll to position [790, 0]
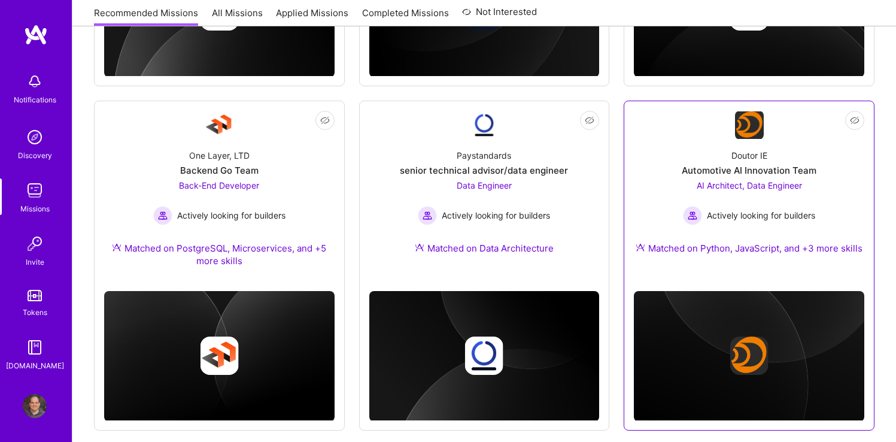
click at [814, 156] on div "Doutor IE Automotive AI Innovation Team AI Architect, Data Engineer Actively lo…" at bounding box center [749, 203] width 230 height 129
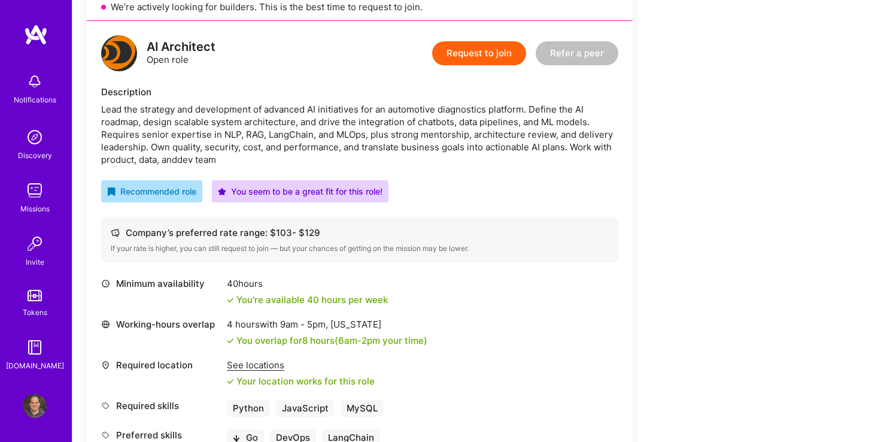
scroll to position [201, 0]
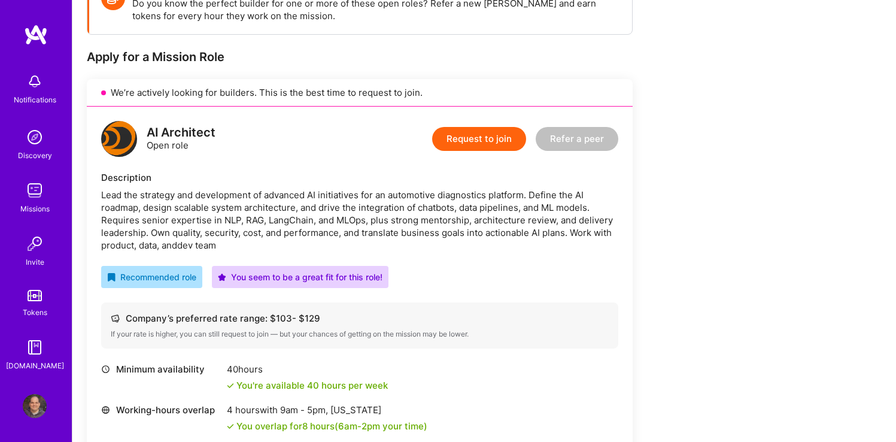
click at [432, 191] on div "Lead the strategy and development of advanced AI initiatives for an automotive …" at bounding box center [359, 220] width 517 height 63
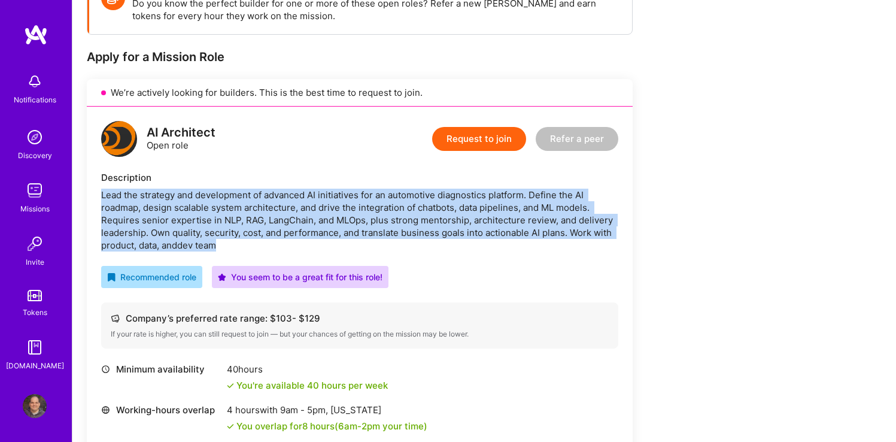
click at [432, 191] on div "Lead the strategy and development of advanced AI initiatives for an automotive …" at bounding box center [359, 220] width 517 height 63
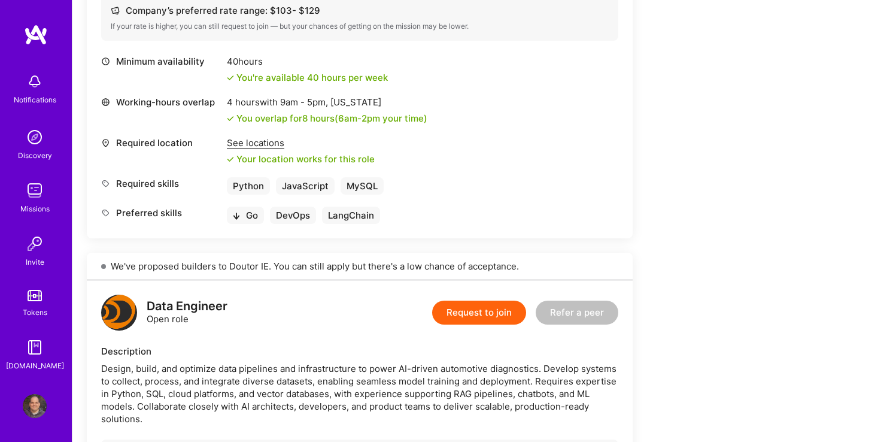
scroll to position [506, 0]
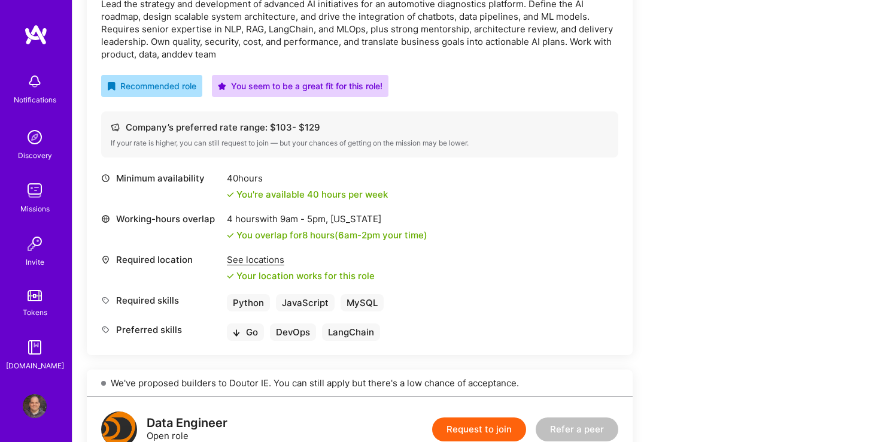
scroll to position [265, 0]
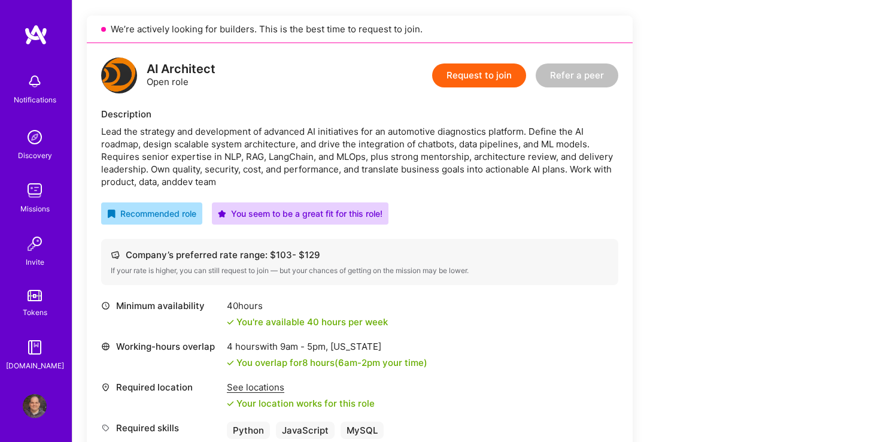
click at [230, 126] on div "Lead the strategy and development of advanced AI initiatives for an automotive …" at bounding box center [359, 156] width 517 height 63
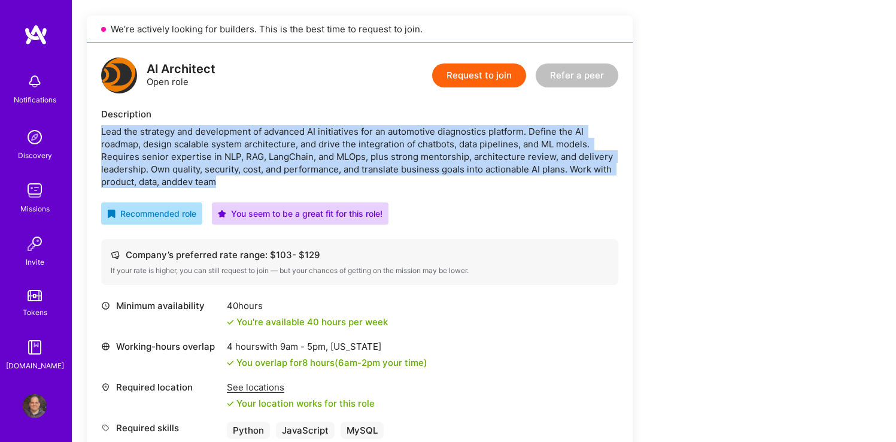
click at [230, 126] on div "Lead the strategy and development of advanced AI initiatives for an automotive …" at bounding box center [359, 156] width 517 height 63
copy div "Lead the strategy and development of advanced AI initiatives for an automotive …"
